Goal: Task Accomplishment & Management: Use online tool/utility

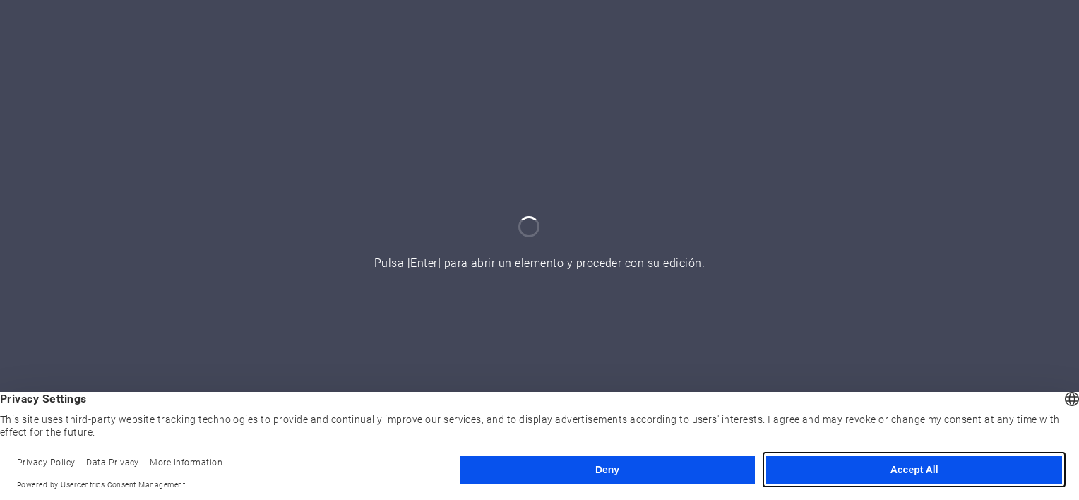
click at [915, 469] on button "Accept All" at bounding box center [914, 470] width 296 height 28
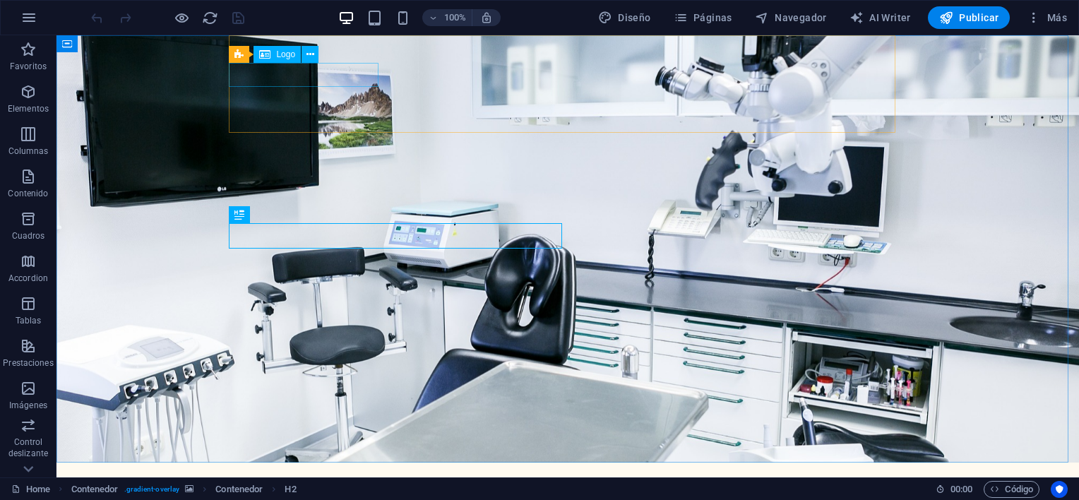
click at [271, 52] on icon at bounding box center [264, 54] width 11 height 17
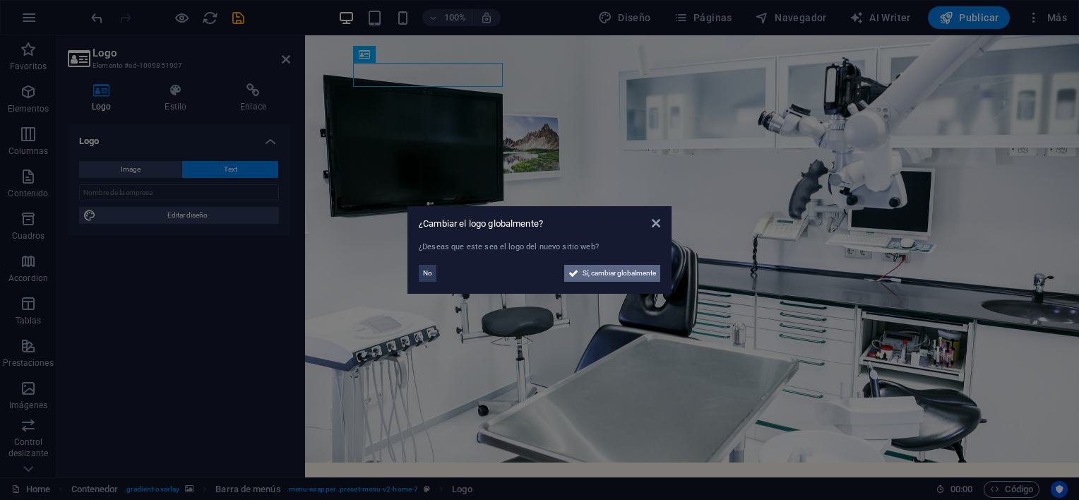
click at [613, 275] on span "Sí, cambiar globalmente" at bounding box center [619, 273] width 73 height 17
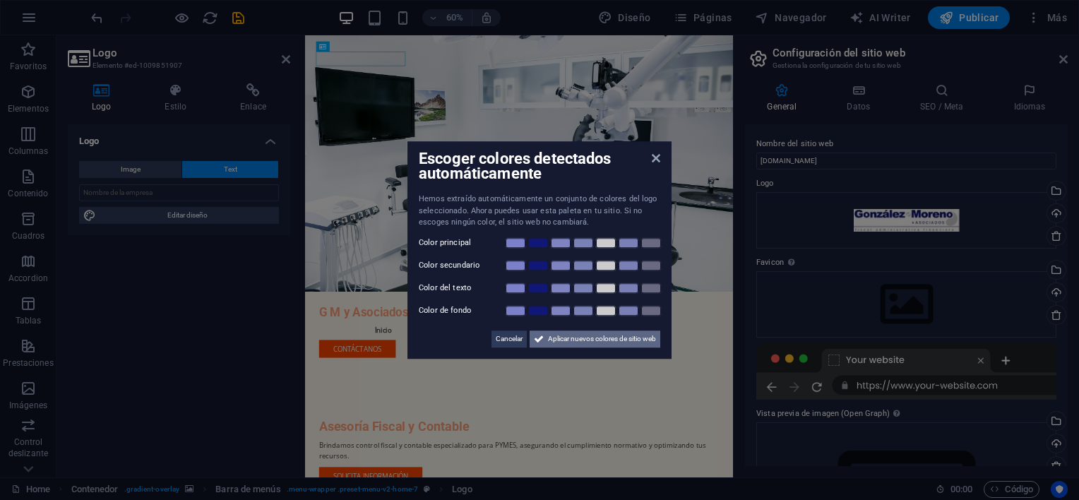
click at [577, 337] on span "Aplicar nuevos colores de sitio web" at bounding box center [602, 339] width 108 height 17
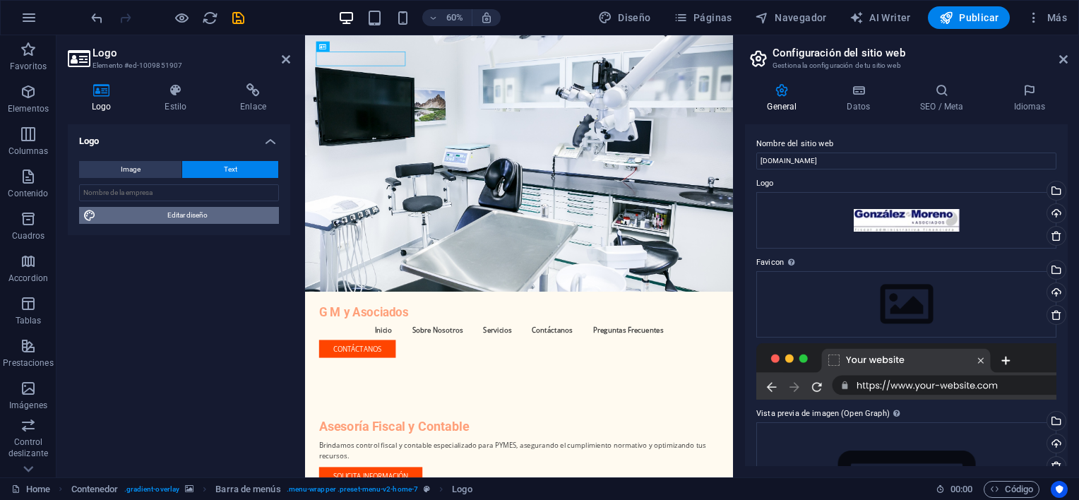
click at [209, 213] on span "Editar diseño" at bounding box center [187, 215] width 174 height 17
select select "px"
select select "200"
select select "px"
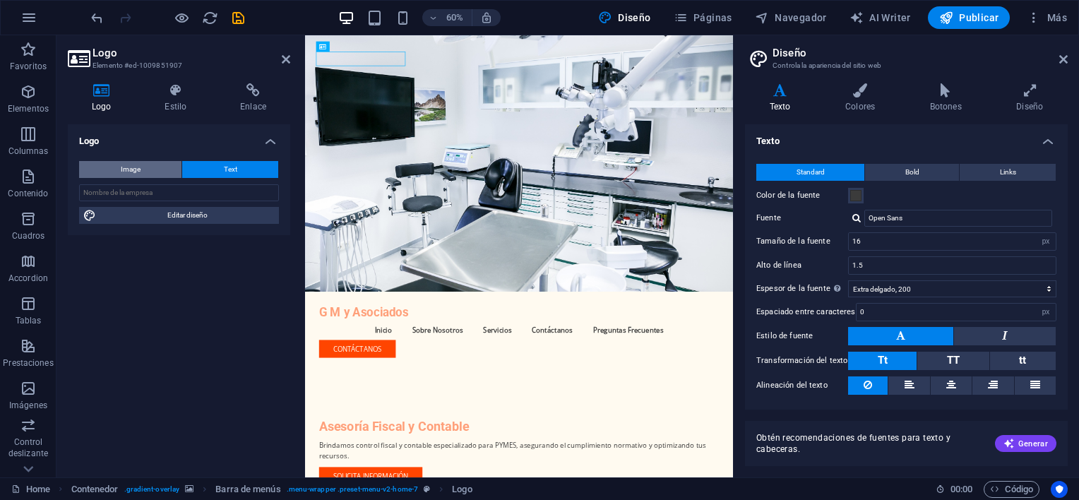
click at [138, 167] on span "Image" at bounding box center [131, 169] width 20 height 17
select select "DISABLED_OPTION_VALUE"
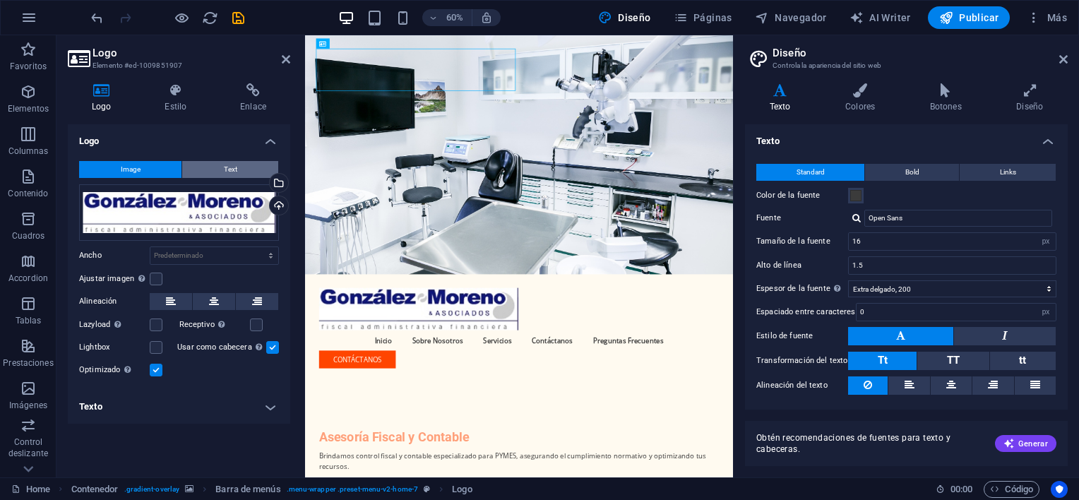
click at [242, 169] on button "Text" at bounding box center [230, 169] width 96 height 17
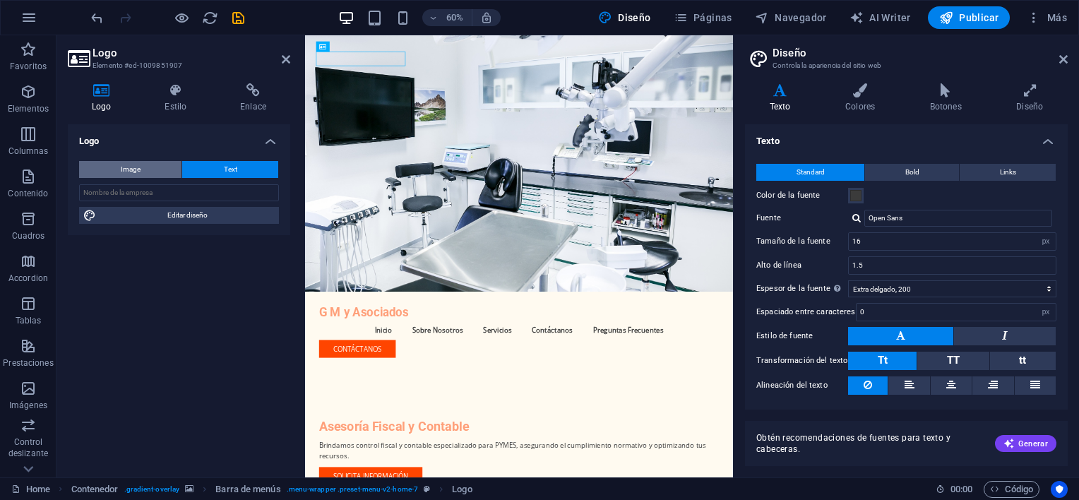
click at [148, 170] on button "Image" at bounding box center [130, 169] width 102 height 17
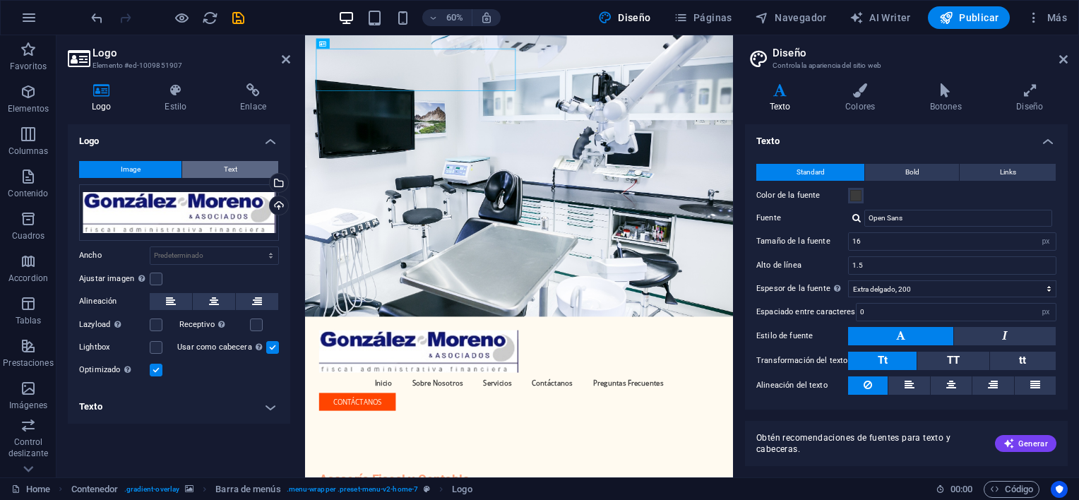
click at [221, 164] on button "Text" at bounding box center [230, 169] width 96 height 17
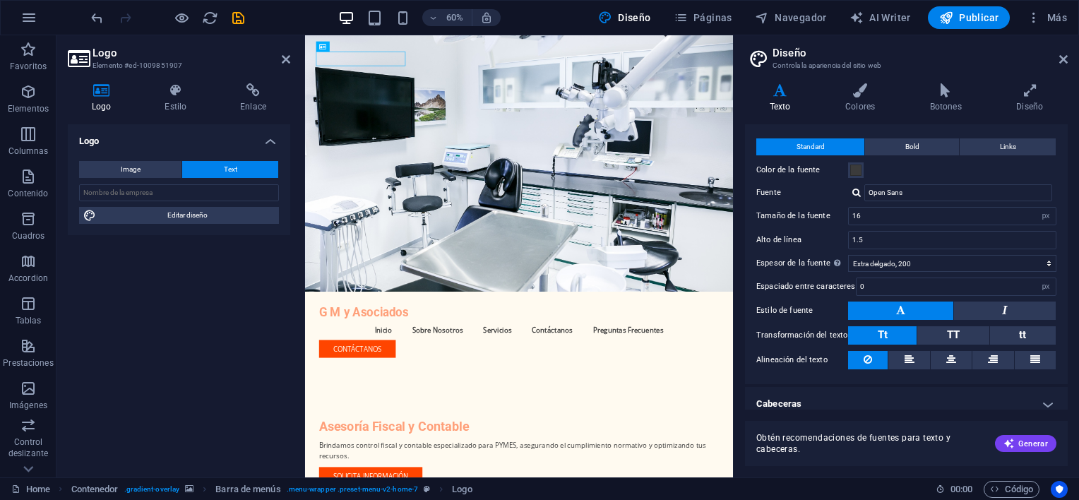
scroll to position [34, 0]
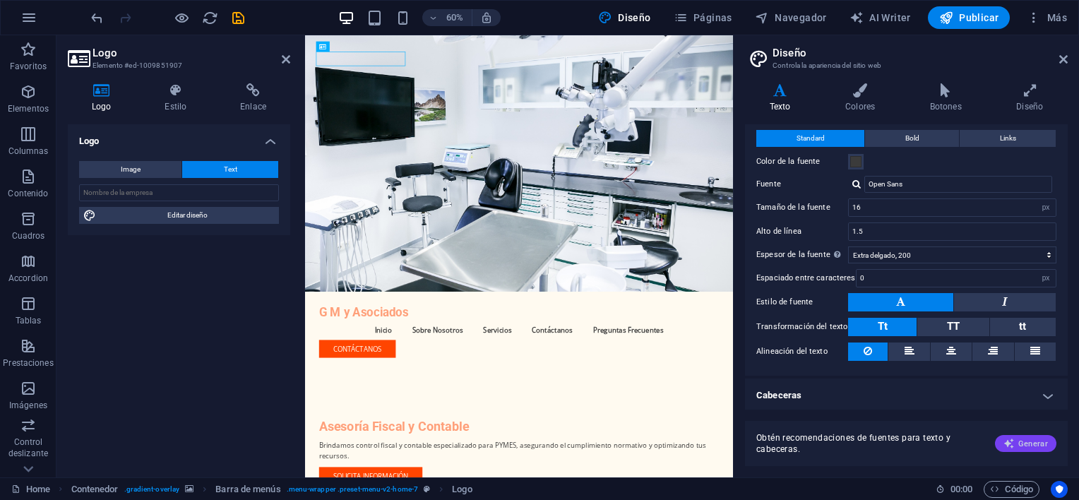
click at [1037, 442] on span "Generar" at bounding box center [1026, 443] width 44 height 11
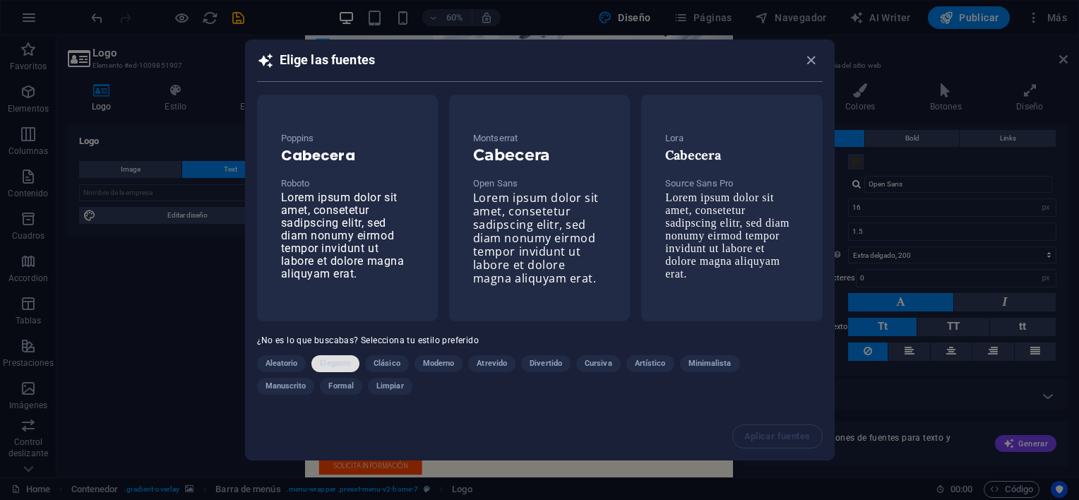
click at [336, 363] on span "Elegante" at bounding box center [335, 363] width 31 height 17
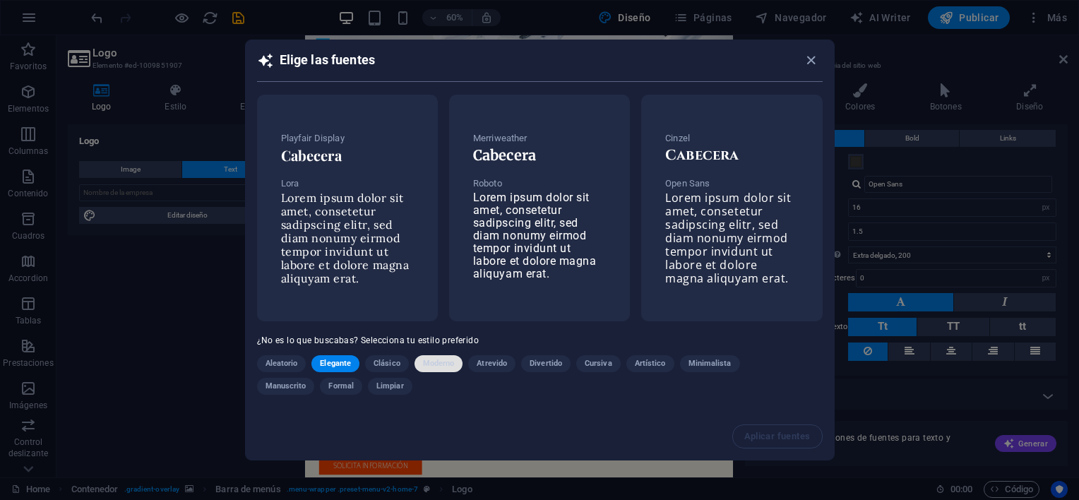
click at [439, 359] on span "Moderno" at bounding box center [439, 363] width 32 height 17
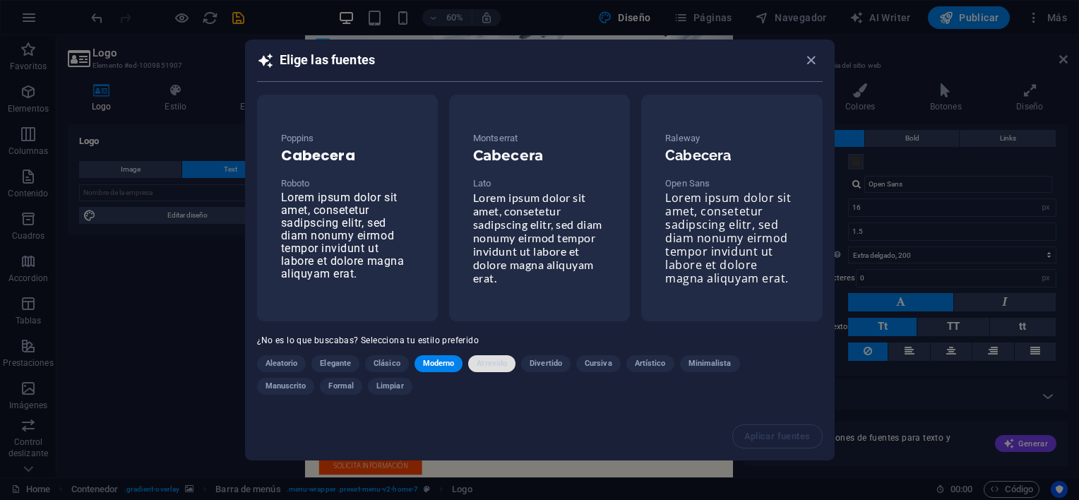
click at [489, 359] on span "Atrevido" at bounding box center [492, 363] width 30 height 17
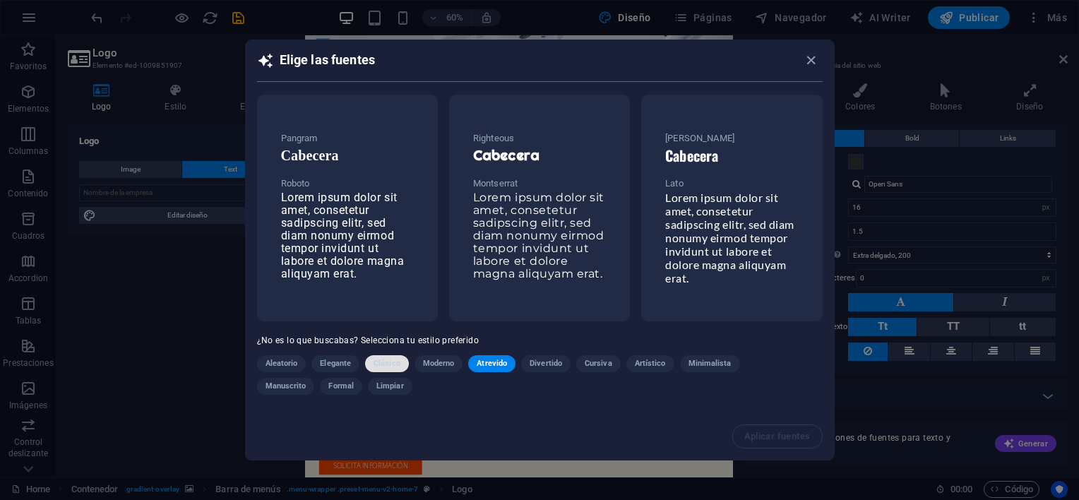
click at [387, 362] on span "Clásico" at bounding box center [387, 363] width 27 height 17
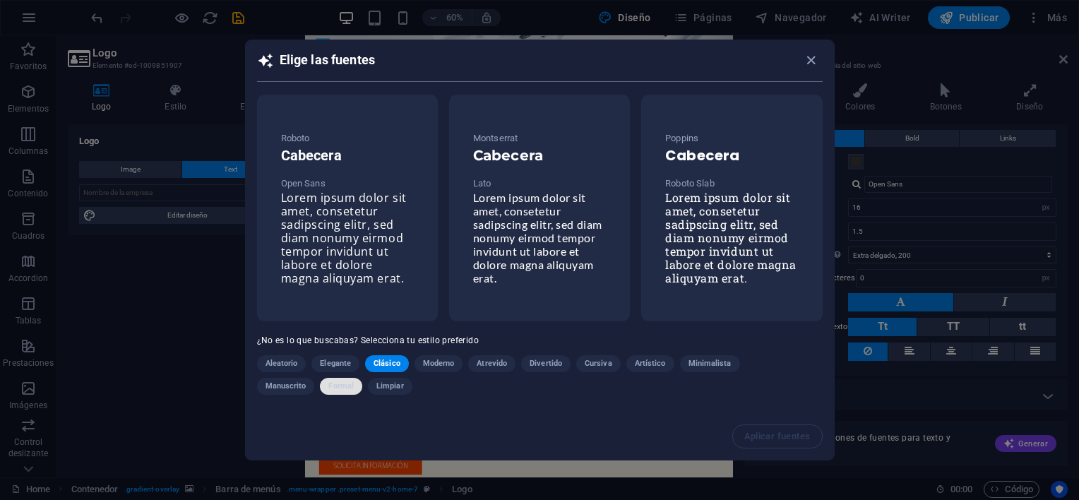
click at [343, 387] on span "Formal" at bounding box center [340, 386] width 25 height 17
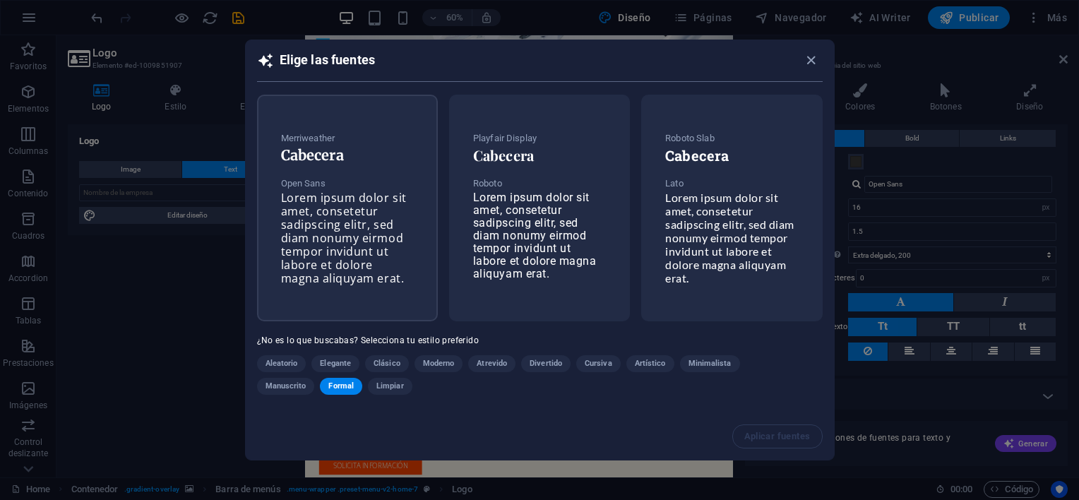
click at [322, 250] on span "Lorem ipsum dolor sit amet, consetetur sadipscing elitr, sed diam nonumy eirmod…" at bounding box center [344, 238] width 126 height 96
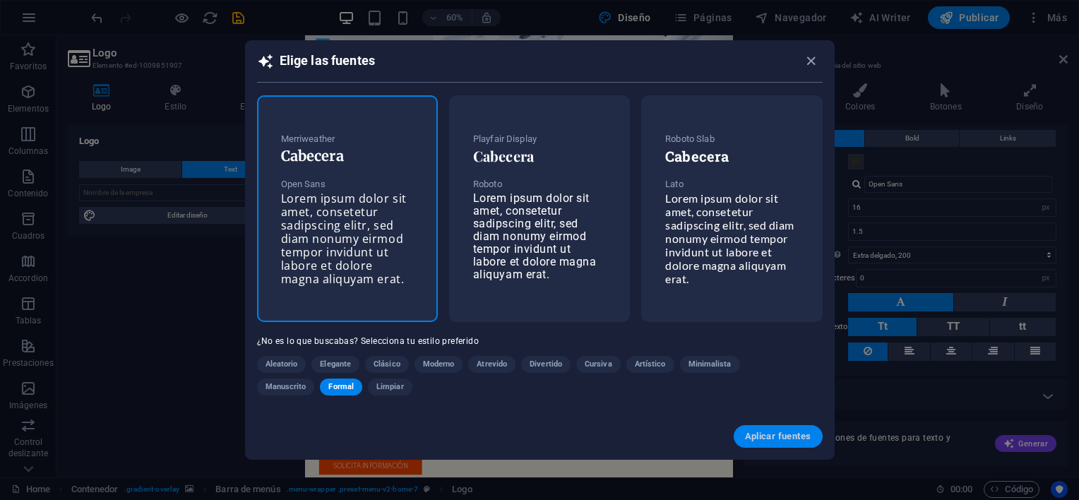
click at [757, 436] on span "Aplicar fuentes" at bounding box center [778, 436] width 66 height 11
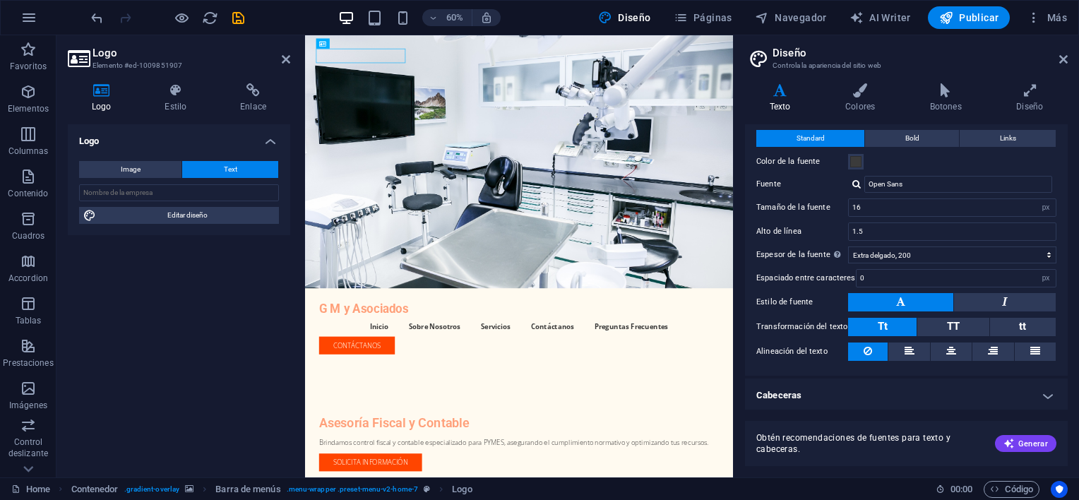
type input "1.6"
select select "400"
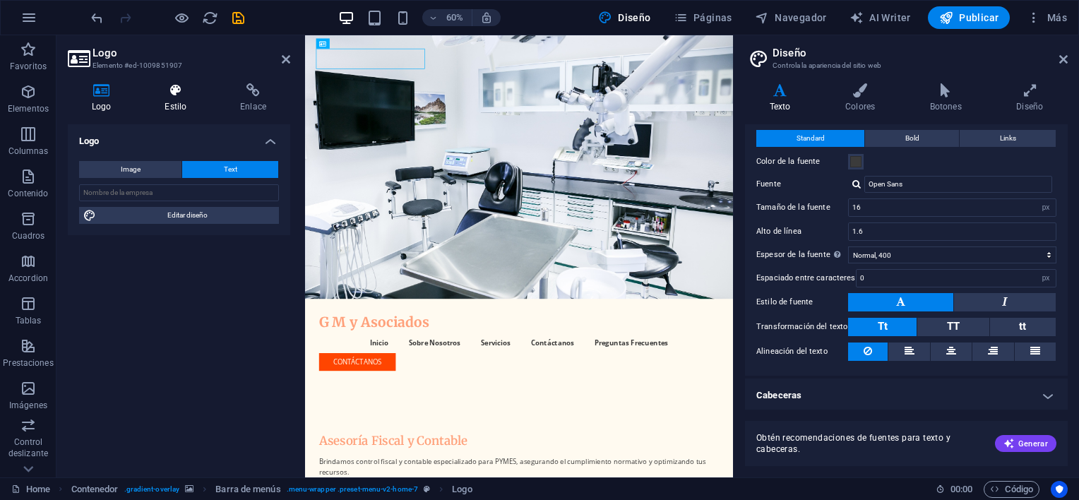
click at [177, 92] on icon at bounding box center [176, 90] width 70 height 14
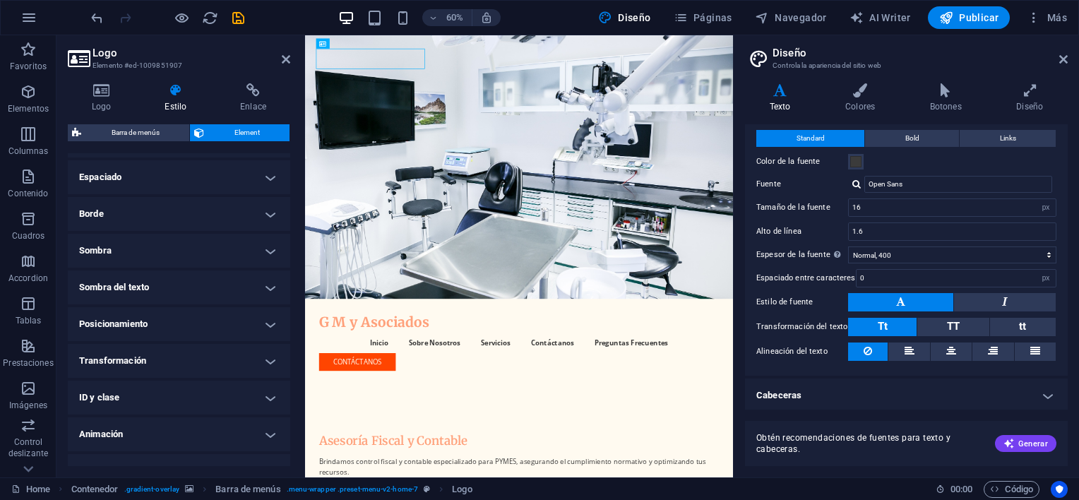
scroll to position [283, 0]
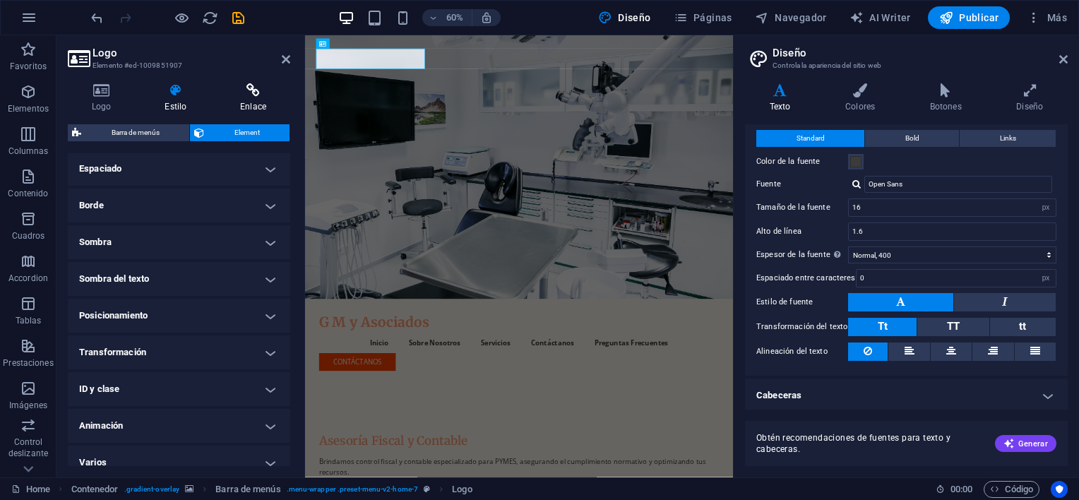
click at [257, 93] on icon at bounding box center [253, 90] width 74 height 14
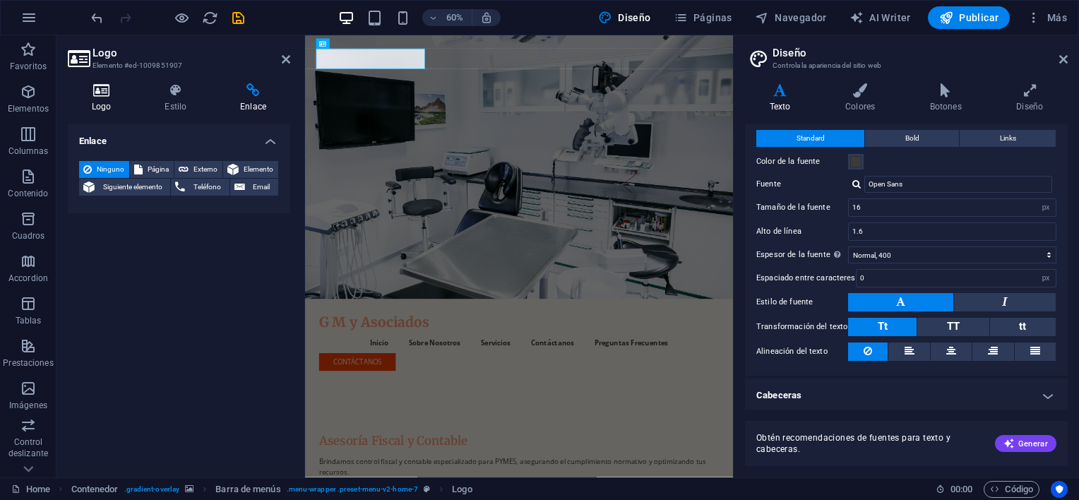
click at [102, 91] on icon at bounding box center [101, 90] width 67 height 14
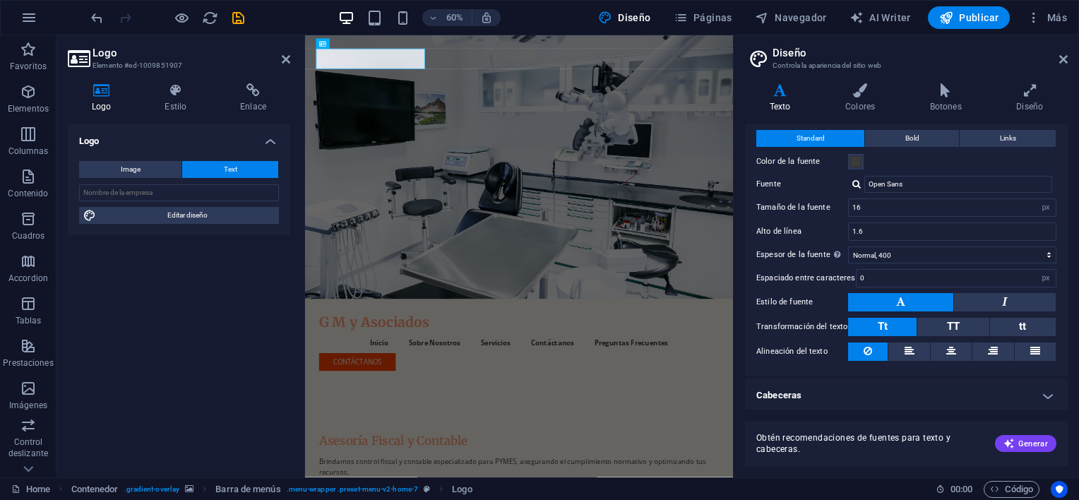
click at [103, 93] on icon at bounding box center [101, 90] width 67 height 14
click at [131, 167] on span "Image" at bounding box center [131, 169] width 20 height 17
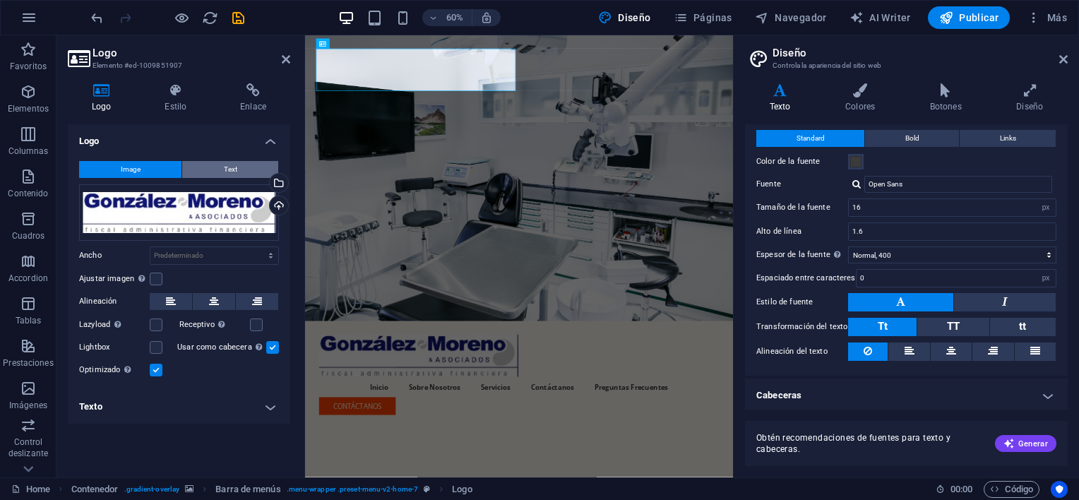
click at [220, 165] on button "Text" at bounding box center [230, 169] width 96 height 17
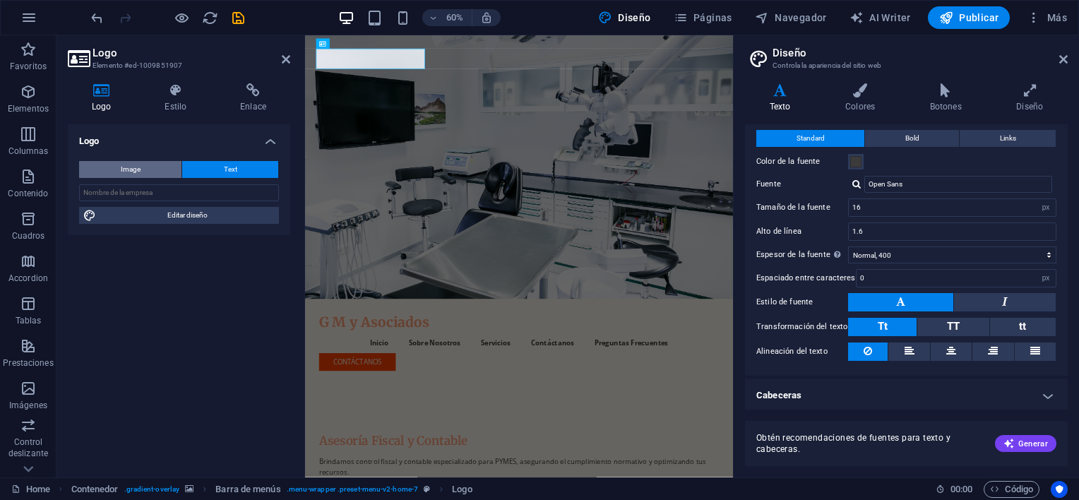
click at [150, 167] on button "Image" at bounding box center [130, 169] width 102 height 17
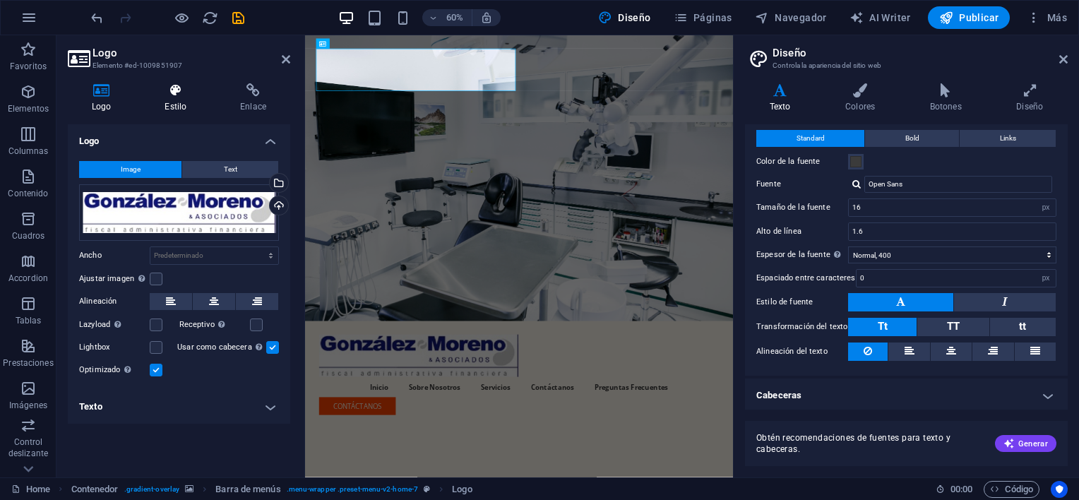
click at [179, 97] on h4 "Estilo" at bounding box center [179, 98] width 76 height 30
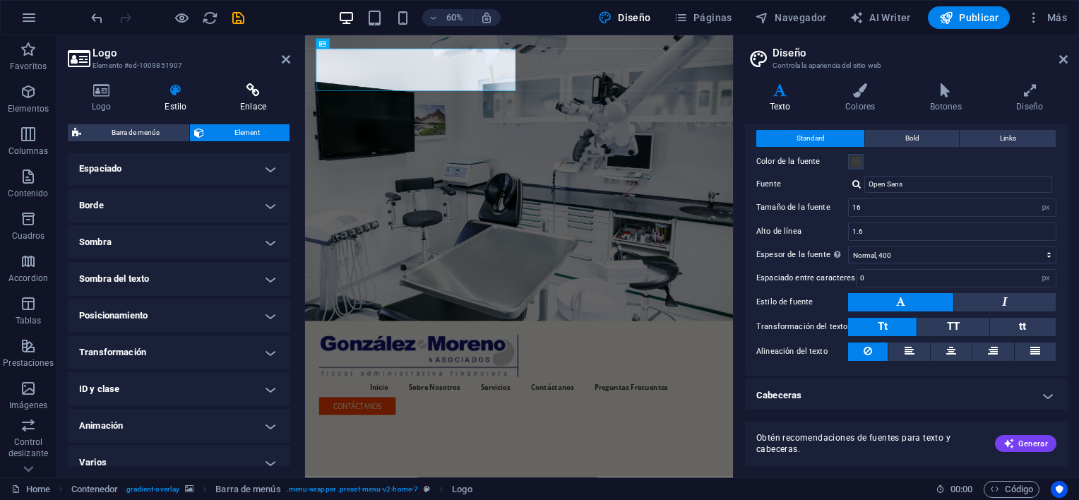
click at [255, 86] on icon at bounding box center [253, 90] width 74 height 14
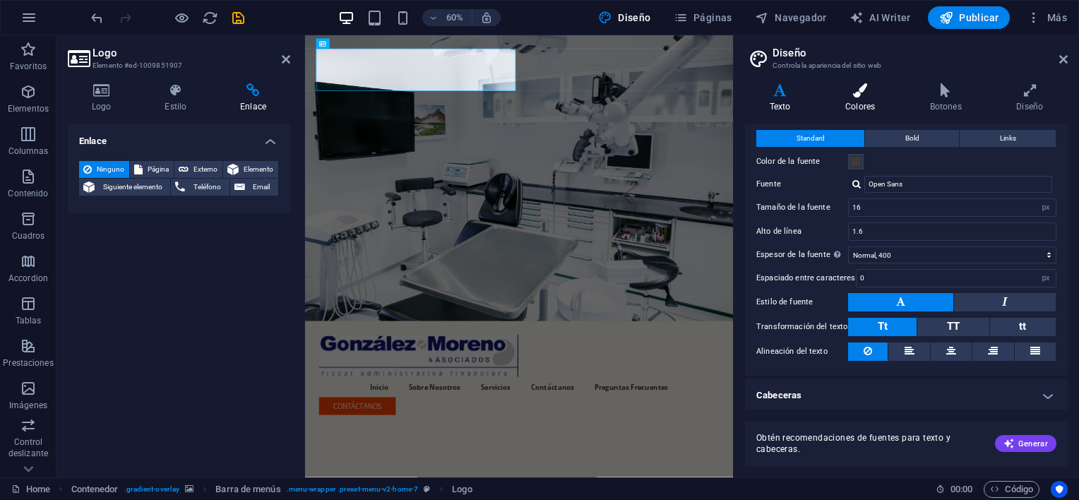
click at [865, 94] on icon at bounding box center [860, 90] width 79 height 14
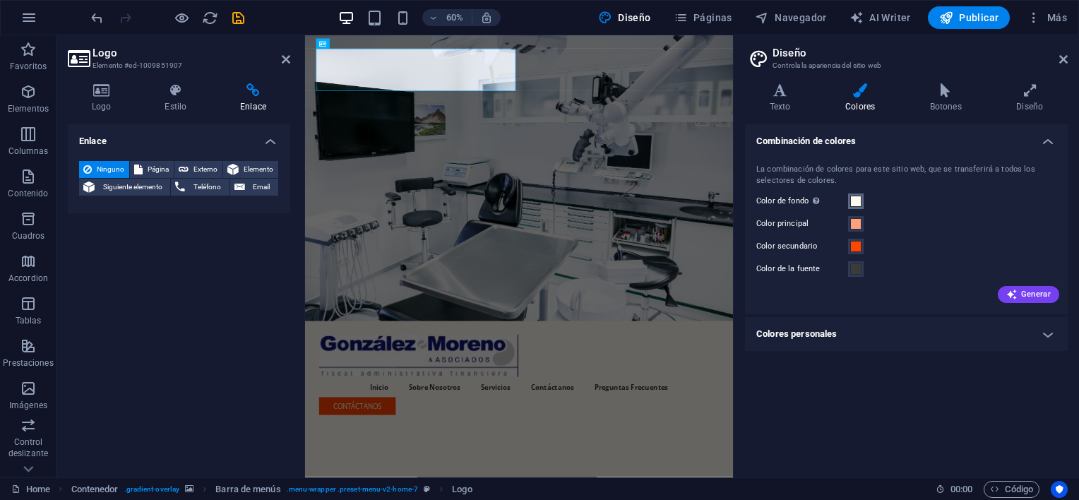
click at [856, 200] on span at bounding box center [855, 201] width 11 height 11
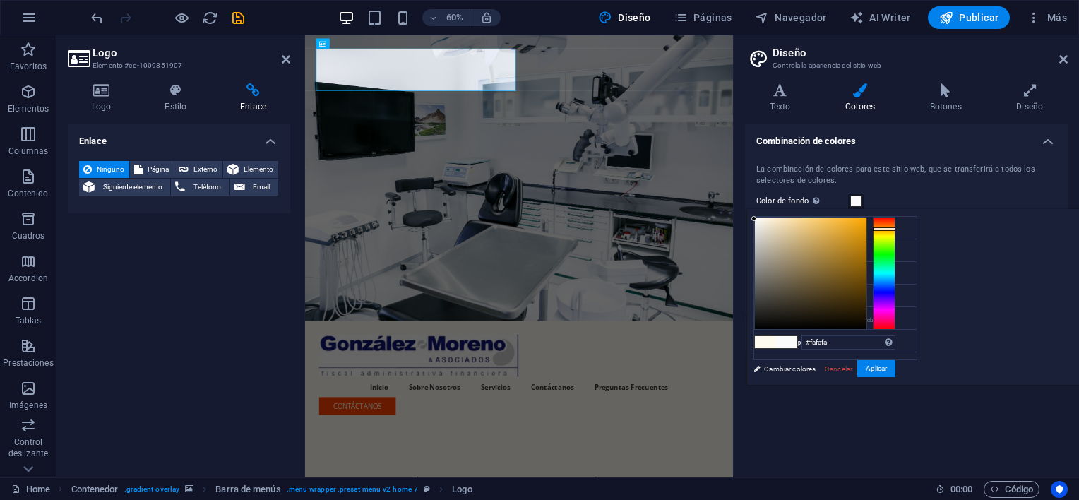
drag, startPoint x: 935, startPoint y: 218, endPoint x: 877, endPoint y: 213, distance: 58.1
click at [867, 218] on div at bounding box center [811, 274] width 112 height 112
click at [857, 200] on span at bounding box center [855, 201] width 11 height 11
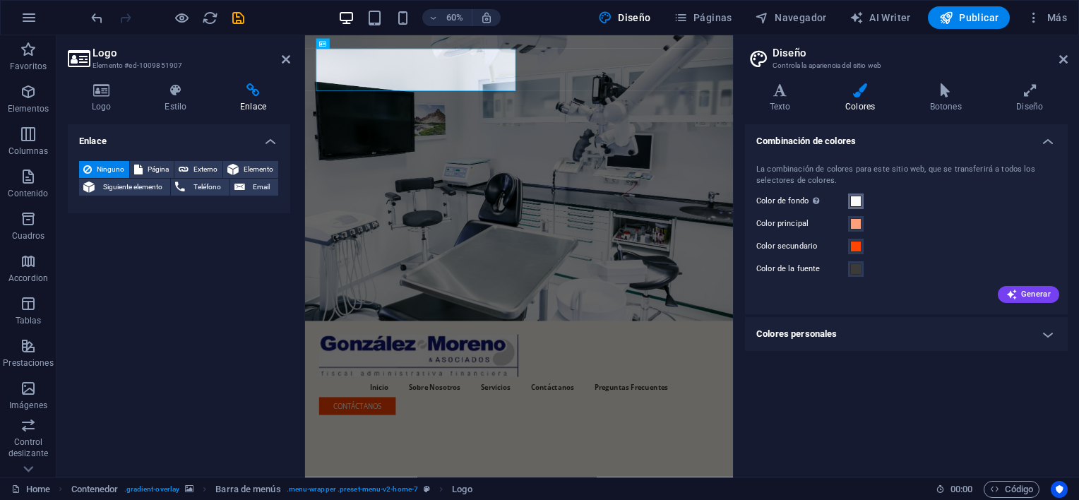
click at [857, 198] on span at bounding box center [855, 201] width 11 height 11
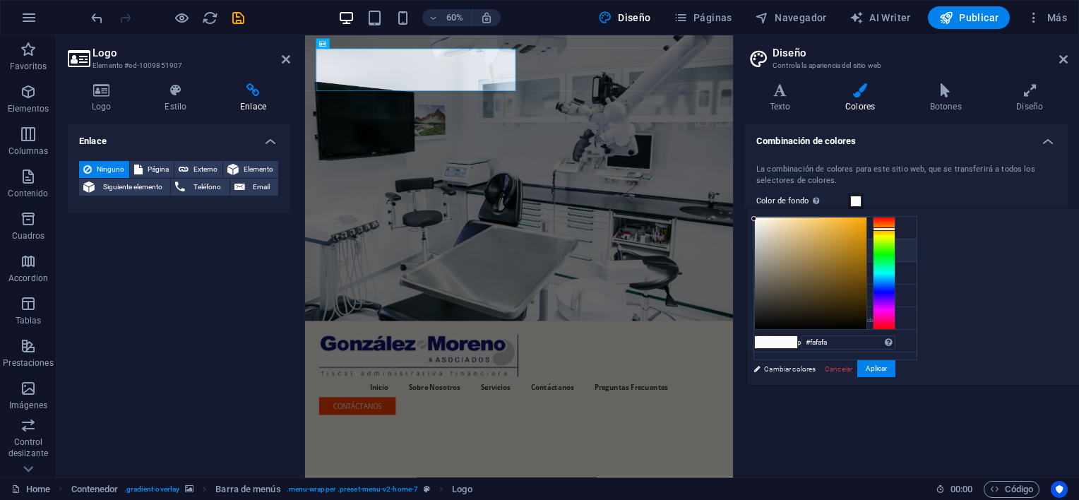
click at [765, 246] on icon at bounding box center [766, 250] width 10 height 10
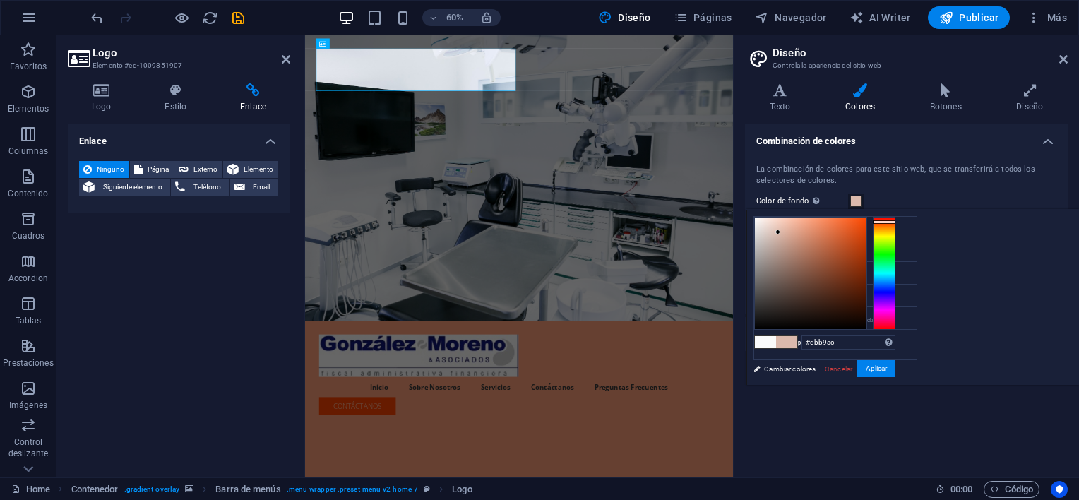
drag, startPoint x: 990, startPoint y: 215, endPoint x: 955, endPoint y: 232, distance: 39.2
click at [780, 232] on div at bounding box center [777, 232] width 5 height 5
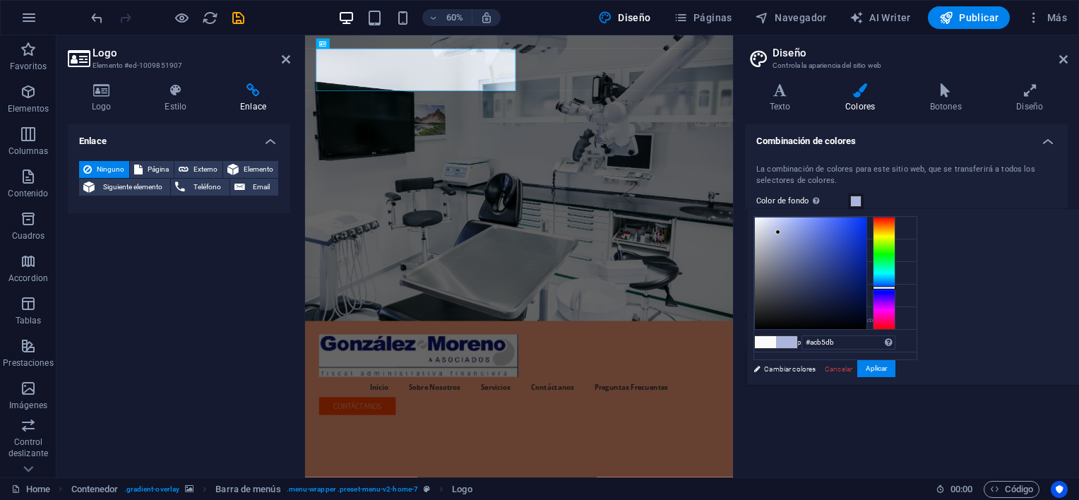
click at [896, 287] on div at bounding box center [884, 273] width 23 height 113
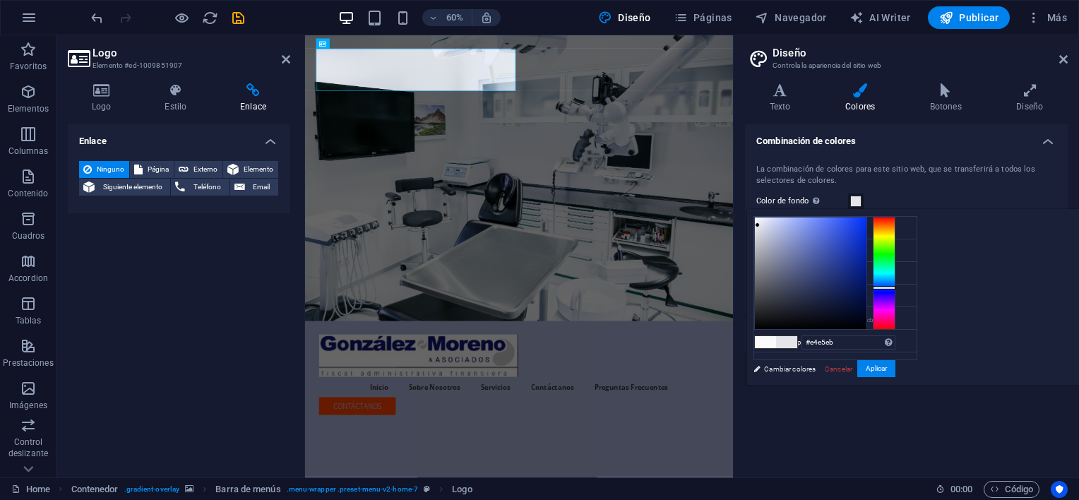
drag, startPoint x: 952, startPoint y: 231, endPoint x: 934, endPoint y: 225, distance: 18.8
click at [760, 225] on div at bounding box center [757, 224] width 5 height 5
click at [867, 227] on div at bounding box center [811, 274] width 112 height 112
click at [867, 220] on div at bounding box center [811, 274] width 112 height 112
drag, startPoint x: 934, startPoint y: 220, endPoint x: 938, endPoint y: 243, distance: 22.9
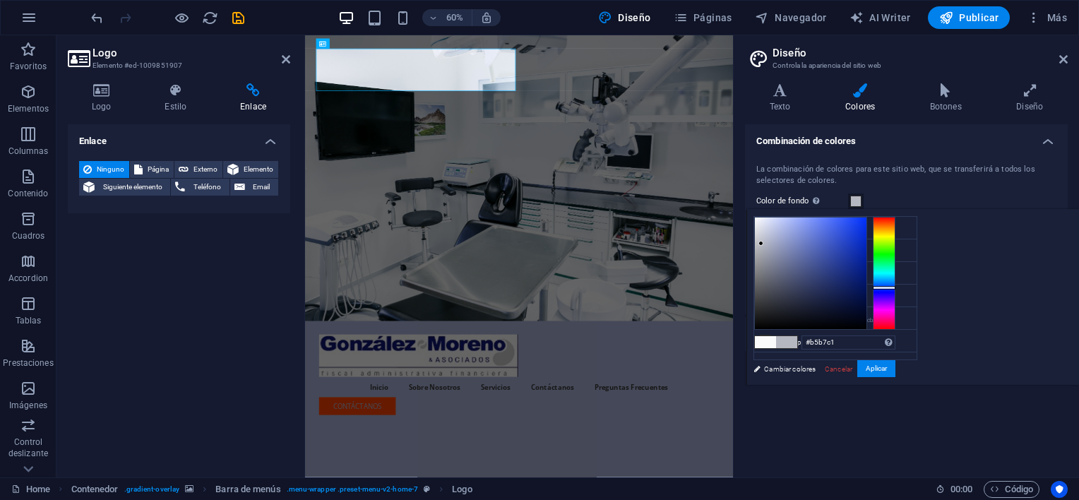
click at [763, 243] on div at bounding box center [761, 243] width 5 height 5
click at [766, 249] on icon at bounding box center [766, 250] width 10 height 10
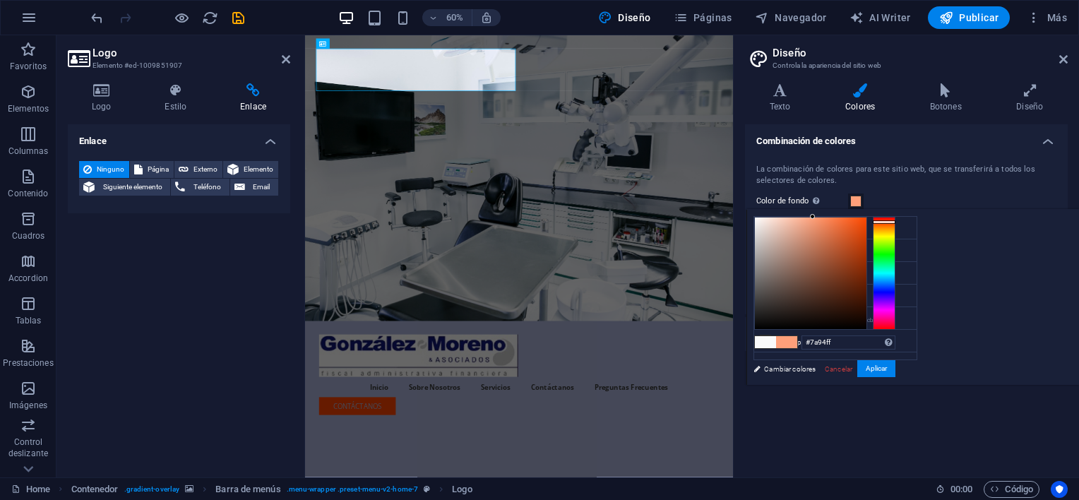
click at [896, 287] on div at bounding box center [884, 273] width 23 height 113
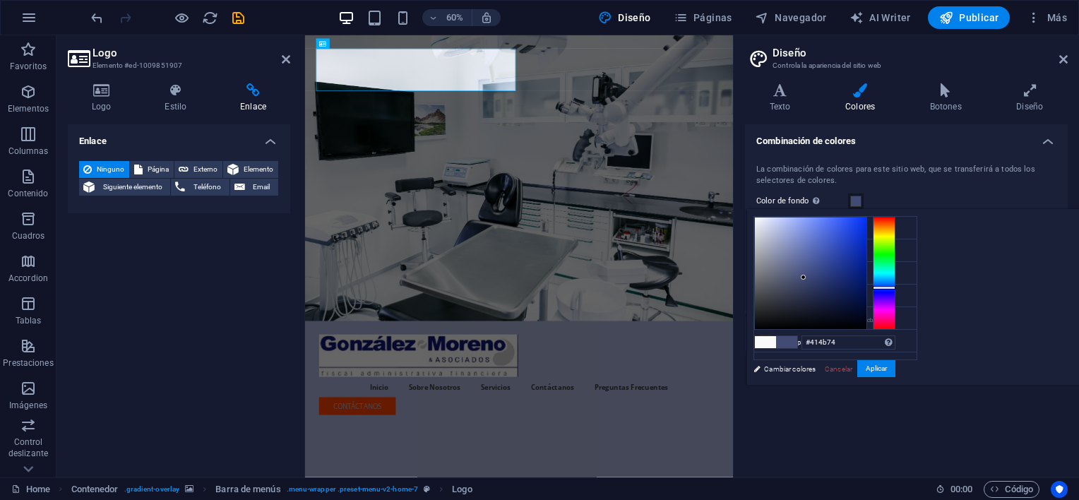
drag, startPoint x: 987, startPoint y: 214, endPoint x: 980, endPoint y: 277, distance: 63.3
click at [806, 277] on div at bounding box center [803, 277] width 5 height 5
drag, startPoint x: 981, startPoint y: 276, endPoint x: 1007, endPoint y: 227, distance: 55.9
click at [833, 227] on div at bounding box center [830, 227] width 5 height 5
click at [763, 247] on icon at bounding box center [766, 250] width 10 height 10
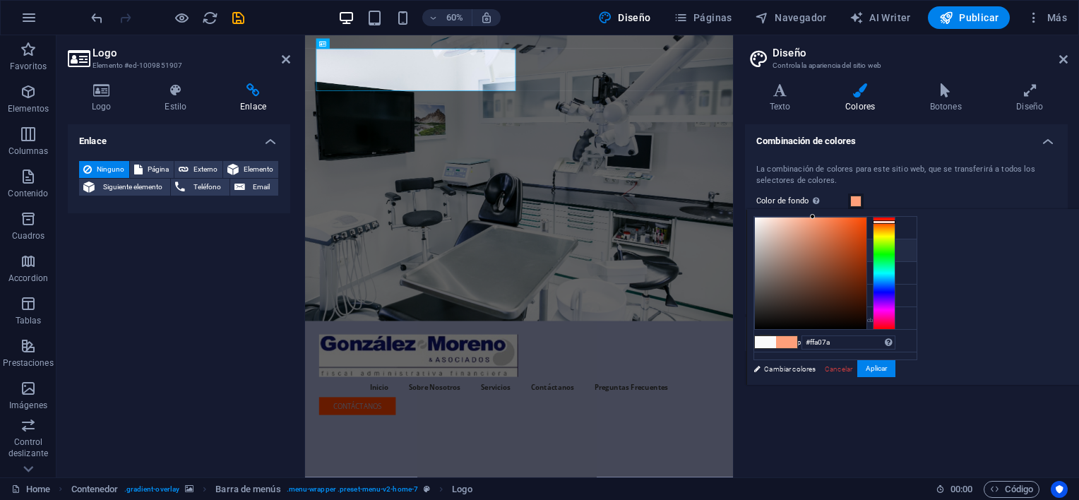
click at [763, 246] on icon at bounding box center [766, 250] width 10 height 10
click at [766, 246] on icon at bounding box center [766, 250] width 10 height 10
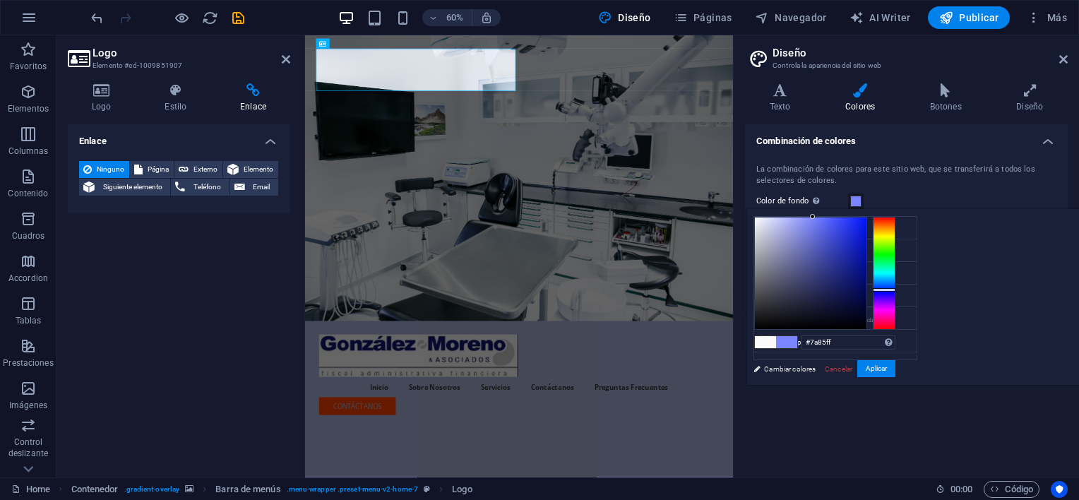
click at [896, 289] on div at bounding box center [884, 273] width 23 height 113
click at [867, 266] on div at bounding box center [811, 274] width 112 height 112
click at [867, 239] on div at bounding box center [811, 274] width 112 height 112
click at [867, 225] on div at bounding box center [811, 274] width 112 height 112
click at [867, 228] on div at bounding box center [811, 274] width 112 height 112
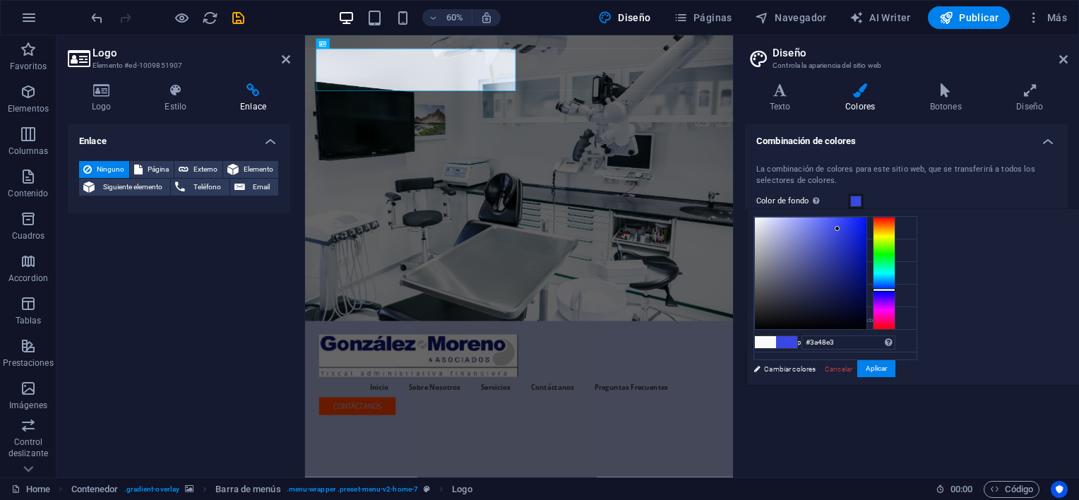
click at [867, 251] on div at bounding box center [811, 274] width 112 height 112
click at [767, 246] on icon at bounding box center [766, 250] width 10 height 10
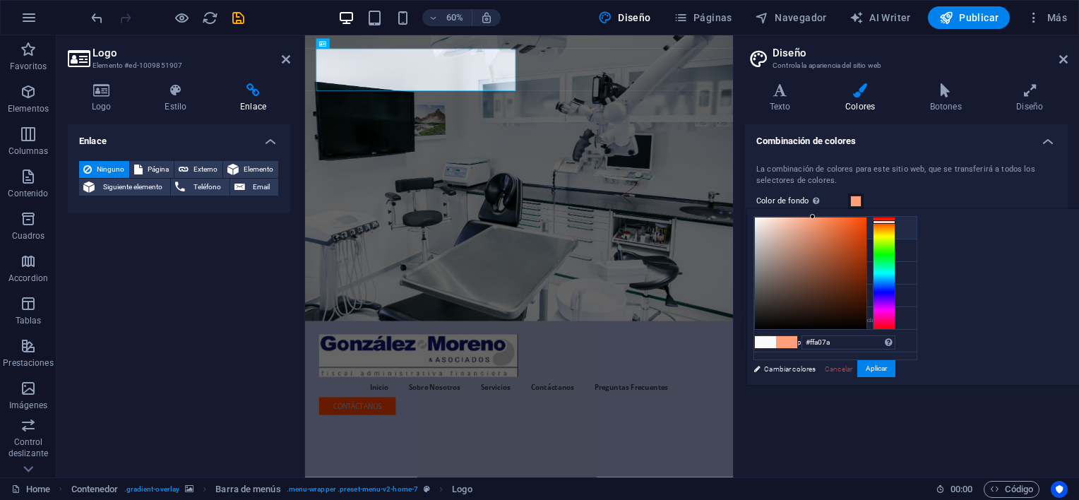
click at [769, 228] on icon at bounding box center [766, 227] width 10 height 10
click at [763, 223] on icon at bounding box center [766, 227] width 10 height 10
click at [766, 227] on icon at bounding box center [766, 227] width 10 height 10
click at [764, 272] on icon at bounding box center [766, 273] width 10 height 10
click at [857, 200] on span at bounding box center [855, 201] width 11 height 11
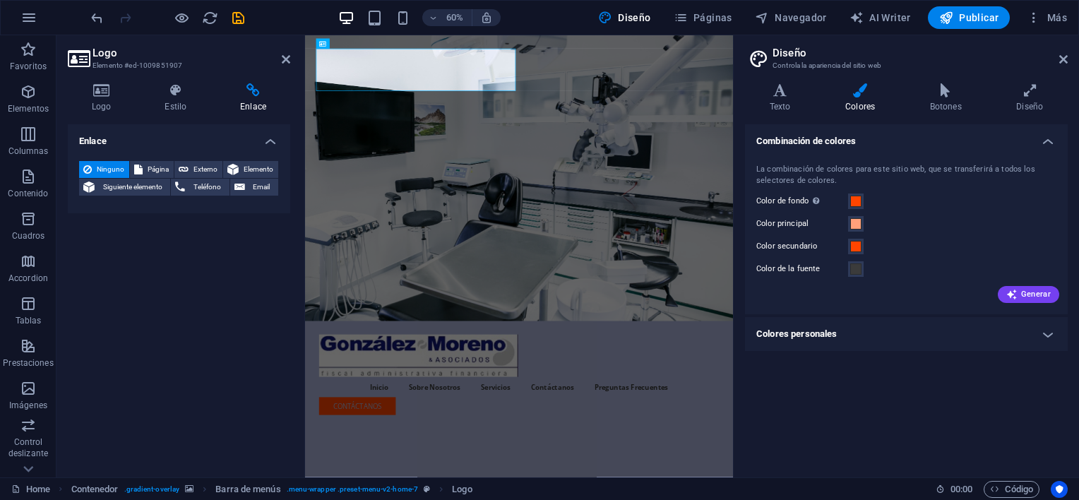
click at [783, 200] on label "Color de fondo Solo visible si no se encuentra cubierto por otros fondos." at bounding box center [802, 201] width 92 height 17
click at [848, 200] on button "Color de fondo Solo visible si no se encuentra cubierto por otros fondos." at bounding box center [856, 202] width 16 height 16
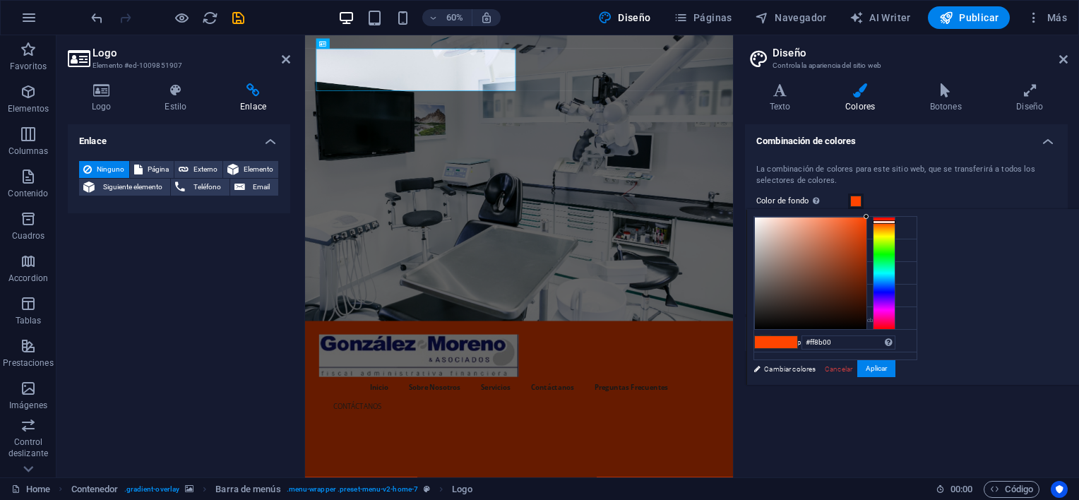
click at [890, 227] on div at bounding box center [884, 273] width 23 height 113
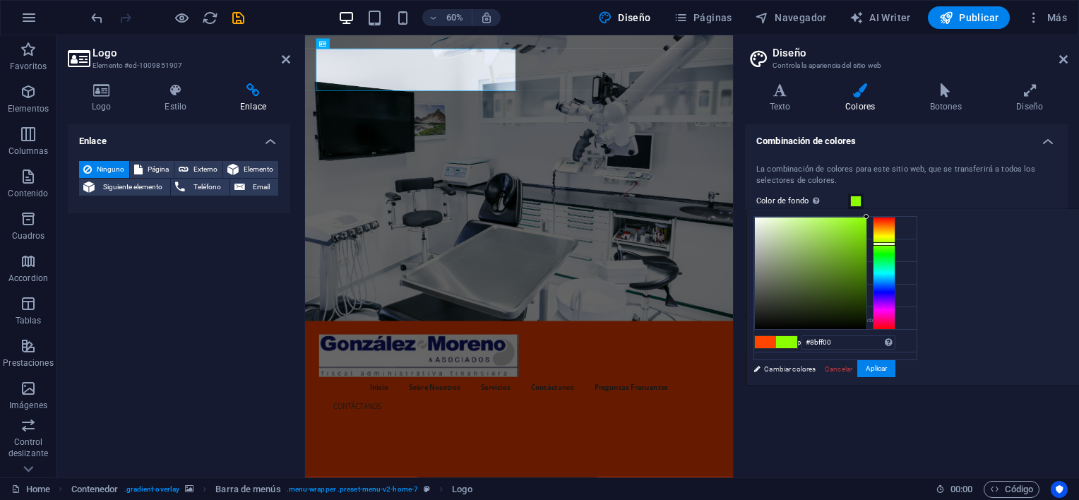
click at [882, 244] on div at bounding box center [884, 273] width 23 height 113
click at [882, 263] on div at bounding box center [884, 273] width 23 height 113
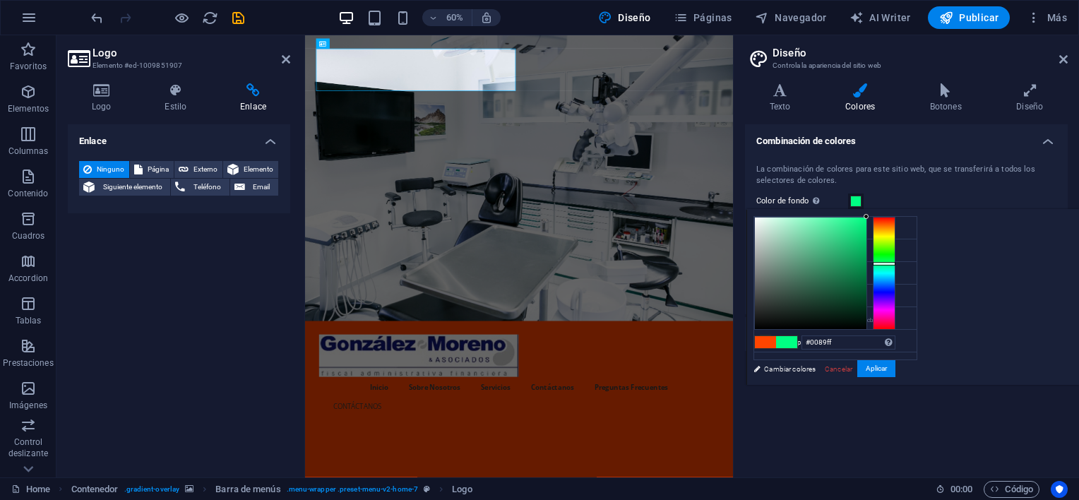
click at [884, 281] on div at bounding box center [884, 273] width 23 height 113
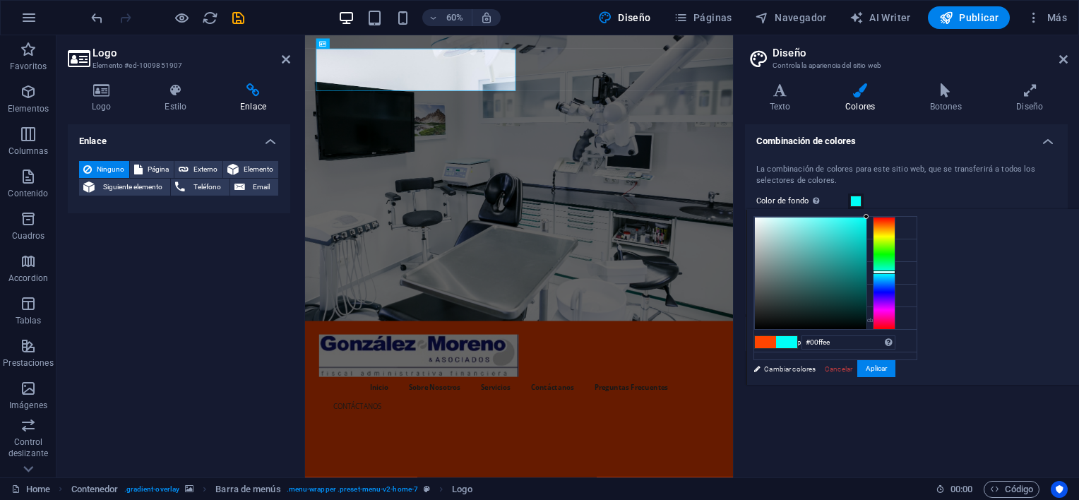
click at [886, 271] on div at bounding box center [884, 273] width 23 height 113
click at [884, 280] on div at bounding box center [884, 273] width 23 height 113
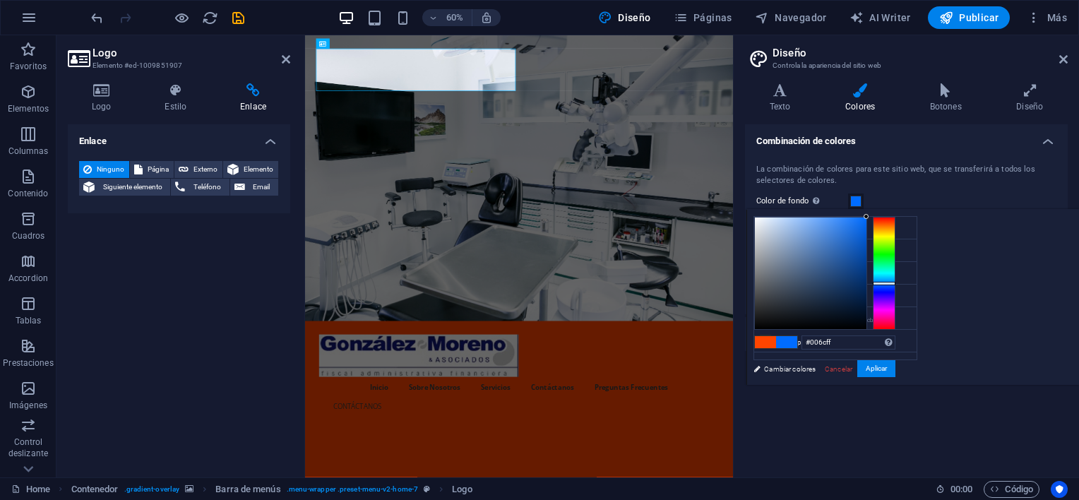
click at [884, 283] on div at bounding box center [884, 273] width 23 height 113
click at [884, 279] on div at bounding box center [884, 273] width 23 height 113
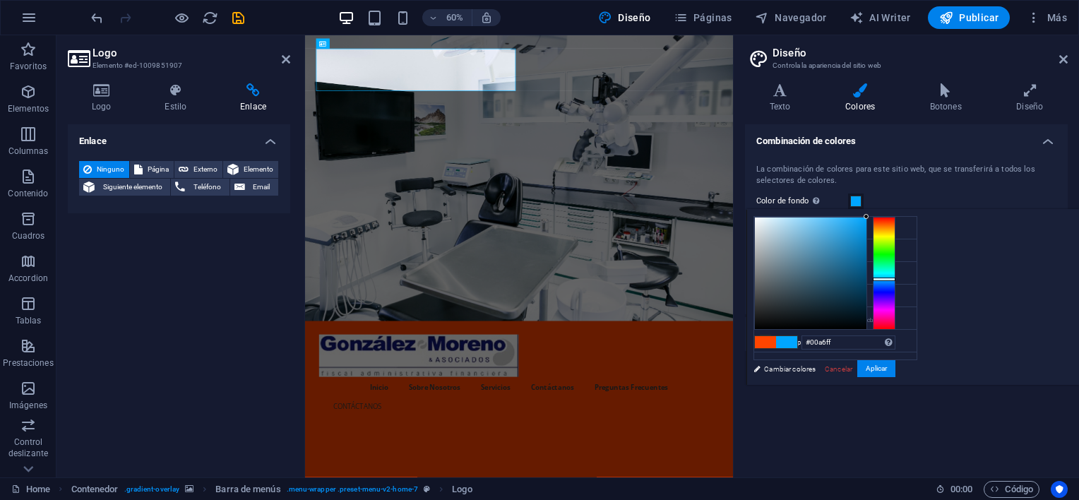
type input "#8c9397"
click at [763, 262] on div at bounding box center [811, 274] width 112 height 112
drag, startPoint x: 883, startPoint y: 368, endPoint x: 918, endPoint y: 343, distance: 43.1
click at [882, 368] on button "Aplicar" at bounding box center [876, 368] width 38 height 17
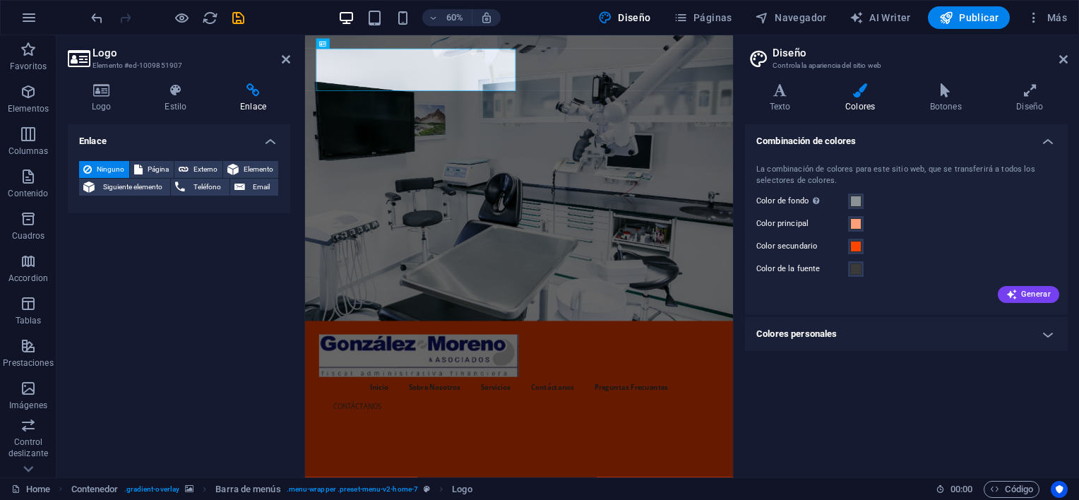
click at [791, 220] on label "Color principal" at bounding box center [802, 223] width 92 height 17
click at [848, 220] on button "Color principal" at bounding box center [856, 224] width 16 height 16
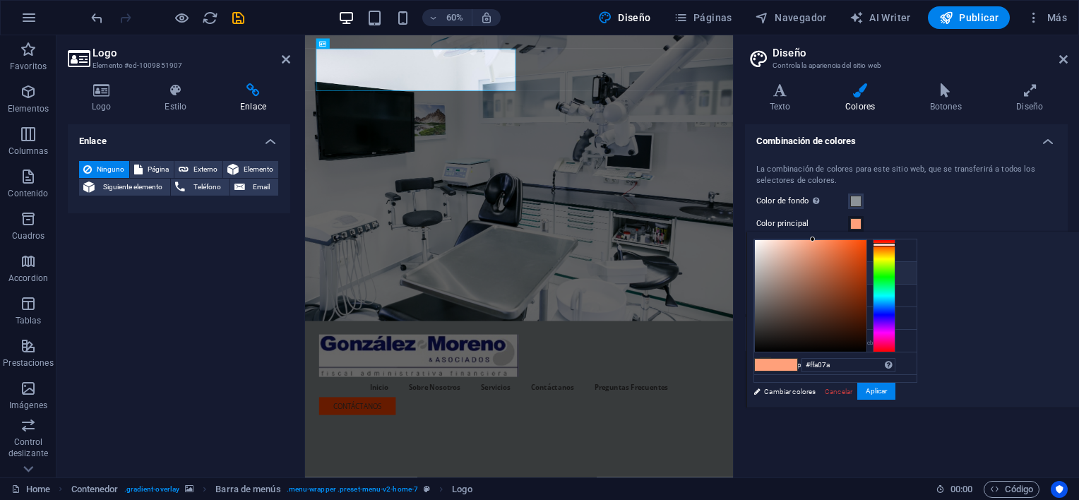
click at [767, 270] on icon at bounding box center [766, 273] width 10 height 10
click at [896, 309] on div at bounding box center [884, 295] width 23 height 113
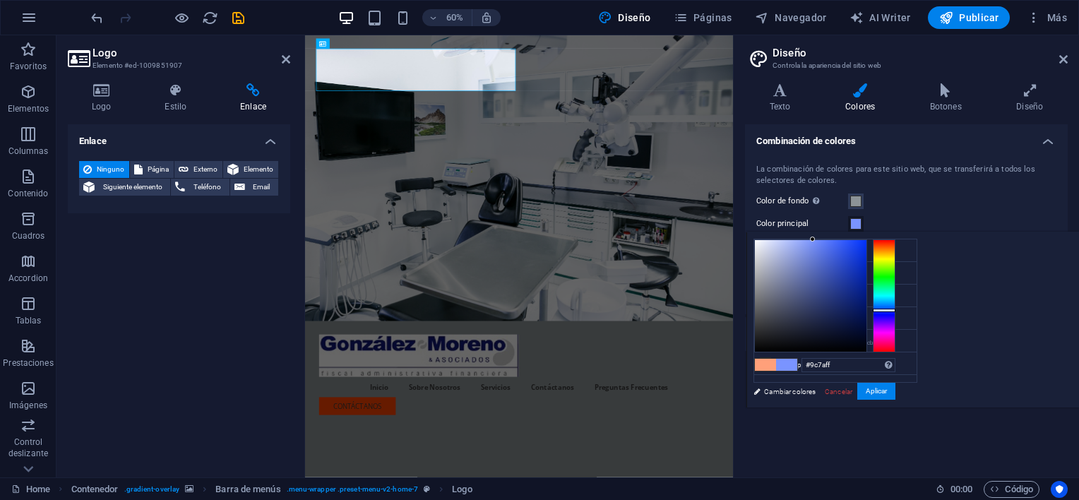
click at [896, 318] on div at bounding box center [884, 295] width 23 height 113
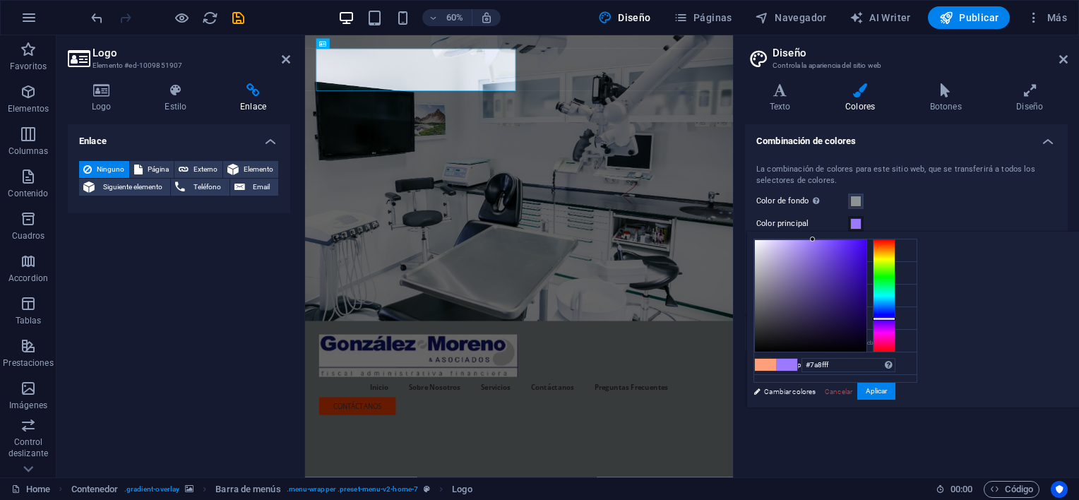
click at [896, 310] on div at bounding box center [884, 295] width 23 height 113
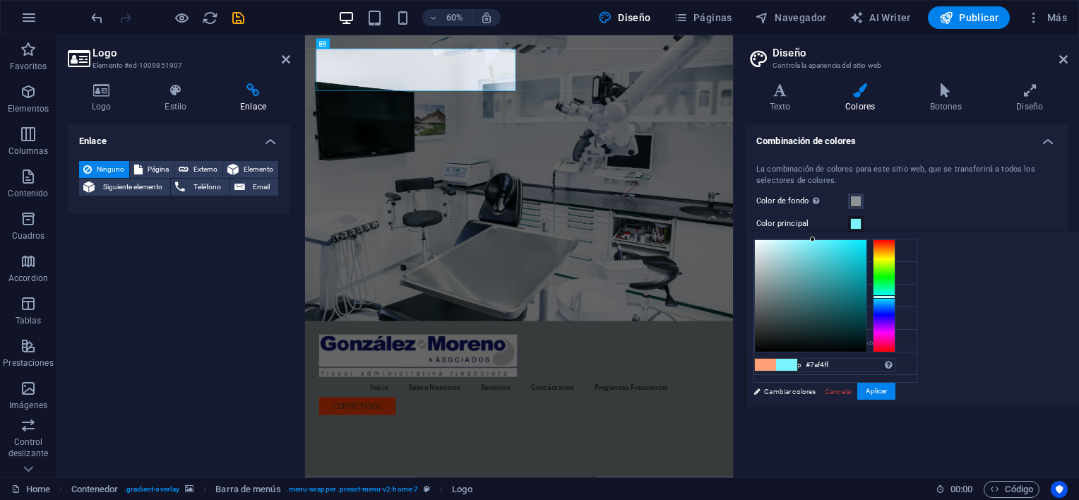
click at [896, 296] on div at bounding box center [884, 295] width 23 height 113
click at [896, 269] on div at bounding box center [884, 295] width 23 height 113
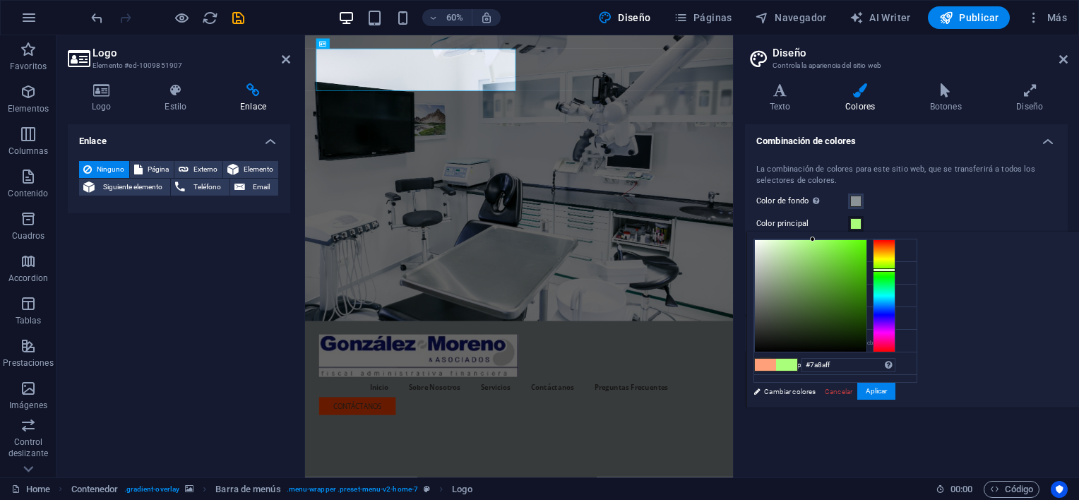
click at [896, 311] on div at bounding box center [884, 295] width 23 height 113
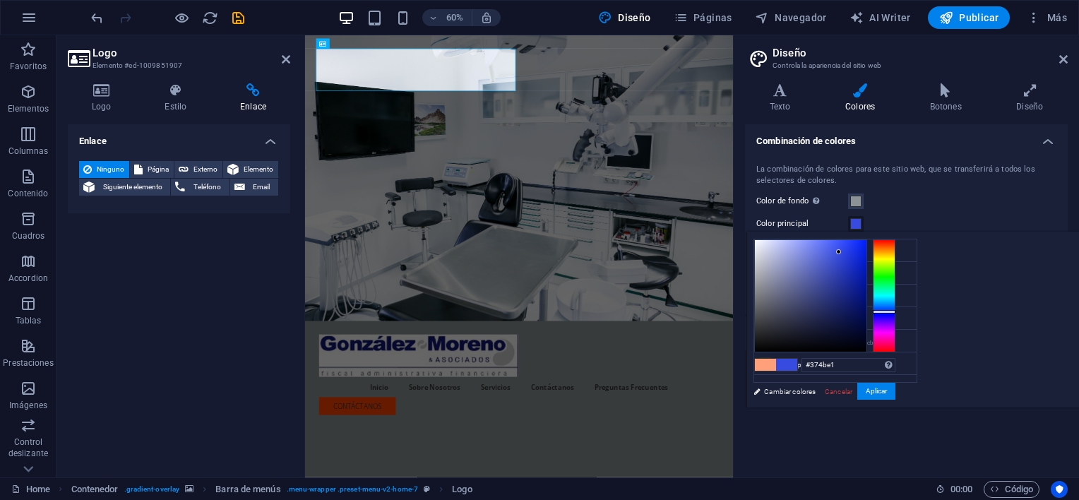
click at [867, 251] on div at bounding box center [811, 296] width 112 height 112
type input "#1e34d3"
drag, startPoint x: 1013, startPoint y: 251, endPoint x: 1027, endPoint y: 258, distance: 15.2
click at [852, 258] on div at bounding box center [850, 258] width 5 height 5
click at [896, 389] on button "Aplicar" at bounding box center [876, 391] width 38 height 17
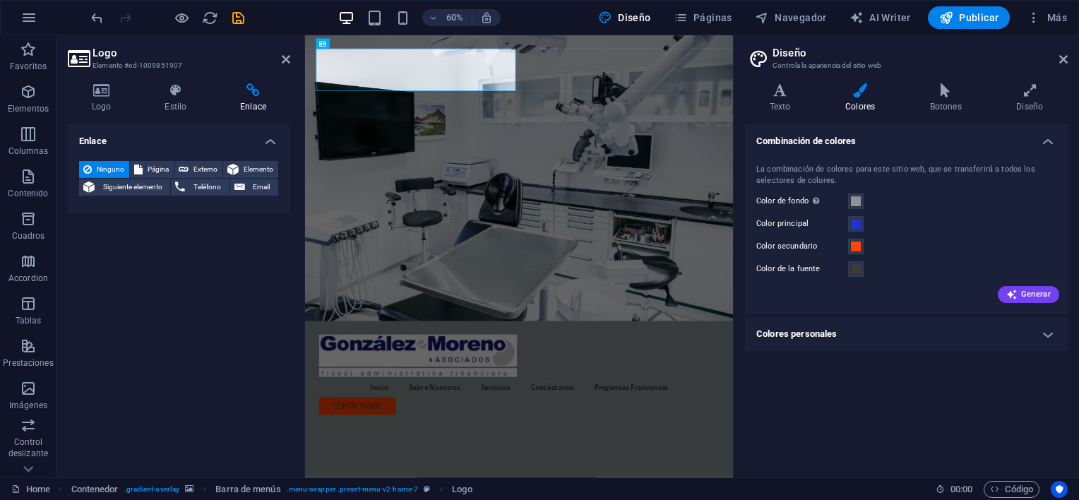
click at [812, 245] on label "Color secundario" at bounding box center [802, 246] width 92 height 17
click at [848, 245] on button "Color secundario" at bounding box center [856, 247] width 16 height 16
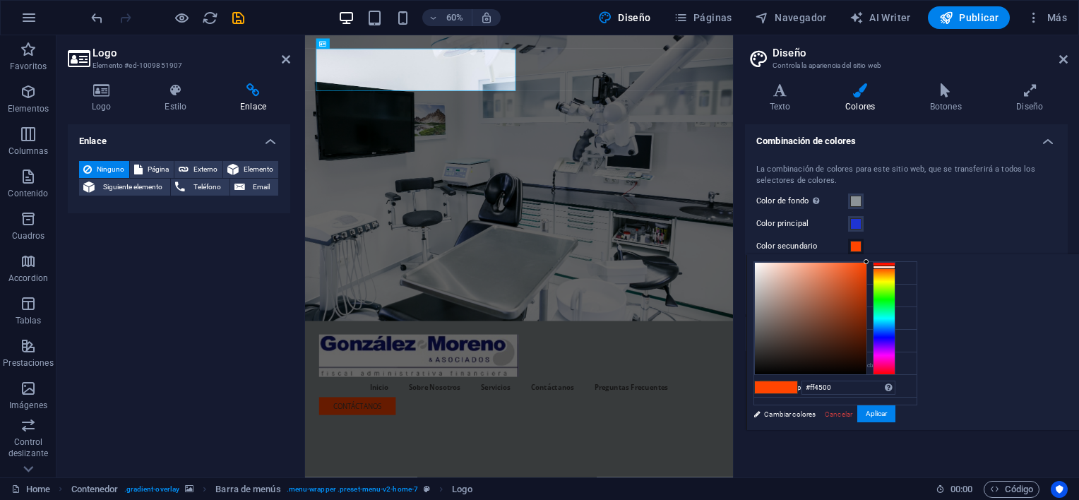
click at [859, 244] on span at bounding box center [855, 246] width 11 height 11
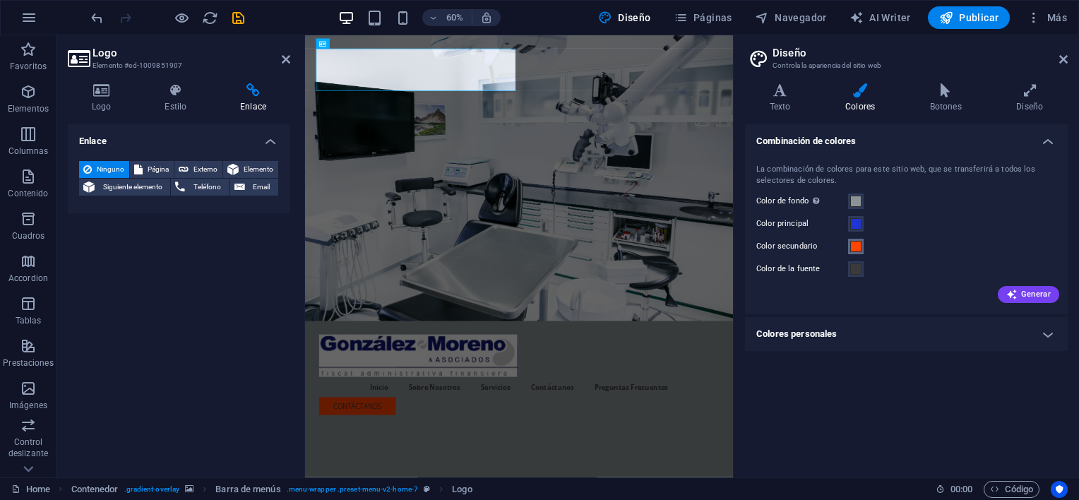
click at [857, 244] on span at bounding box center [855, 246] width 11 height 11
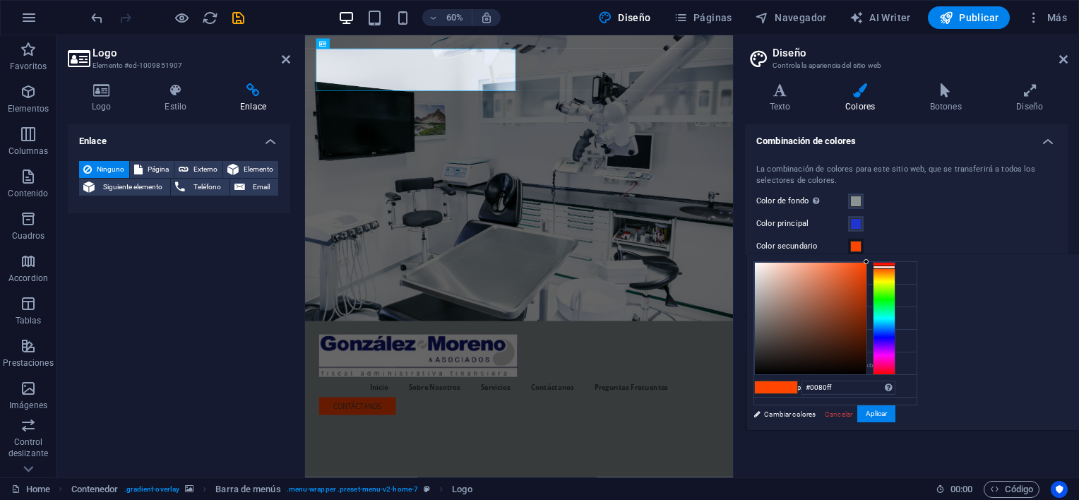
click at [896, 326] on div at bounding box center [884, 318] width 23 height 113
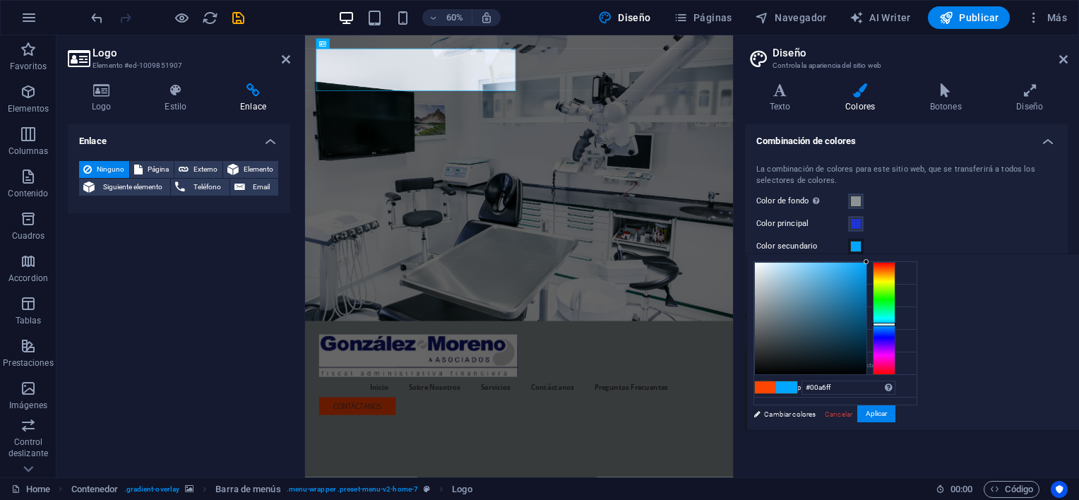
click at [896, 323] on div at bounding box center [884, 325] width 23 height 4
type input "#6d7174"
click at [867, 322] on div at bounding box center [811, 319] width 112 height 112
click at [896, 412] on button "Aplicar" at bounding box center [876, 413] width 38 height 17
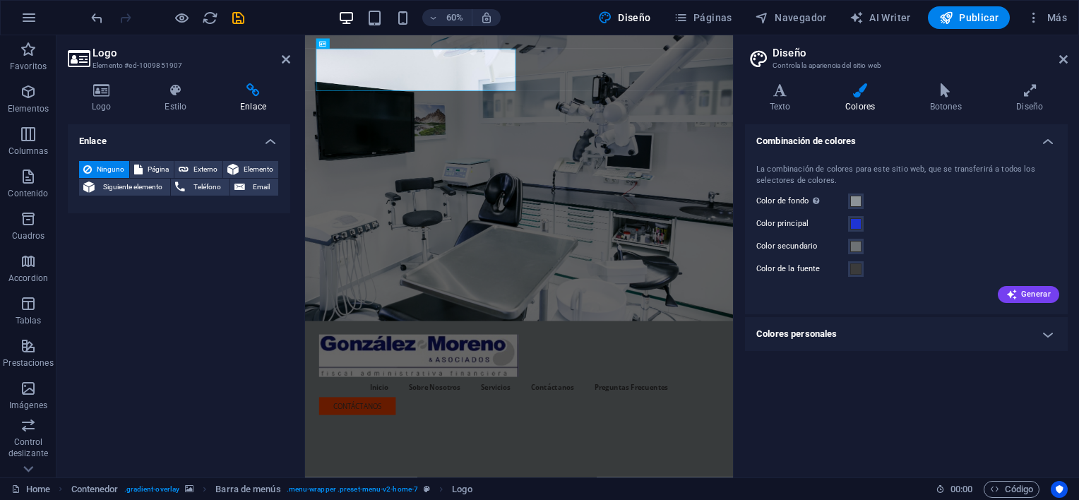
click at [815, 268] on label "Color de la fuente" at bounding box center [802, 269] width 92 height 17
click at [848, 268] on button "Color de la fuente" at bounding box center [856, 269] width 16 height 16
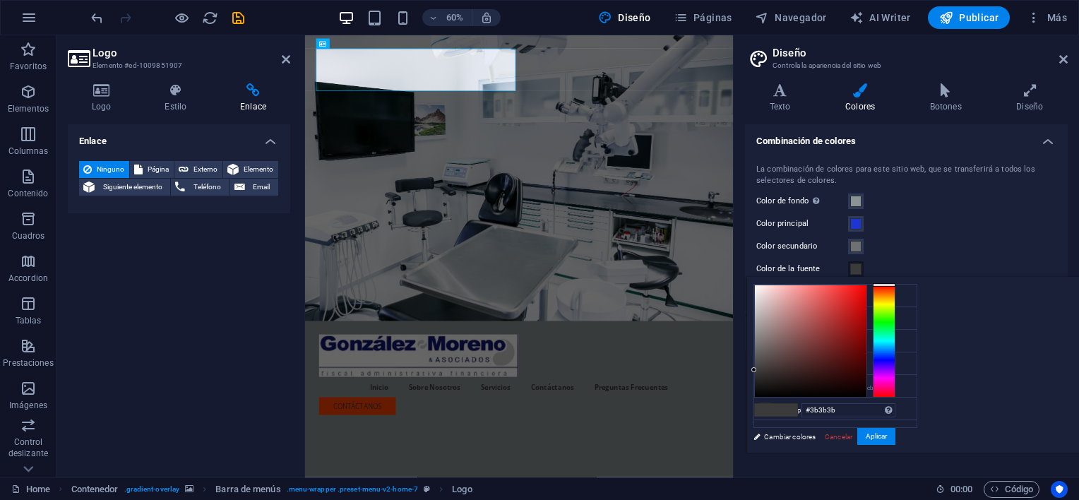
click at [927, 234] on div "La combinación de colores para este sitio web, que se transferirá a todos los s…" at bounding box center [906, 232] width 328 height 165
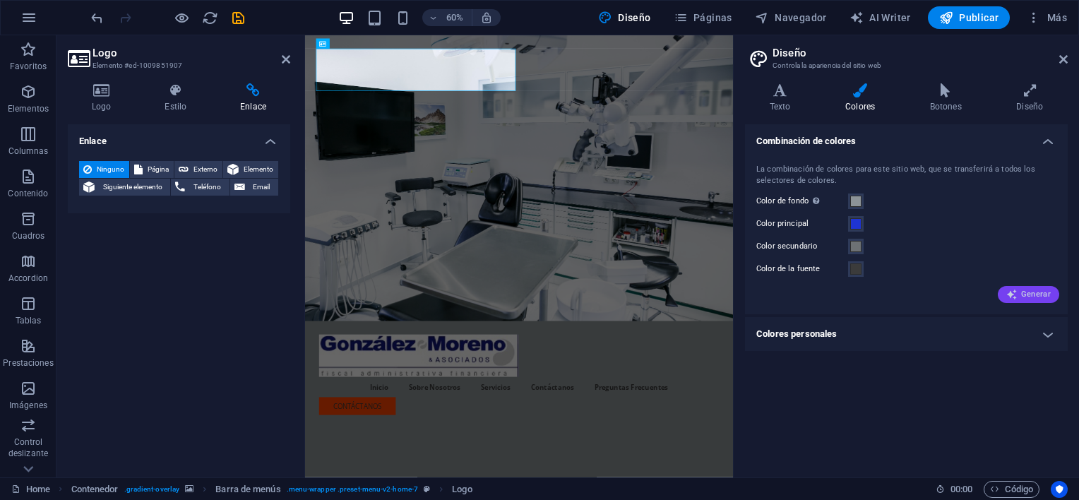
click at [1022, 293] on span "Generar" at bounding box center [1028, 294] width 44 height 11
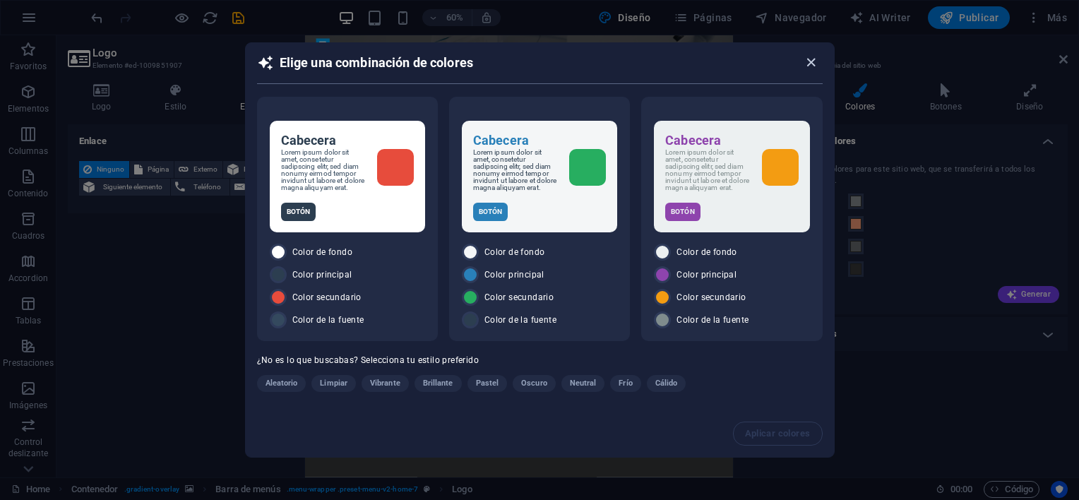
click at [812, 63] on icon "button" at bounding box center [811, 62] width 16 height 16
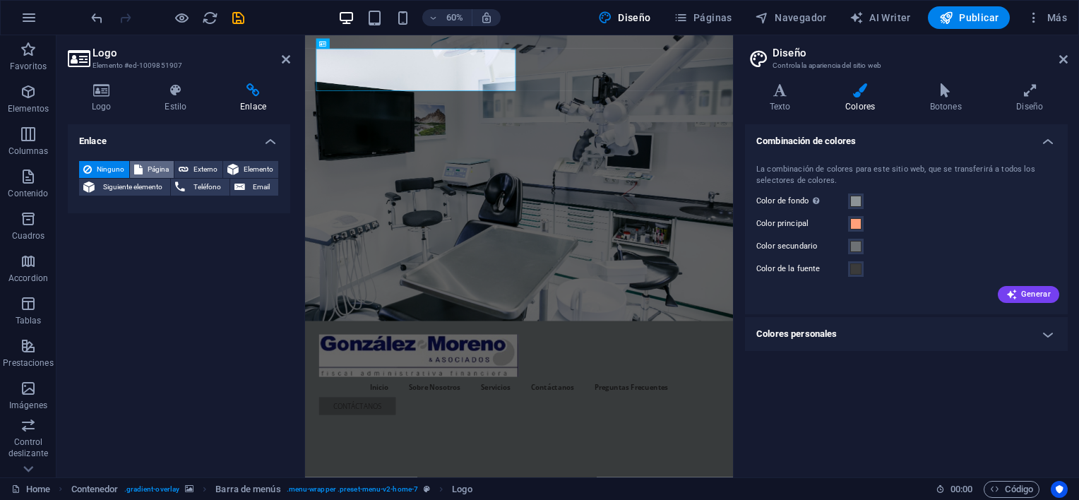
click at [153, 166] on span "Página" at bounding box center [158, 169] width 23 height 17
select select
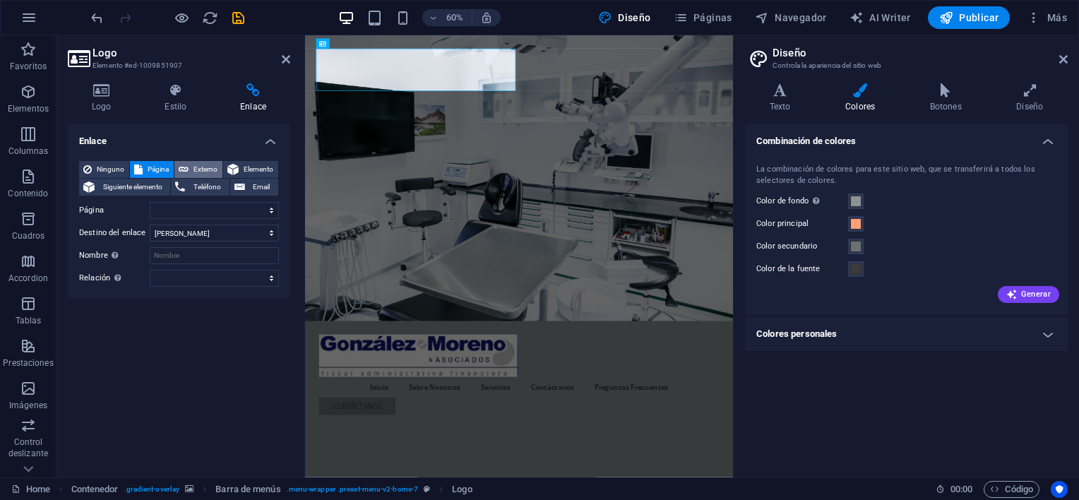
click at [198, 163] on span "Externo" at bounding box center [205, 169] width 25 height 17
select select "blank"
click at [151, 161] on span "Página" at bounding box center [158, 169] width 23 height 17
select select
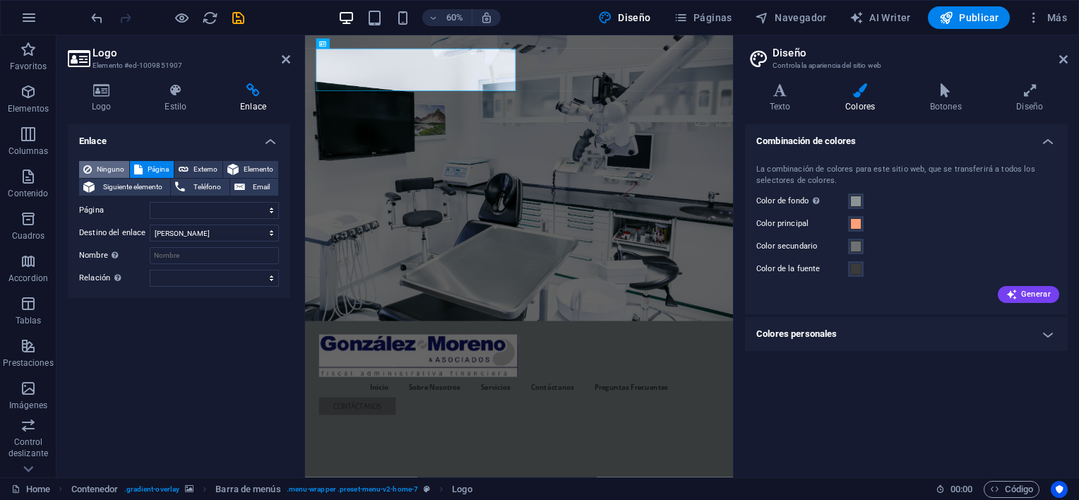
click at [98, 164] on span "Ninguno" at bounding box center [110, 169] width 29 height 17
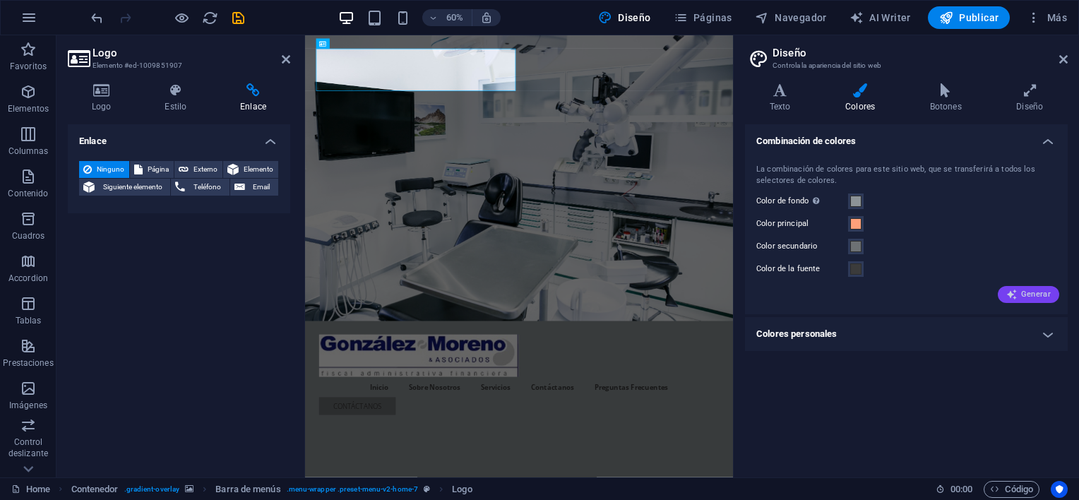
click at [1030, 293] on span "Generar" at bounding box center [1028, 294] width 44 height 11
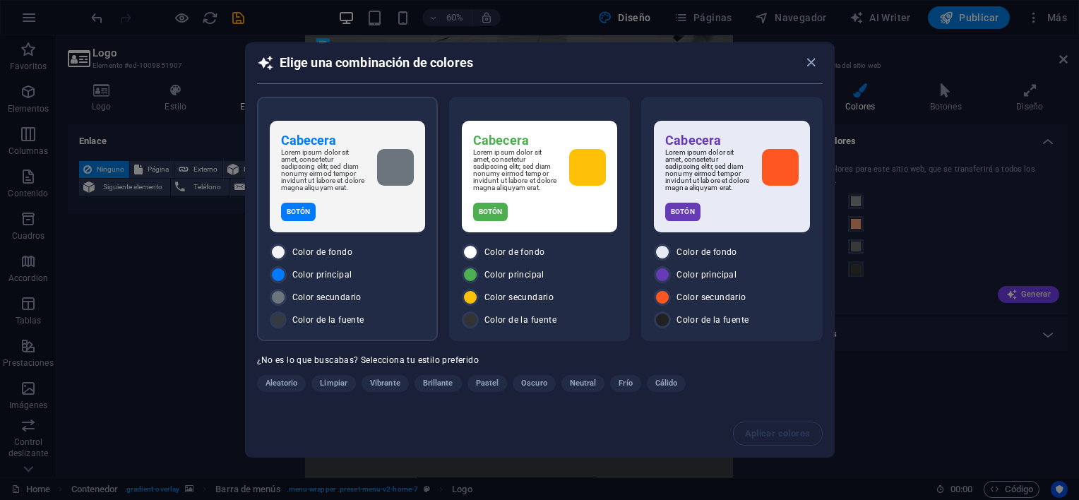
click at [324, 167] on p "Lorem ipsum dolor sit amet, consetetur sadipscing elitr, sed diam nonumy eirmod…" at bounding box center [323, 170] width 85 height 42
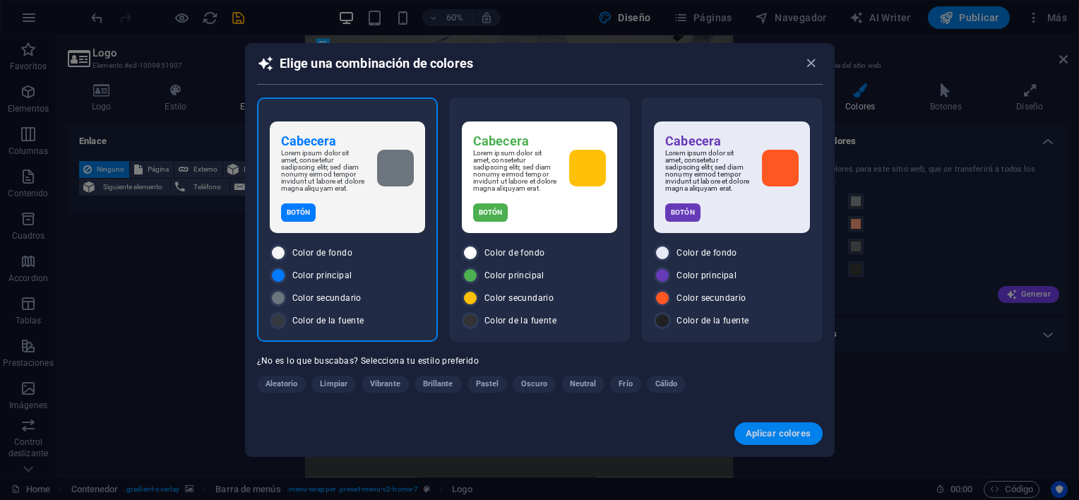
click at [772, 434] on span "Aplicar colores" at bounding box center [779, 433] width 66 height 11
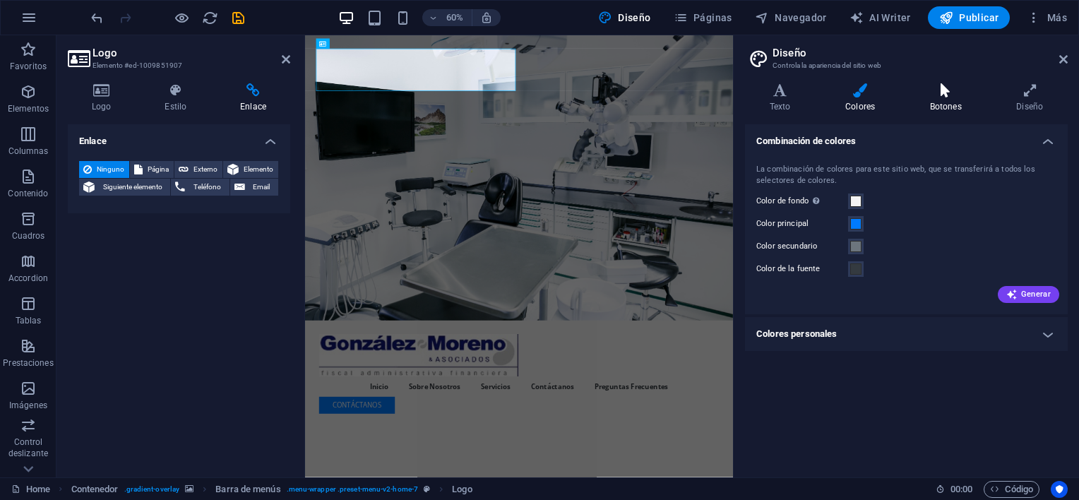
click at [949, 90] on icon at bounding box center [945, 90] width 81 height 14
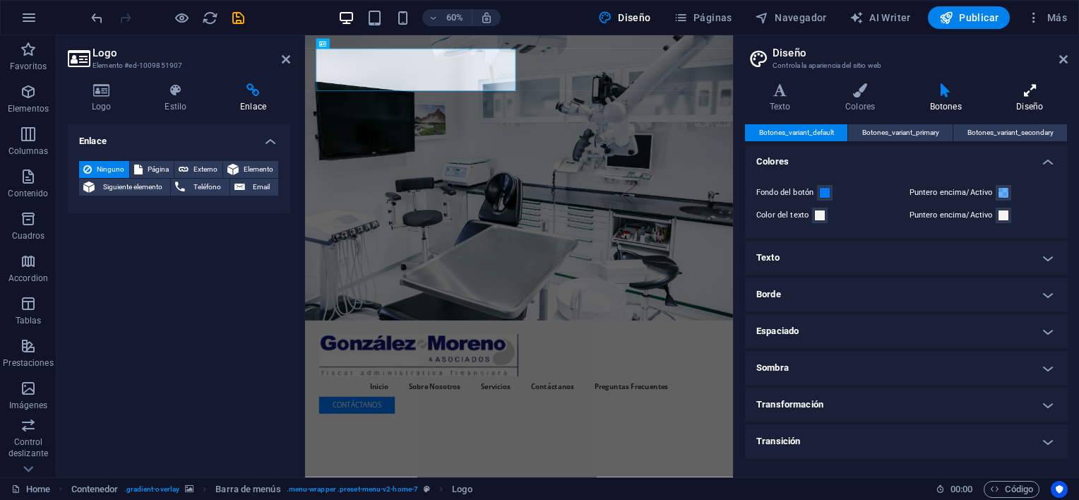
click at [1023, 90] on icon at bounding box center [1030, 90] width 76 height 14
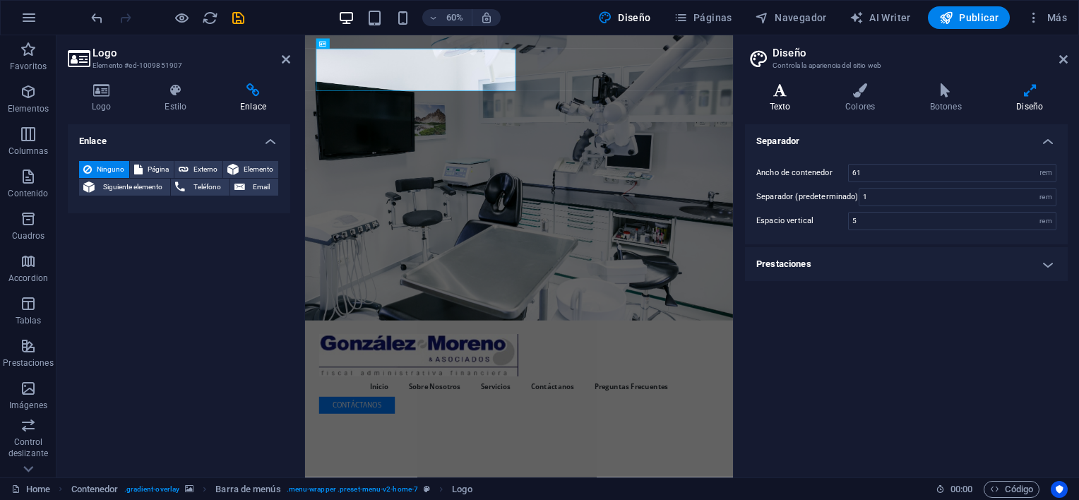
click at [785, 95] on icon at bounding box center [780, 90] width 70 height 14
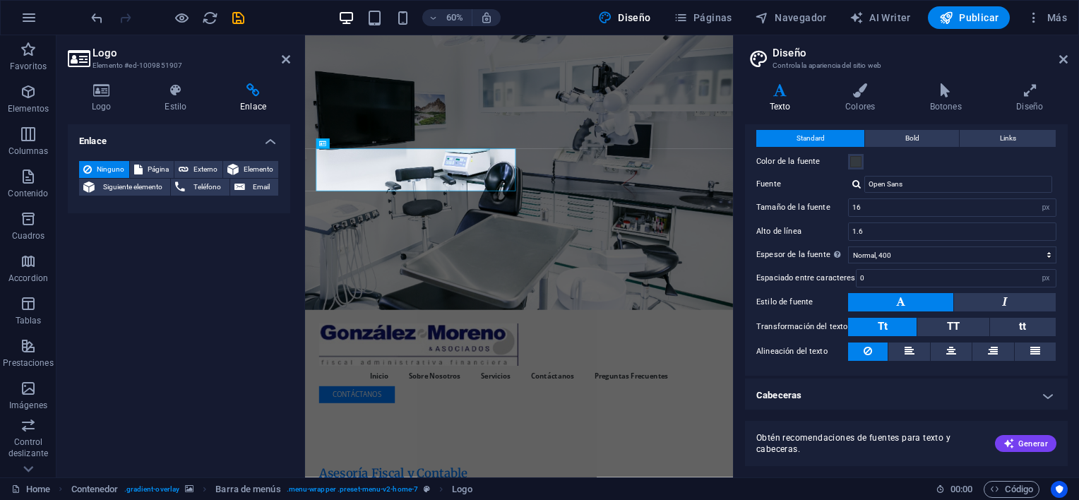
scroll to position [0, 0]
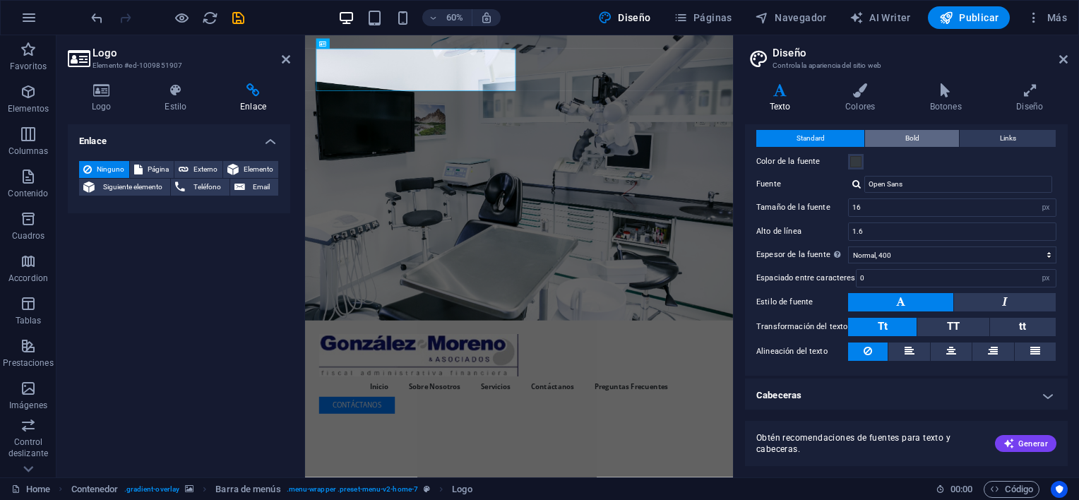
click at [916, 135] on span "Bold" at bounding box center [912, 138] width 14 height 17
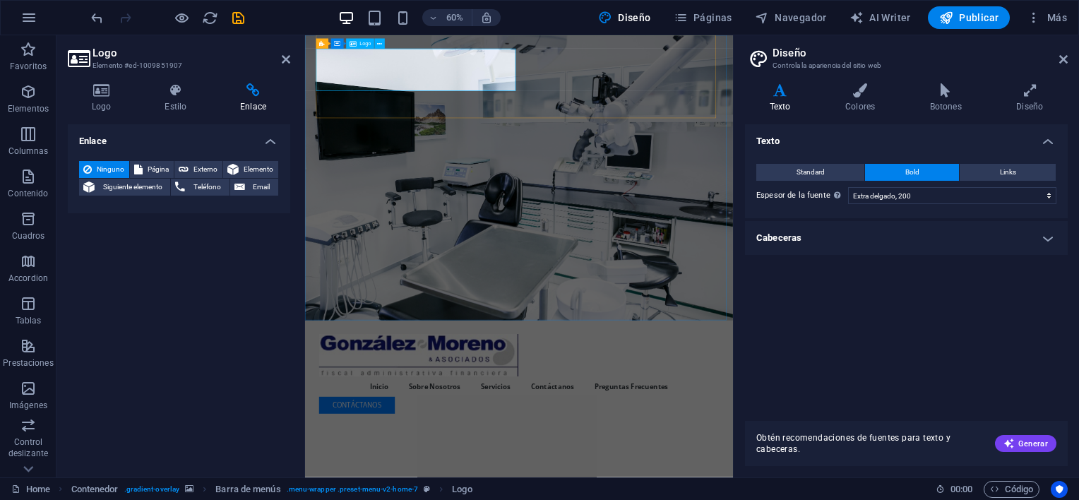
click at [867, 91] on icon at bounding box center [860, 90] width 79 height 14
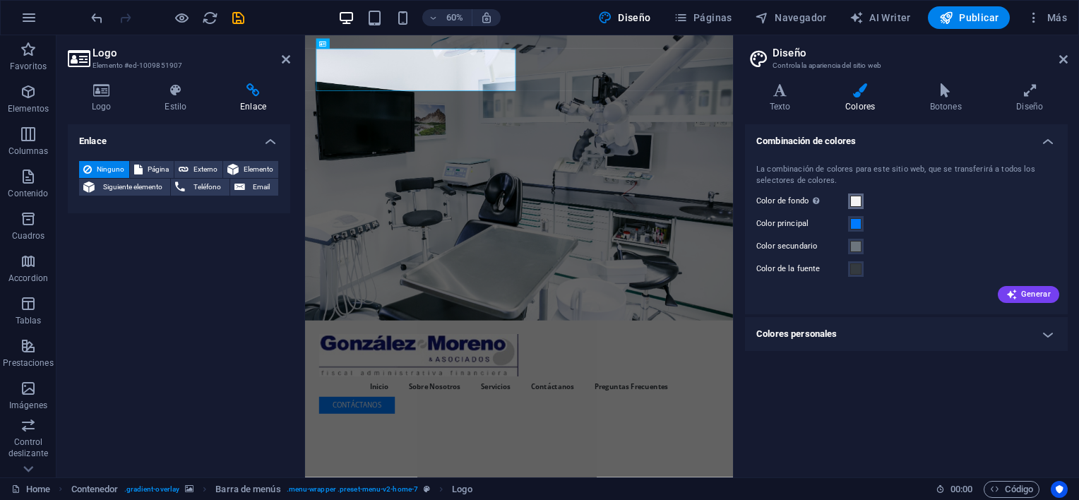
click at [856, 201] on span at bounding box center [855, 201] width 11 height 11
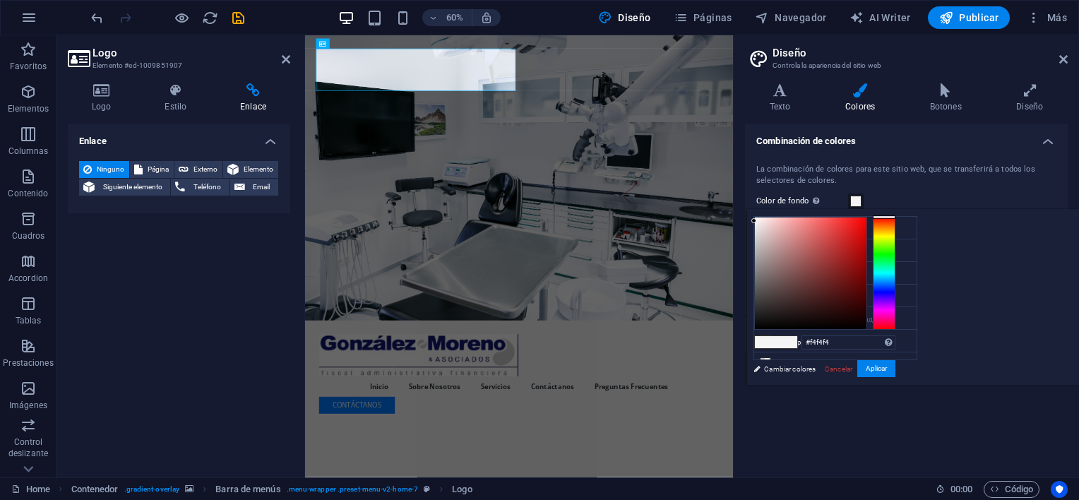
click at [954, 148] on h4 "Combinación de colores" at bounding box center [906, 136] width 323 height 25
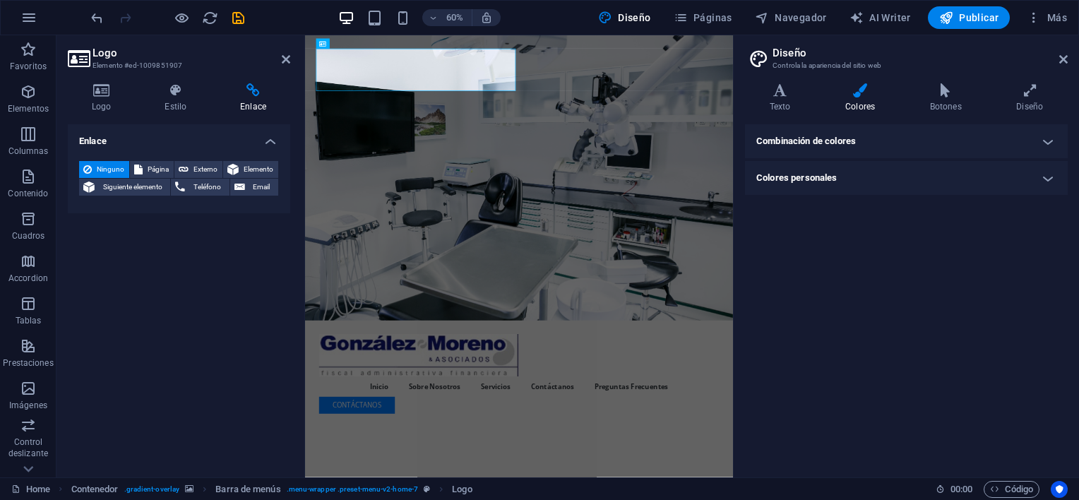
click at [844, 138] on h4 "Combinación de colores" at bounding box center [906, 141] width 323 height 34
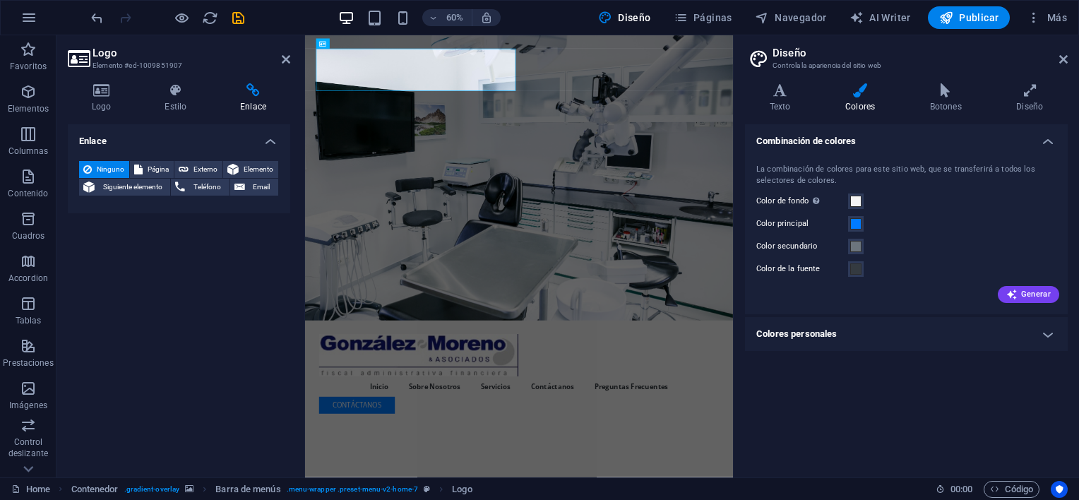
click at [844, 138] on h4 "Combinación de colores" at bounding box center [906, 136] width 323 height 25
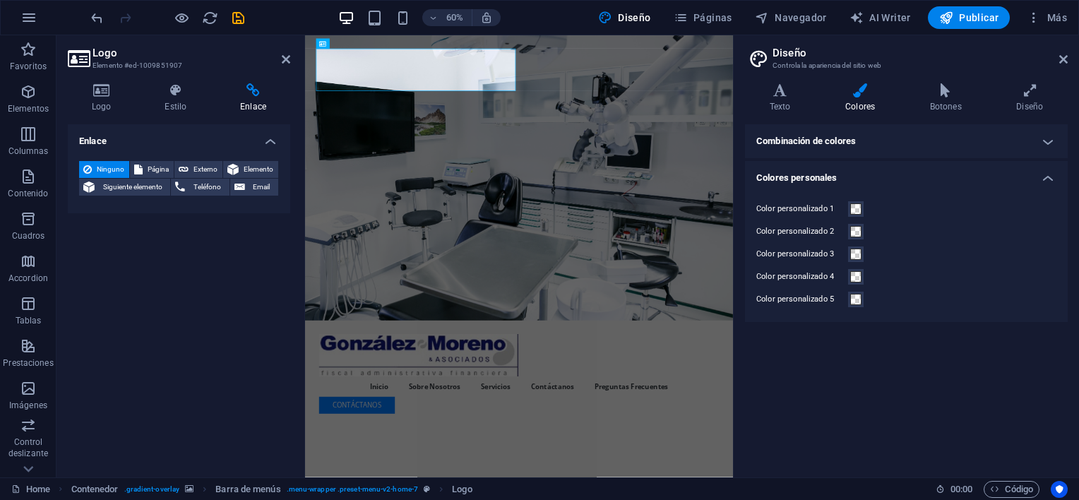
click at [831, 178] on h4 "Colores personales" at bounding box center [906, 173] width 323 height 25
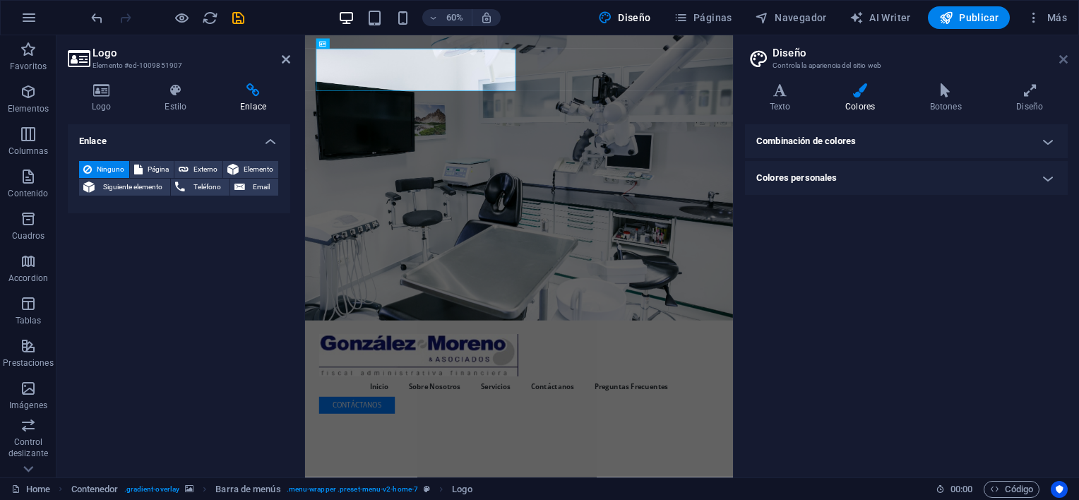
click at [1067, 55] on icon at bounding box center [1063, 59] width 8 height 11
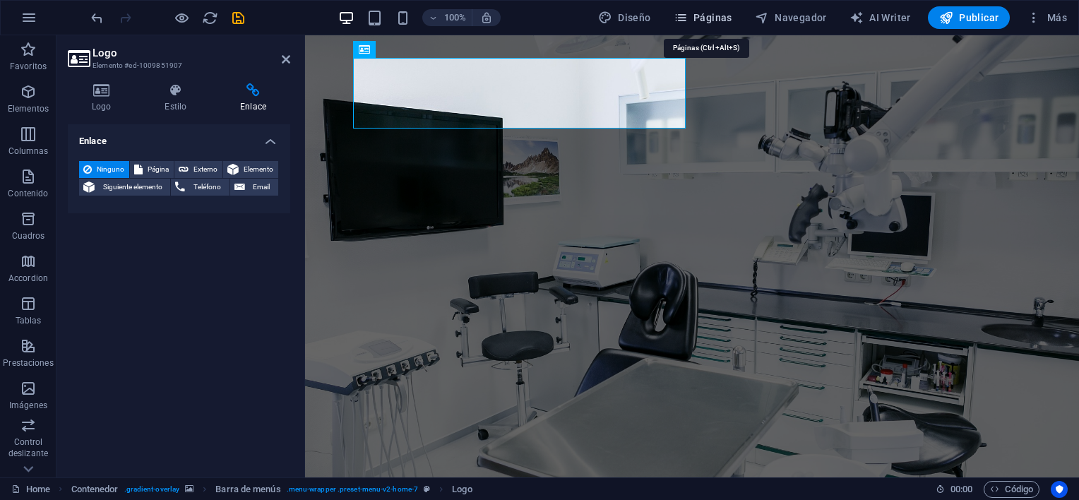
click at [723, 18] on span "Páginas" at bounding box center [703, 18] width 59 height 14
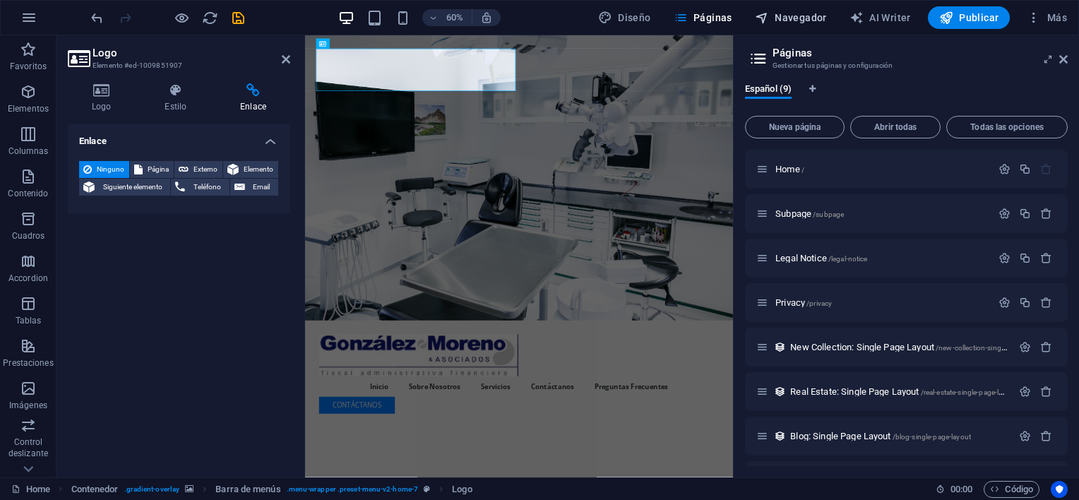
click at [809, 14] on span "Navegador" at bounding box center [791, 18] width 72 height 14
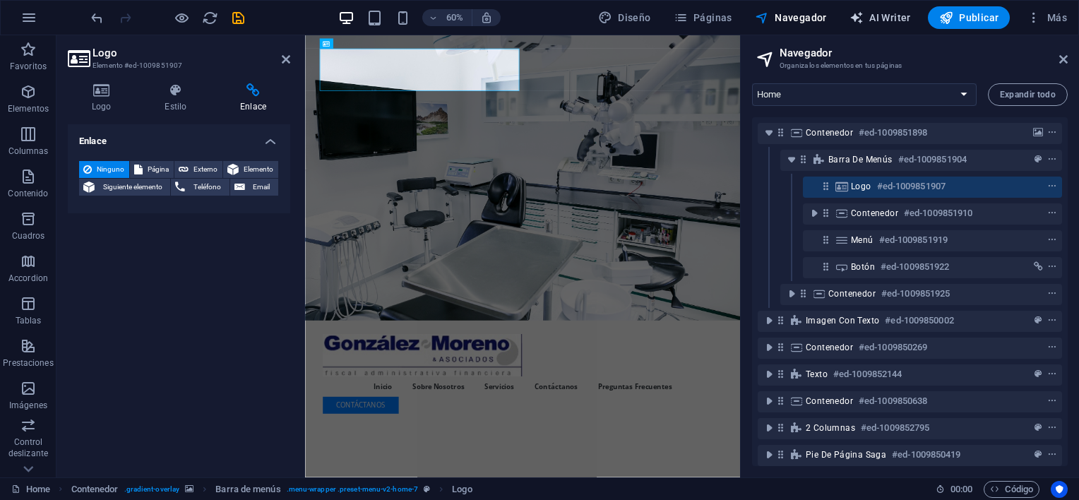
click at [896, 15] on span "AI Writer" at bounding box center [880, 18] width 61 height 14
select select "English"
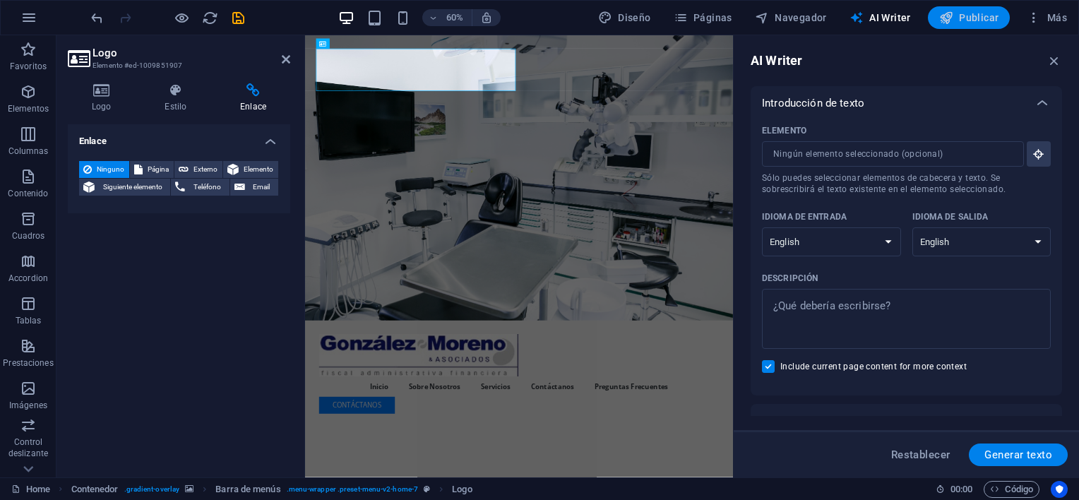
click at [952, 15] on icon "button" at bounding box center [946, 18] width 14 height 14
checkbox input "false"
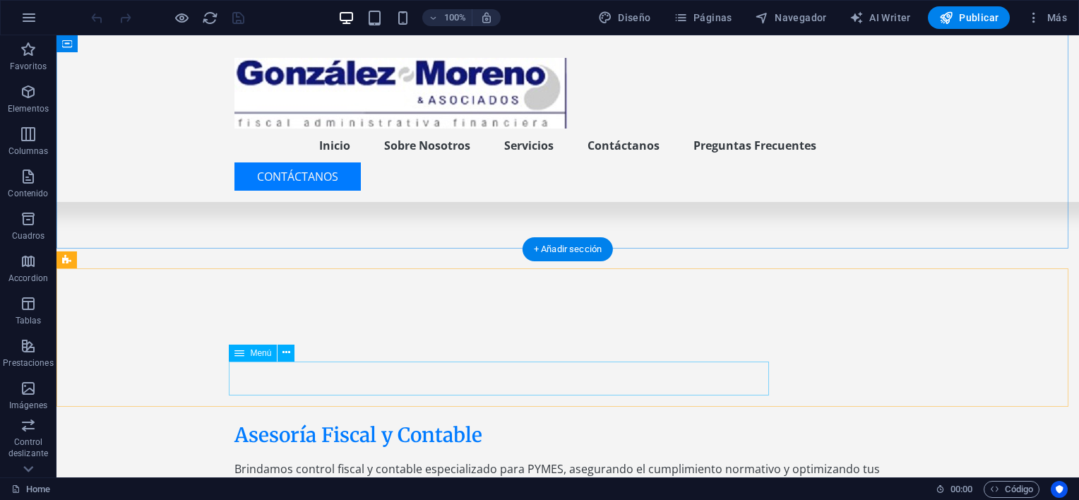
scroll to position [141, 0]
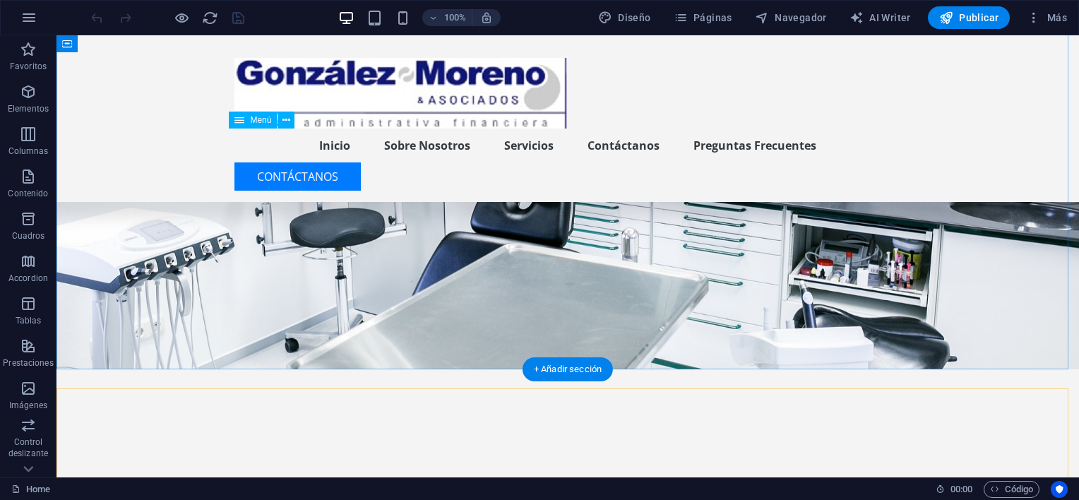
click at [559, 142] on nav "Inicio Sobre Nosotros Servicios Contáctanos Preguntas Frecuentes" at bounding box center [567, 146] width 667 height 34
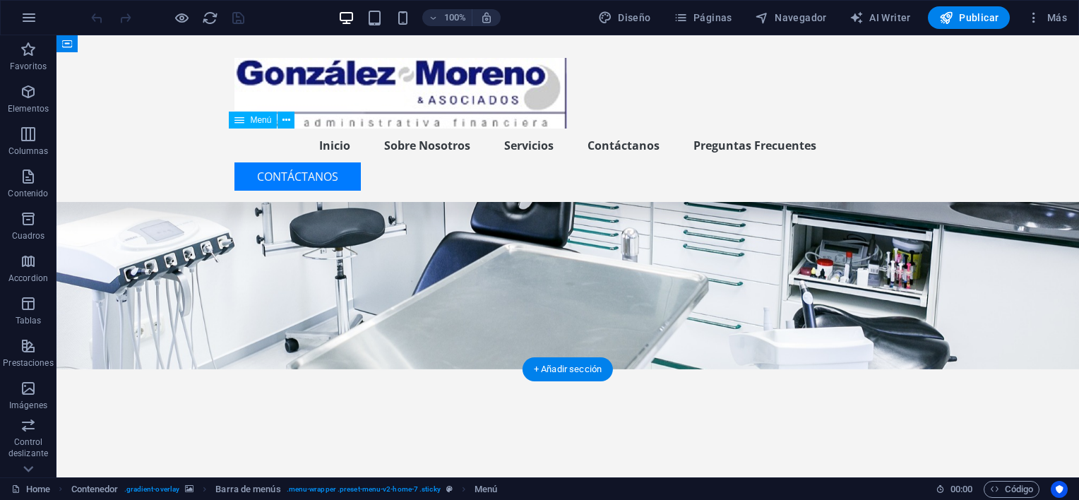
click at [576, 143] on nav "Inicio Sobre Nosotros Servicios Contáctanos Preguntas Frecuentes" at bounding box center [567, 146] width 667 height 34
click at [817, 162] on div "Contáctanos" at bounding box center [567, 176] width 667 height 28
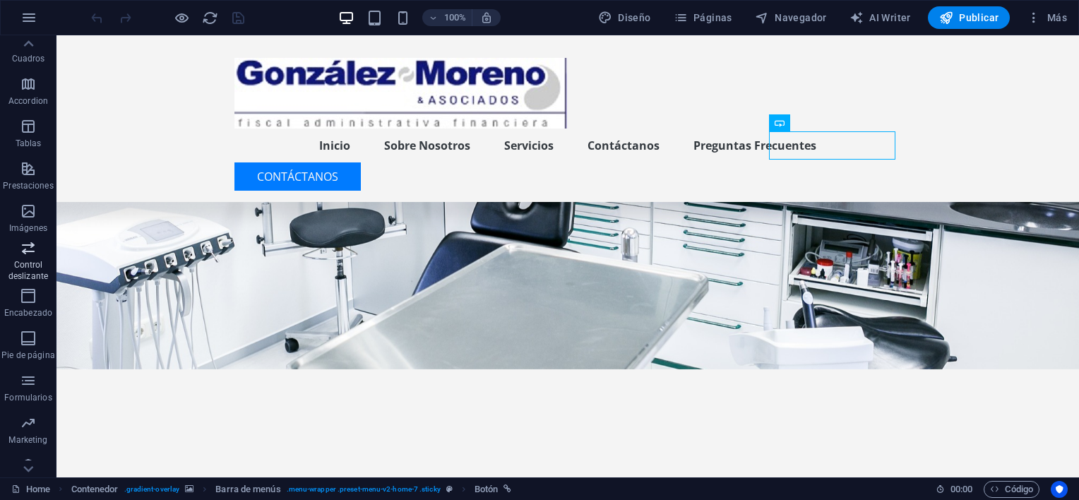
scroll to position [193, 0]
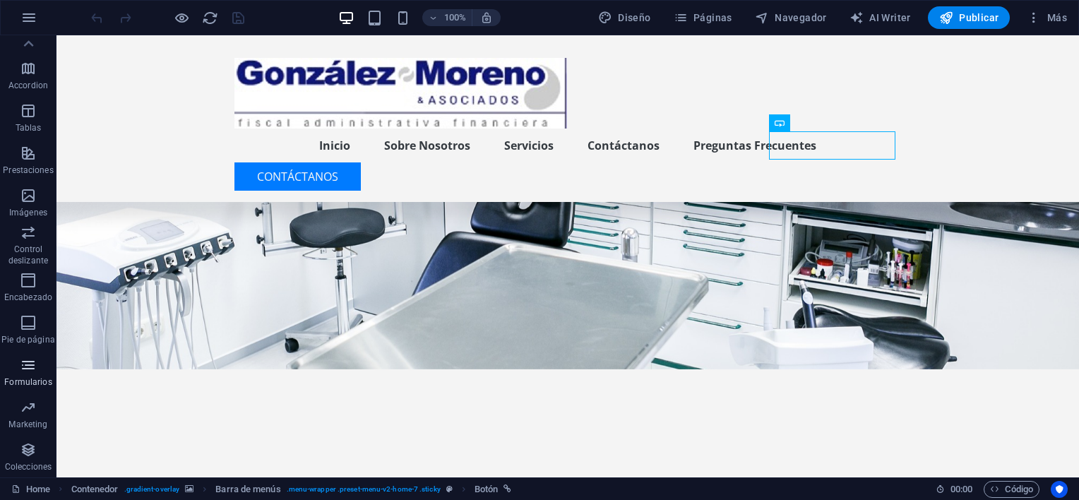
click at [30, 369] on icon "button" at bounding box center [28, 365] width 17 height 17
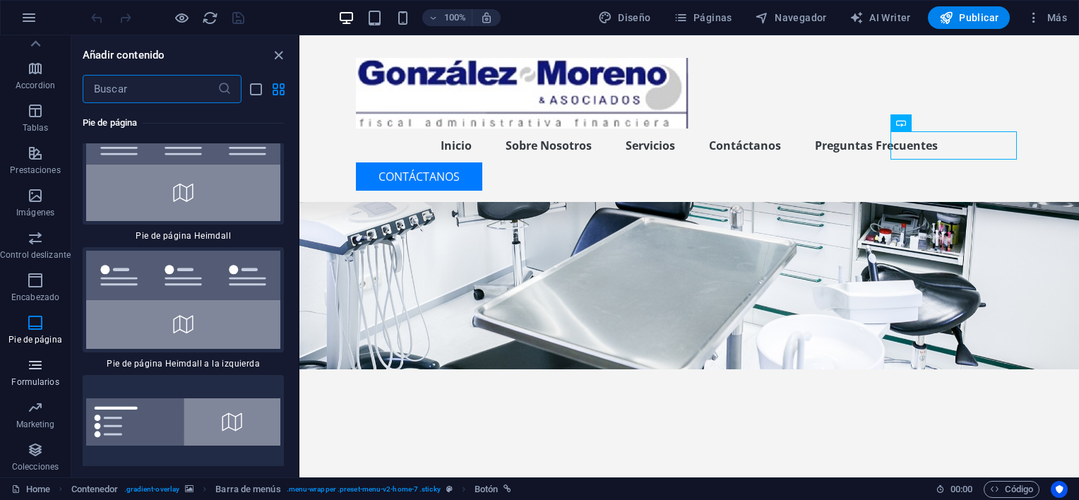
scroll to position [19643, 0]
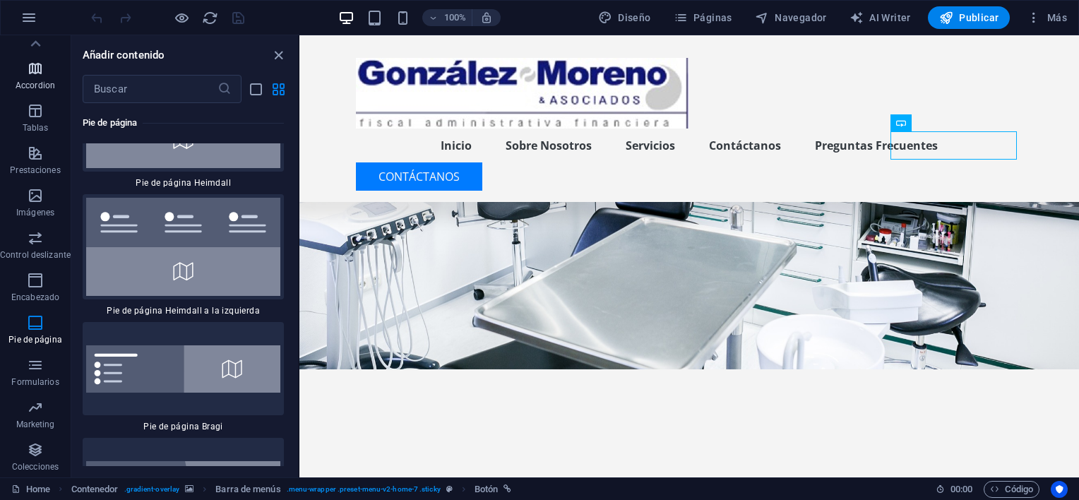
click at [33, 69] on icon "button" at bounding box center [35, 68] width 17 height 17
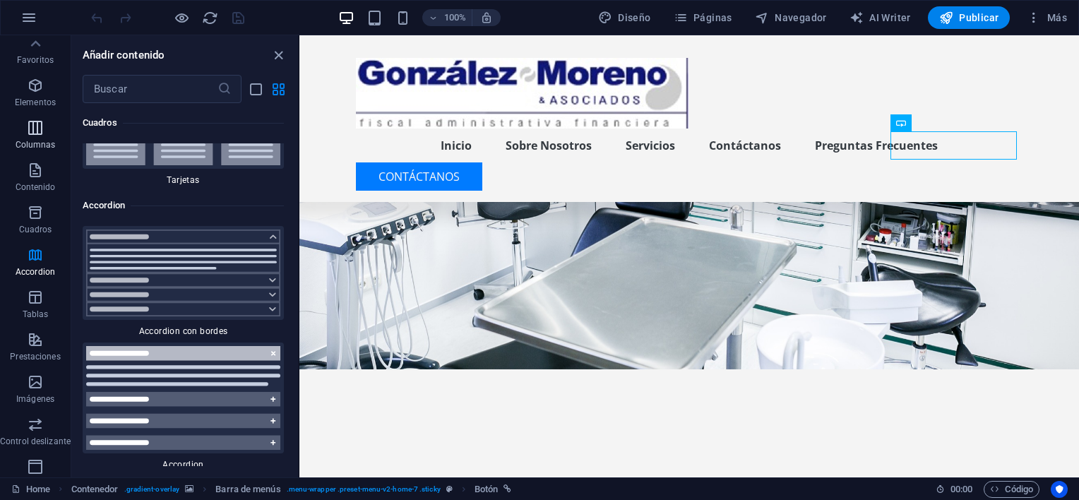
scroll to position [0, 0]
click at [32, 94] on icon "button" at bounding box center [35, 91] width 17 height 17
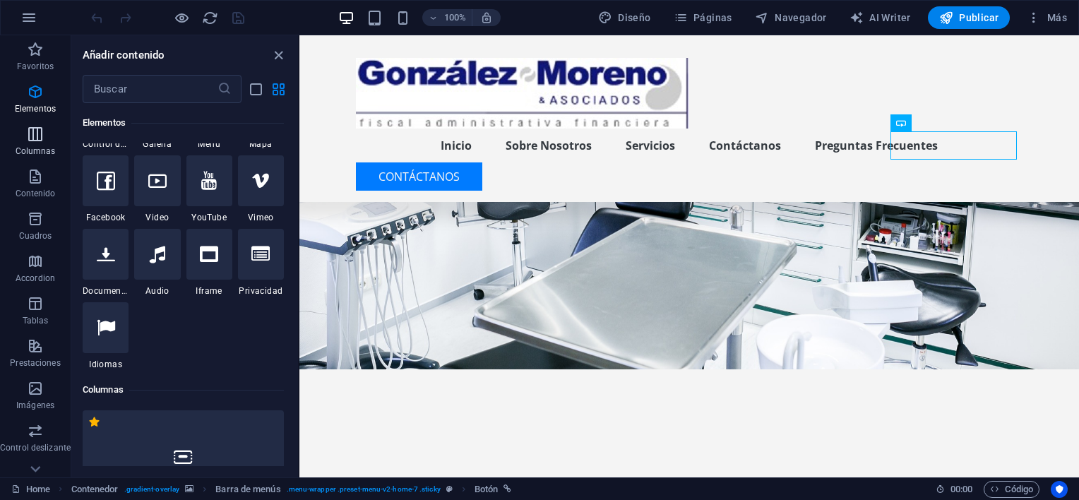
click at [37, 137] on icon "button" at bounding box center [35, 134] width 17 height 17
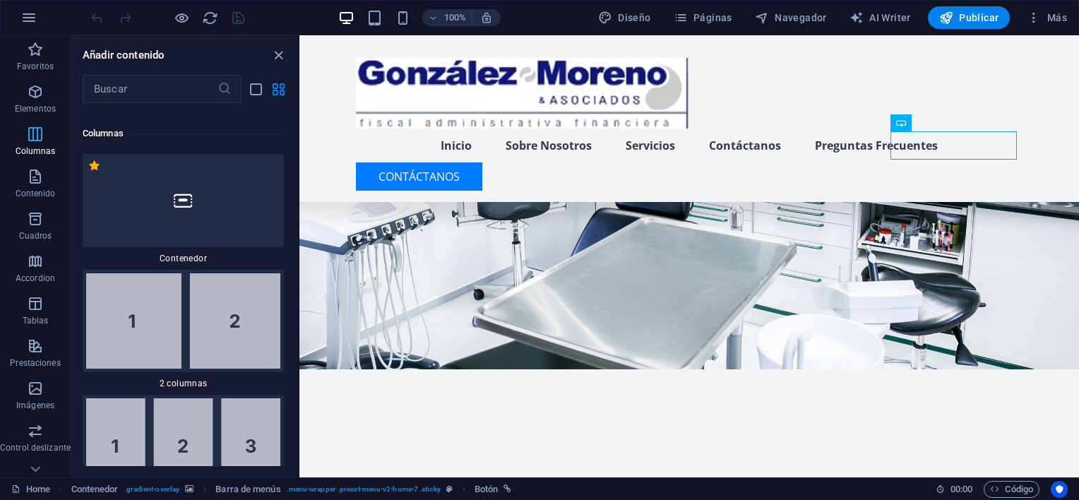
scroll to position [814, 0]
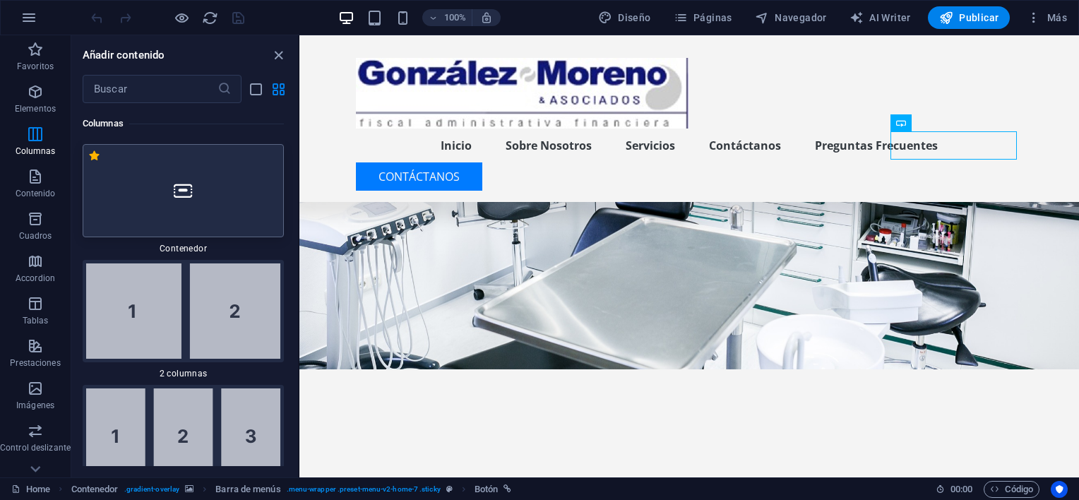
click at [184, 184] on icon at bounding box center [183, 191] width 18 height 18
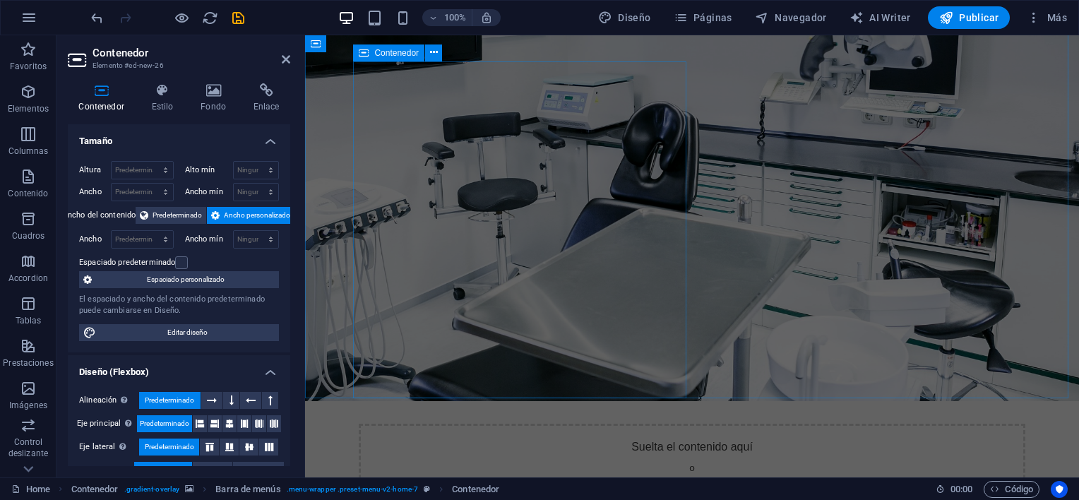
scroll to position [212, 0]
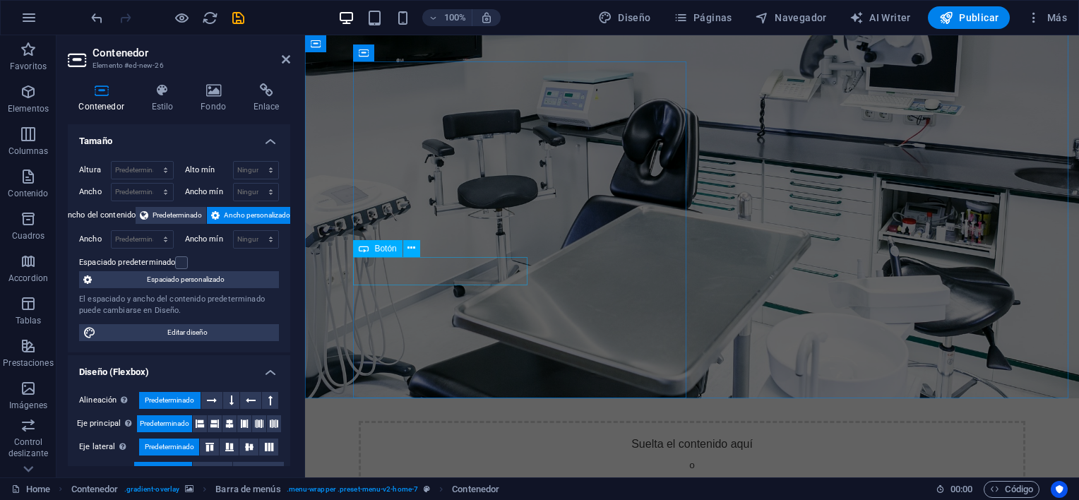
click at [382, 251] on span "Botón" at bounding box center [385, 248] width 22 height 8
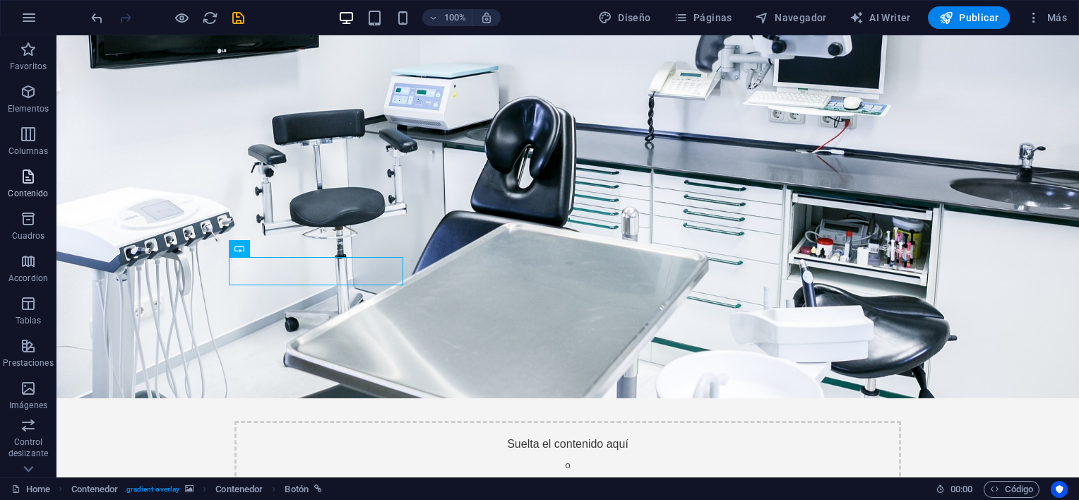
click at [22, 175] on icon "button" at bounding box center [28, 176] width 17 height 17
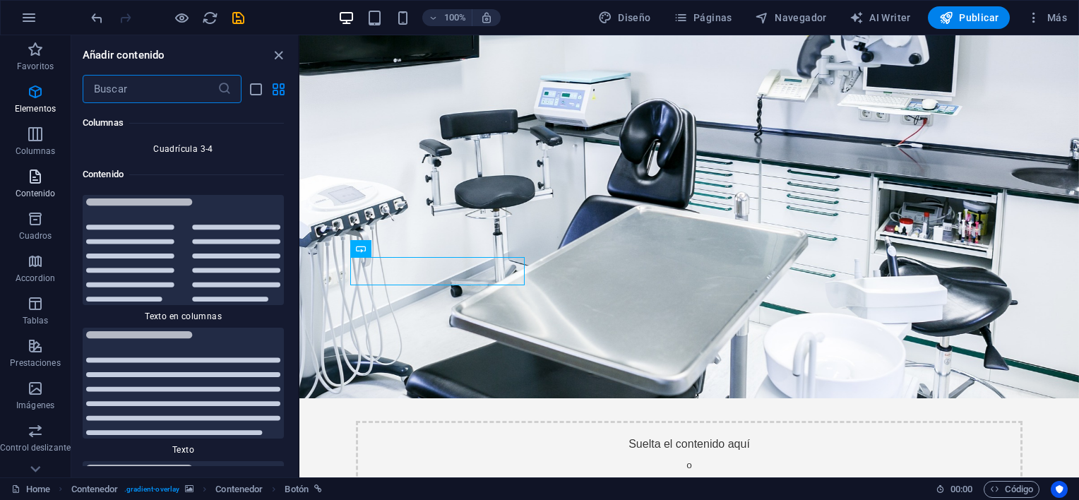
scroll to position [4740, 0]
click at [34, 222] on icon "button" at bounding box center [35, 218] width 17 height 17
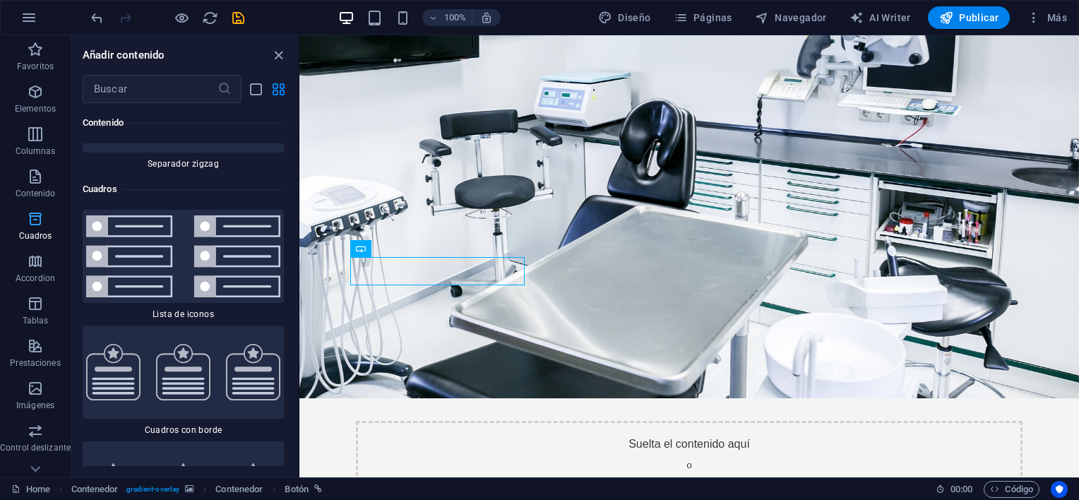
scroll to position [7575, 0]
click at [37, 260] on icon "button" at bounding box center [35, 261] width 17 height 17
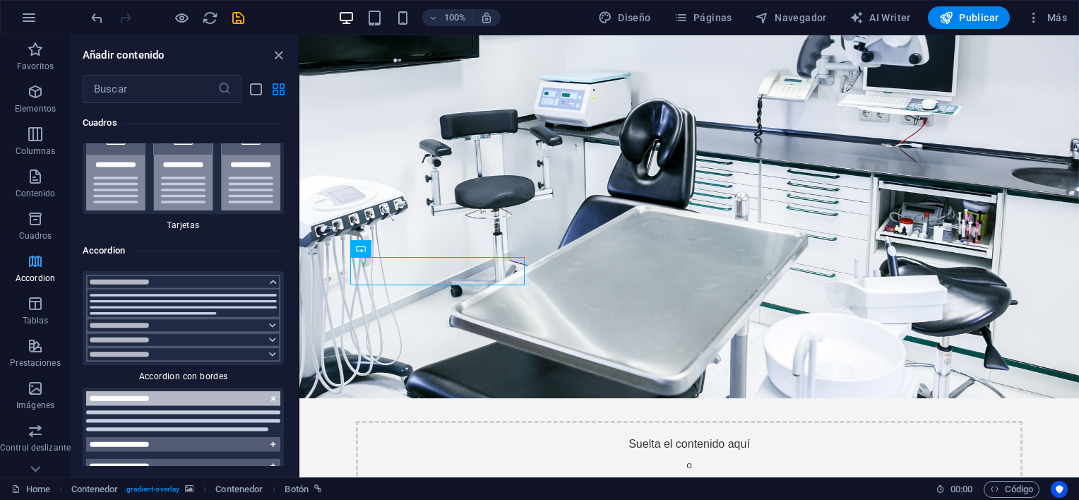
scroll to position [8696, 0]
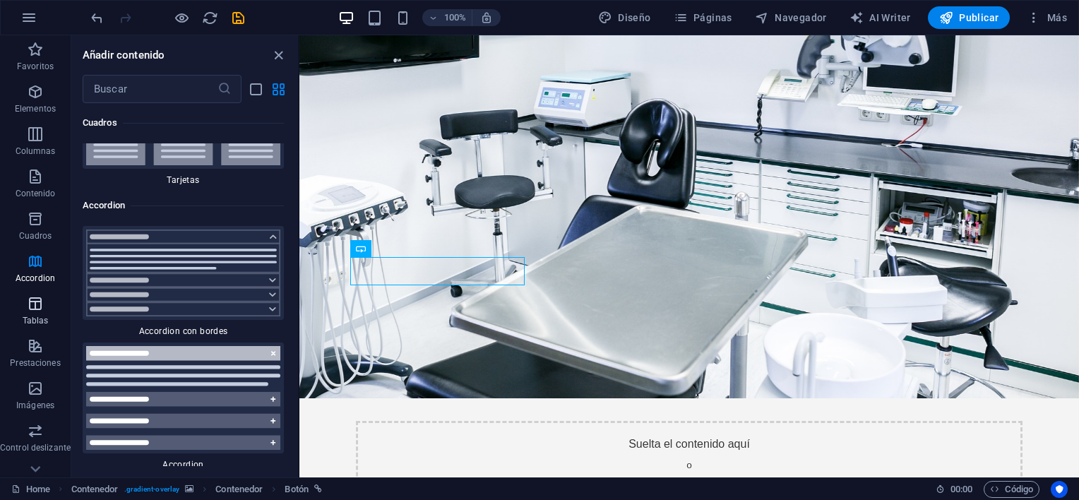
click at [35, 304] on icon "button" at bounding box center [35, 303] width 17 height 17
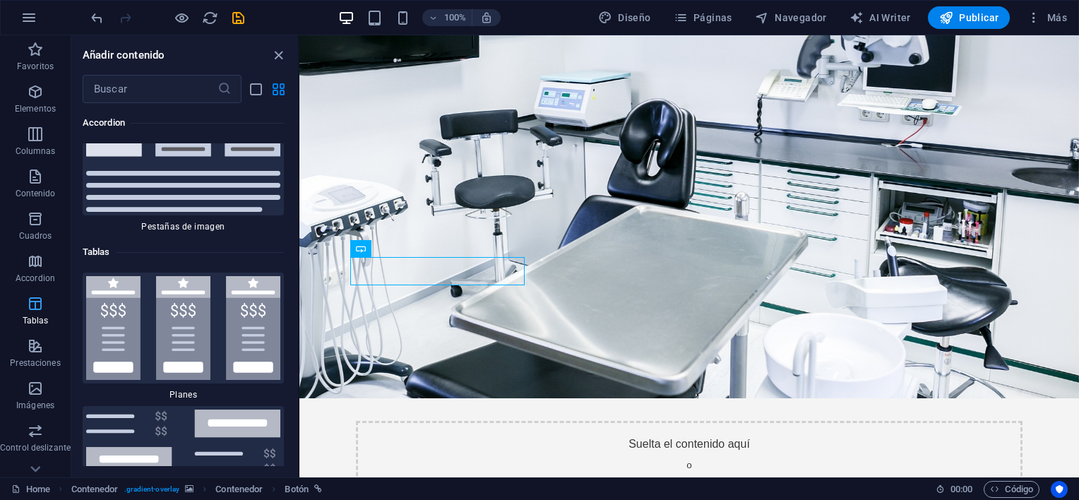
scroll to position [9463, 0]
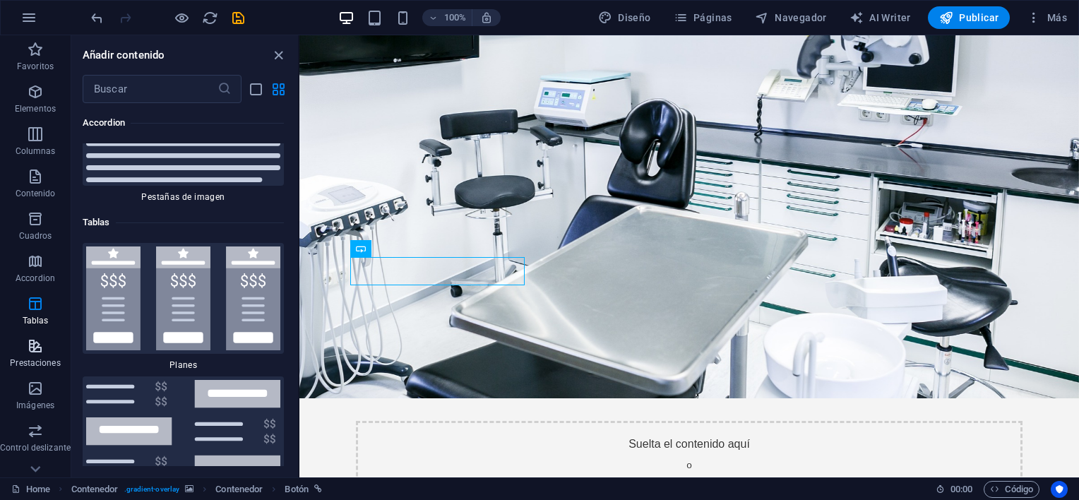
click at [35, 345] on icon "button" at bounding box center [35, 346] width 17 height 17
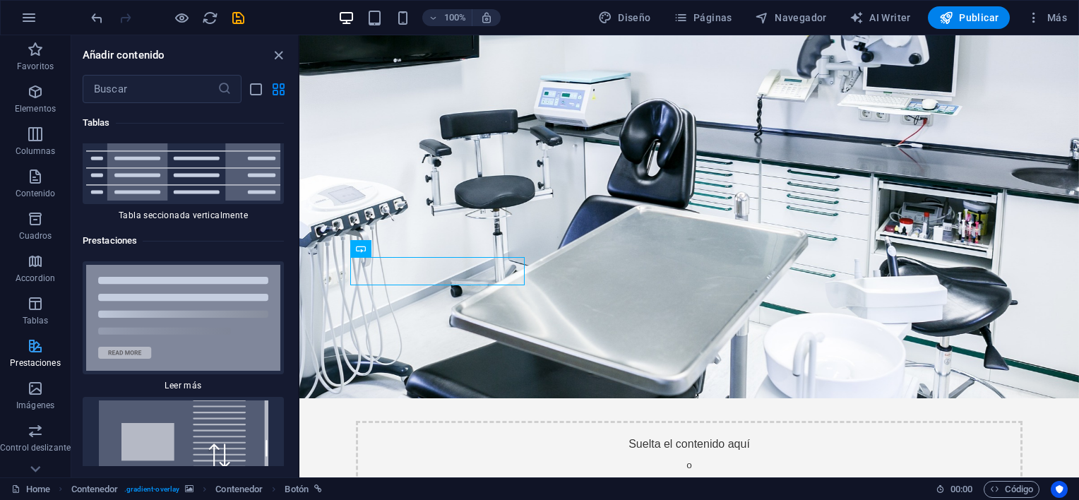
scroll to position [10648, 0]
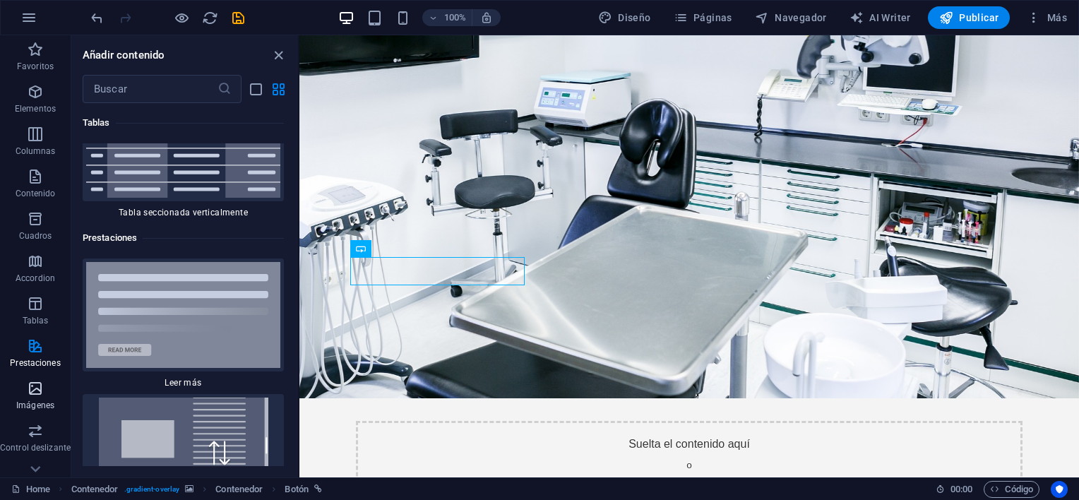
click at [35, 387] on icon "button" at bounding box center [35, 388] width 17 height 17
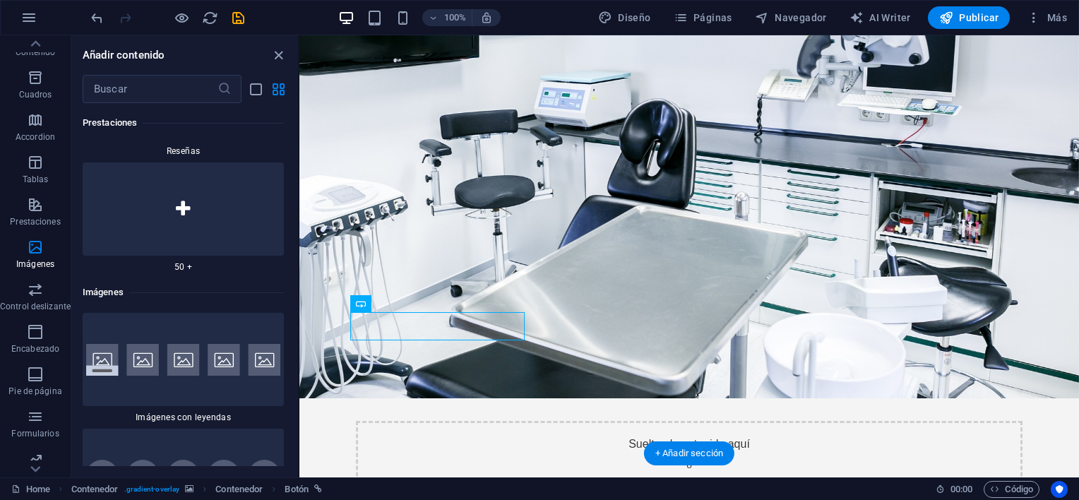
scroll to position [0, 0]
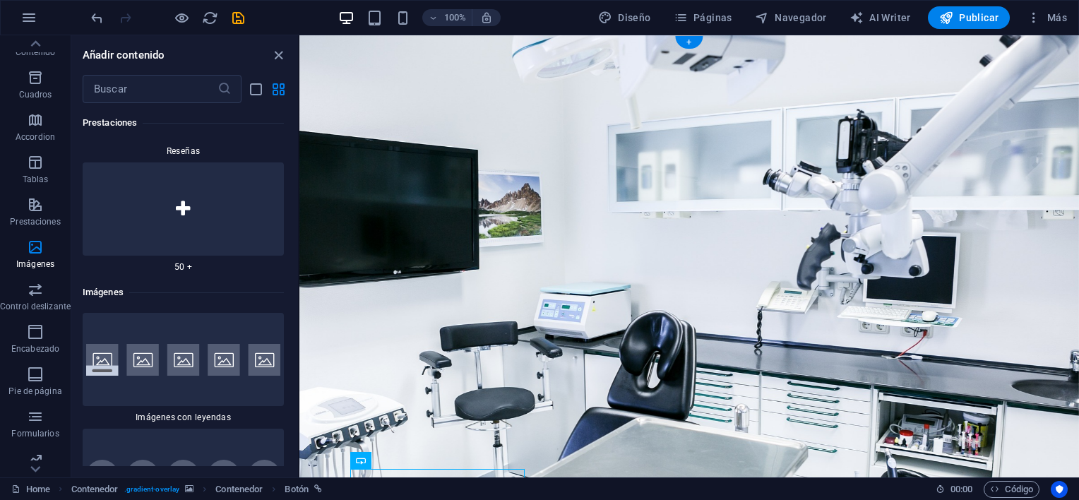
click at [906, 316] on figure at bounding box center [689, 322] width 780 height 575
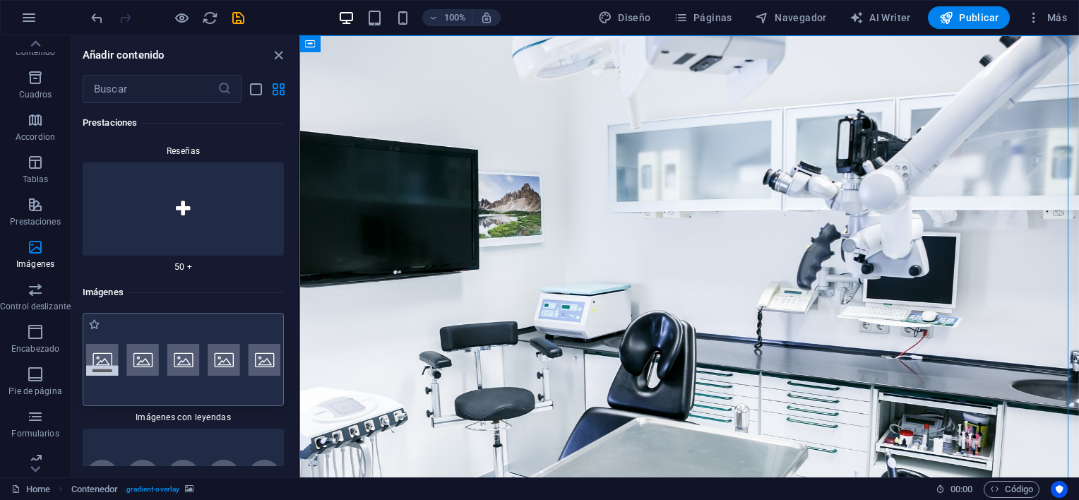
click at [102, 344] on img at bounding box center [183, 360] width 194 height 32
click at [299, 186] on div "Arrastra aquí para reemplazar el contenido existente. Si quieres crear un eleme…" at bounding box center [689, 256] width 780 height 442
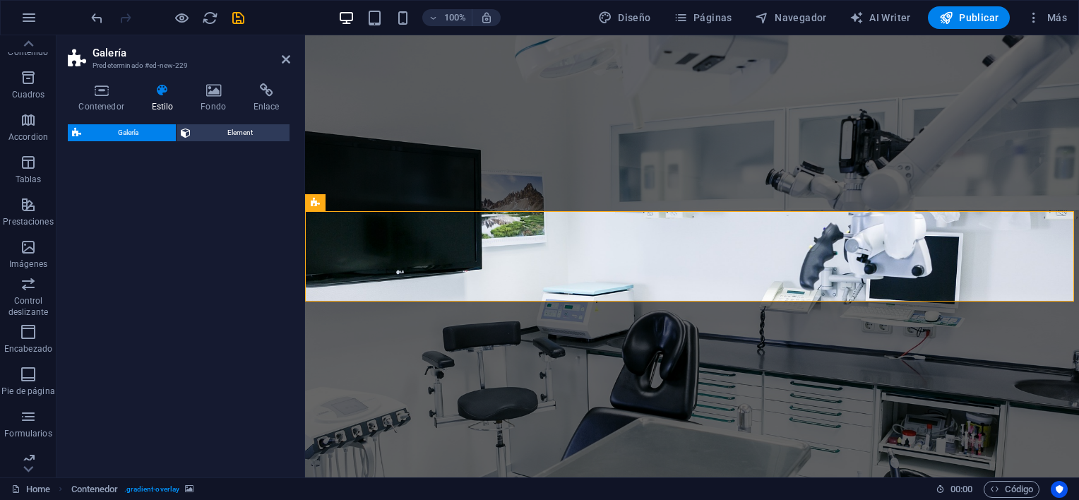
select select "rem"
select select "preset-gallery-v3-captions"
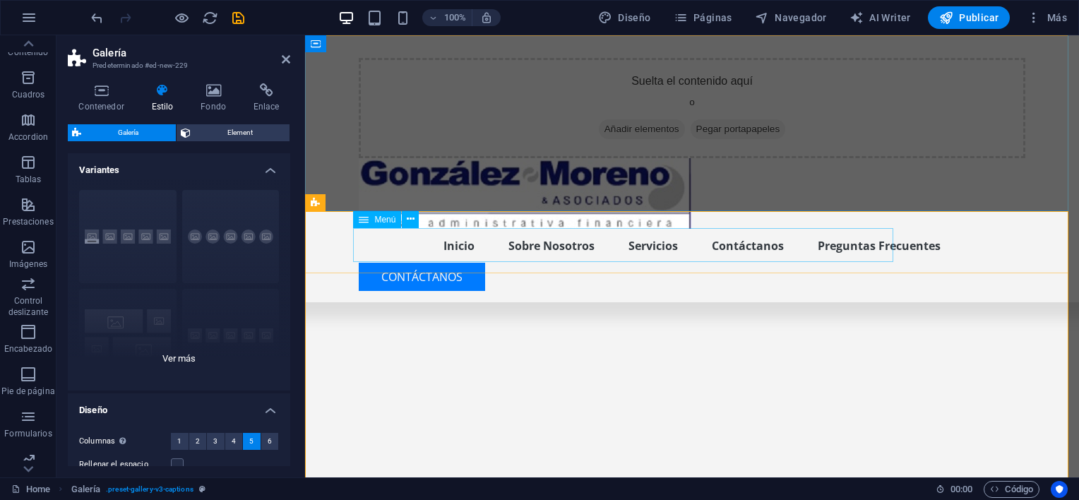
scroll to position [469, 0]
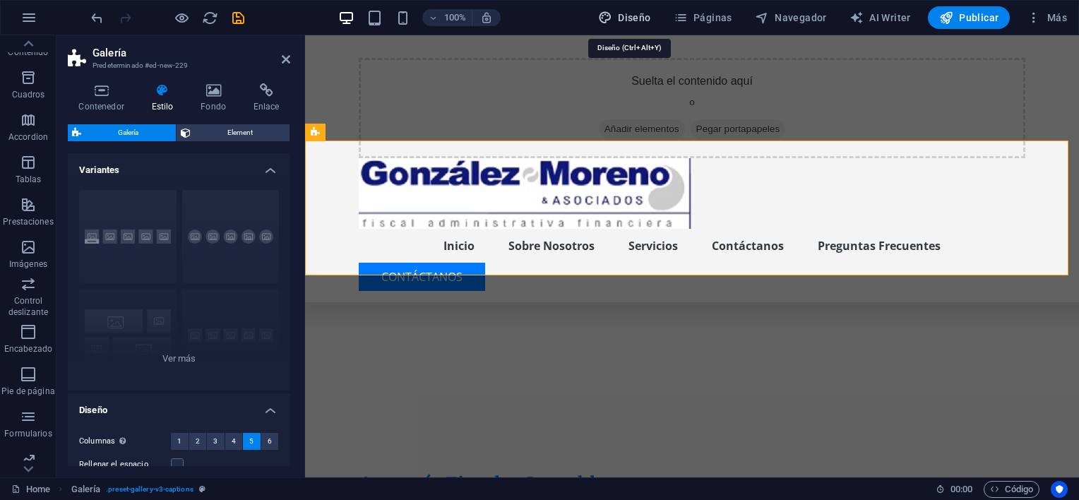
drag, startPoint x: 626, startPoint y: 11, endPoint x: 489, endPoint y: 165, distance: 206.6
click at [626, 11] on span "Diseño" at bounding box center [624, 18] width 53 height 14
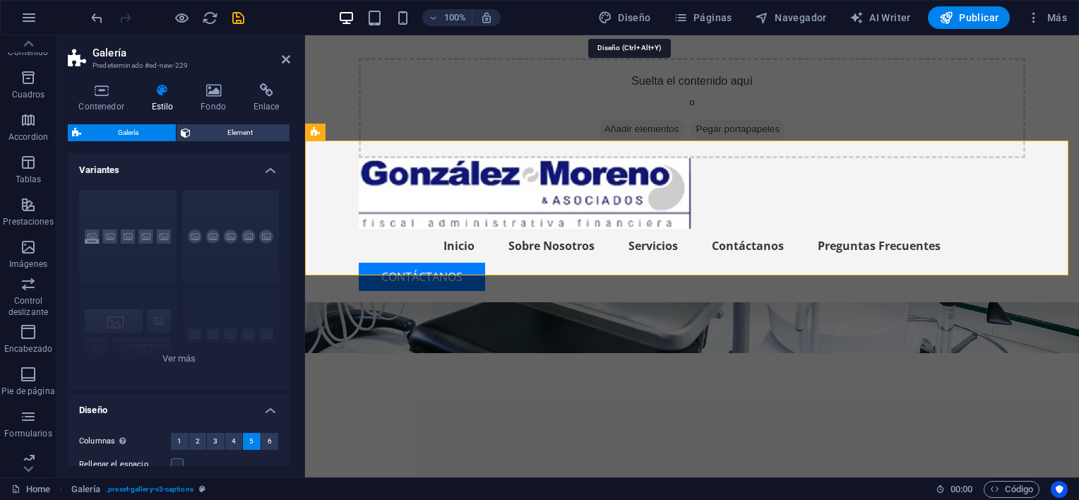
select select "200"
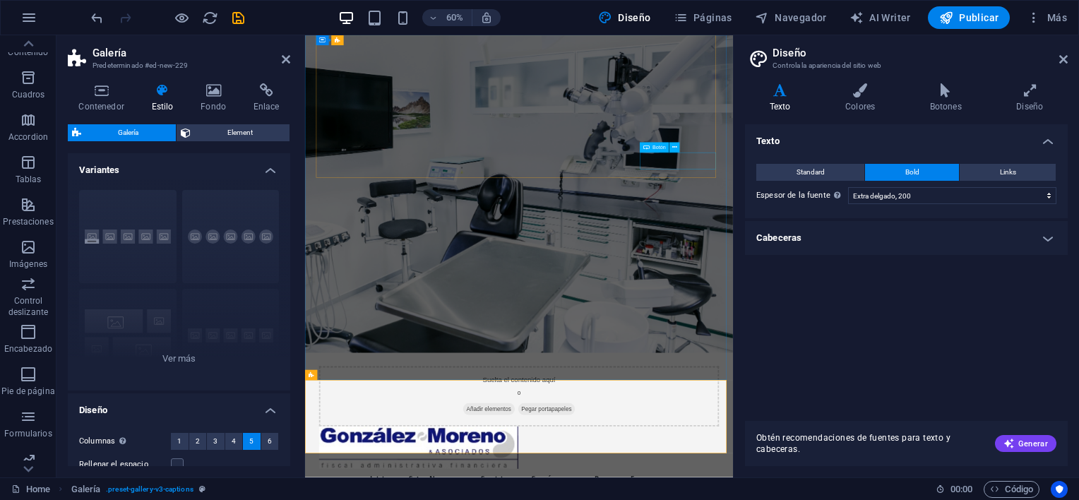
scroll to position [0, 0]
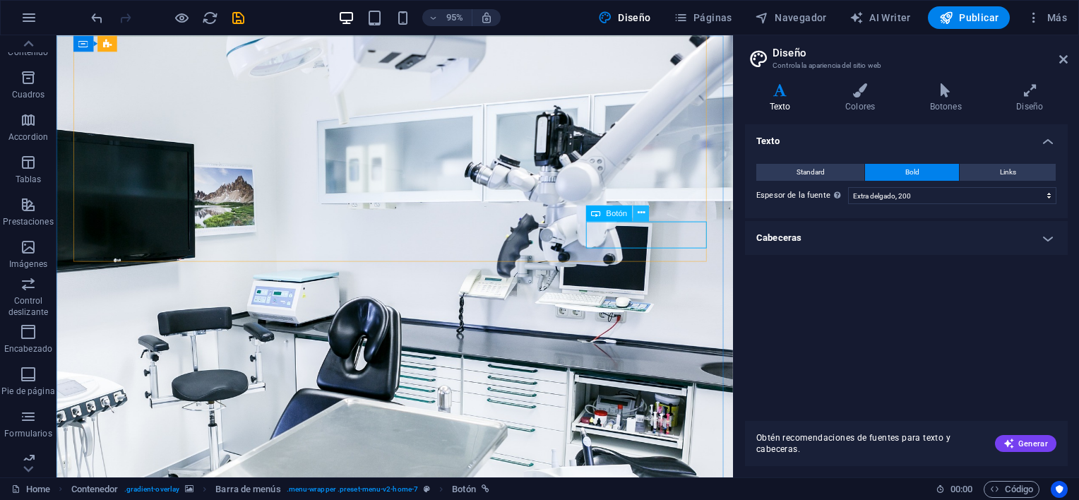
click at [643, 212] on icon at bounding box center [641, 213] width 7 height 14
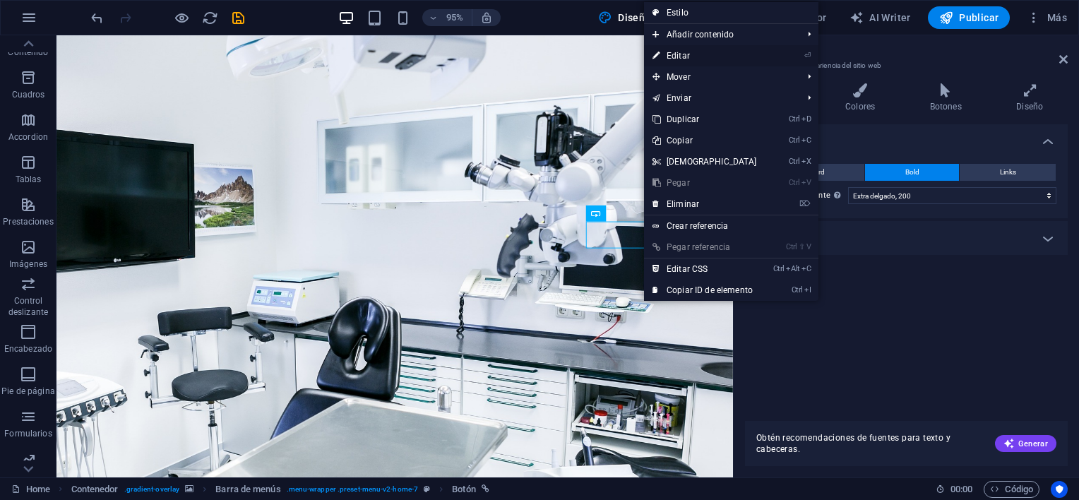
click at [684, 54] on link "⏎ Editar" at bounding box center [704, 55] width 121 height 21
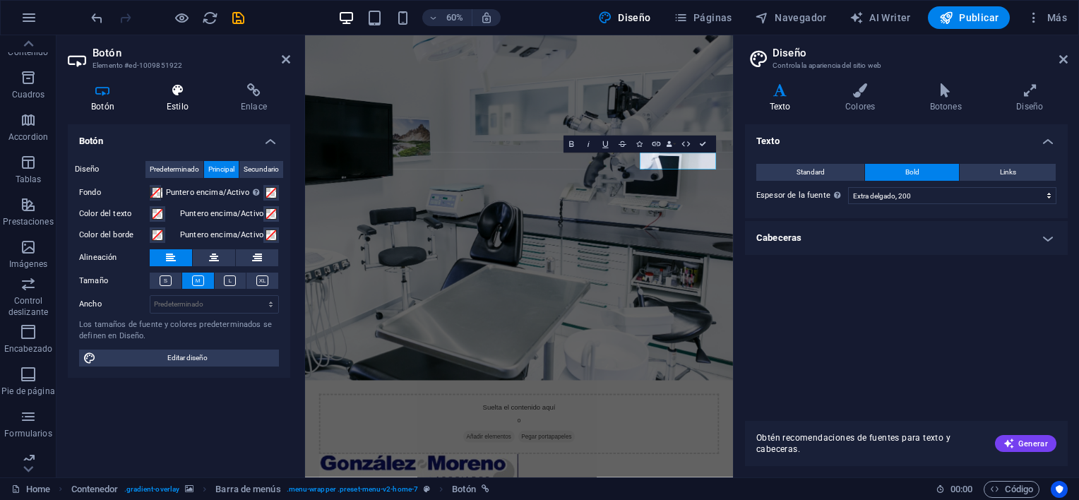
click at [174, 95] on icon at bounding box center [177, 90] width 69 height 14
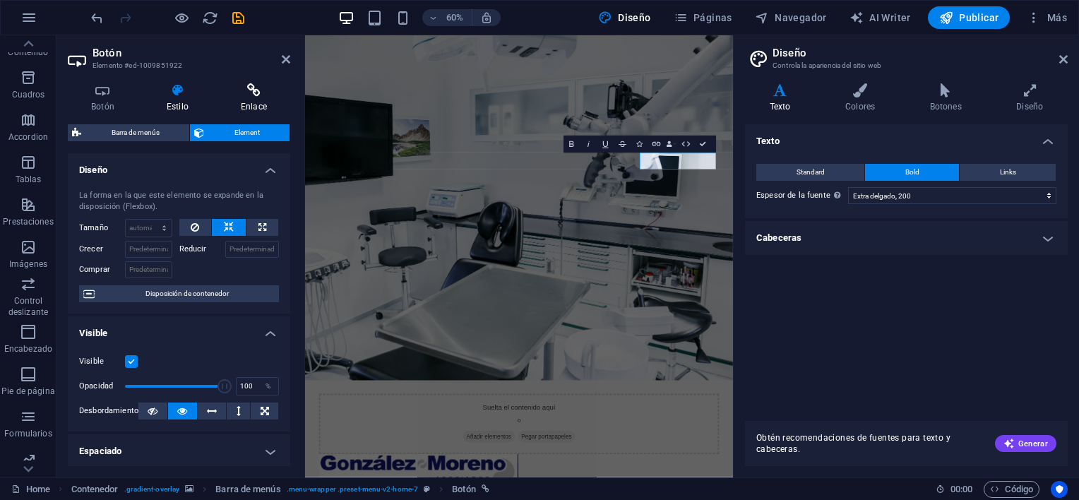
click at [259, 89] on icon at bounding box center [254, 90] width 73 height 14
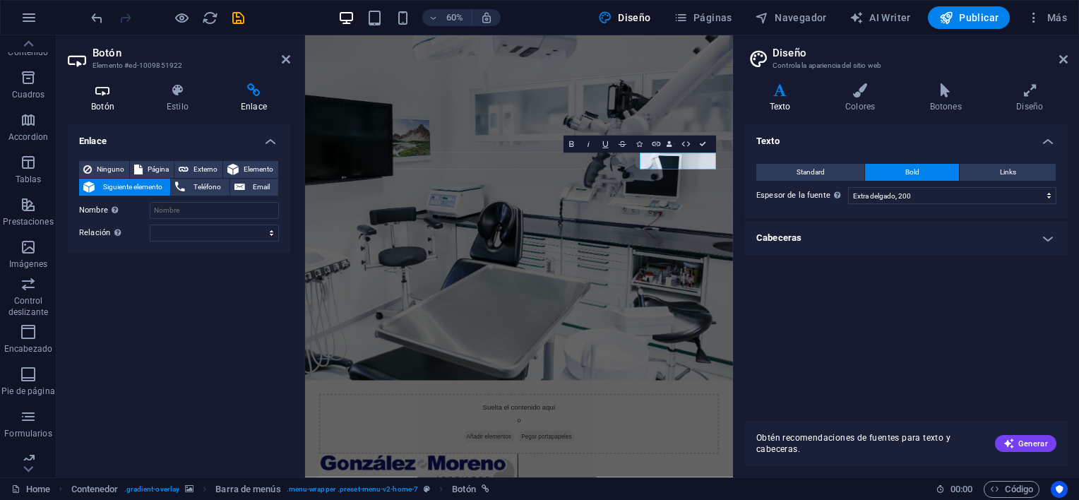
click at [107, 98] on h4 "Botón" at bounding box center [106, 98] width 76 height 30
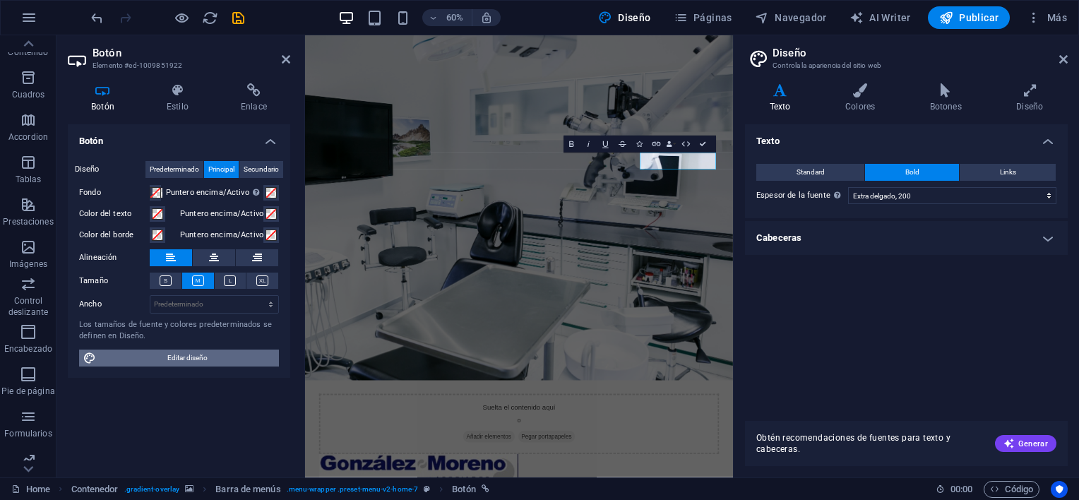
click at [193, 358] on span "Editar diseño" at bounding box center [187, 358] width 174 height 17
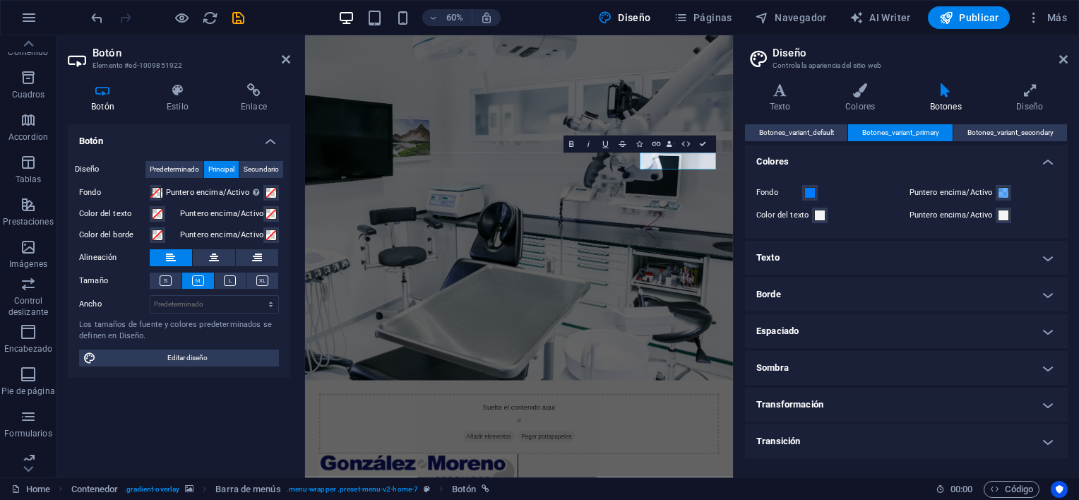
click at [1048, 258] on h4 "Texto" at bounding box center [906, 258] width 323 height 34
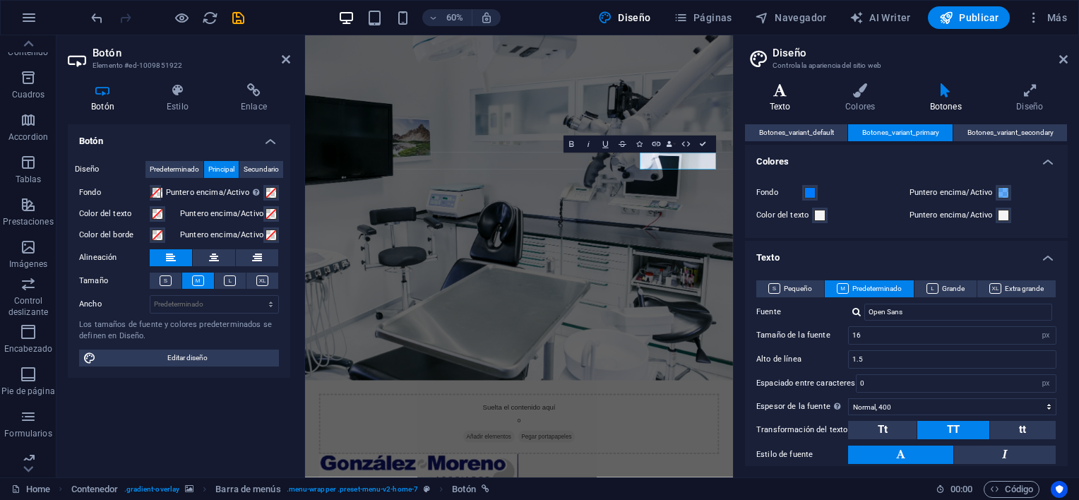
click at [783, 97] on icon at bounding box center [780, 90] width 70 height 14
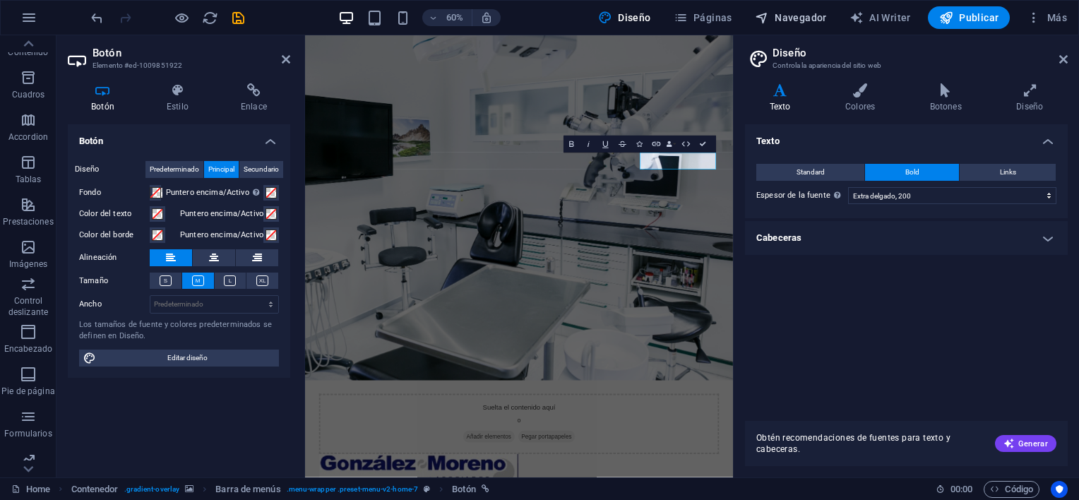
click at [785, 17] on span "Navegador" at bounding box center [791, 18] width 72 height 14
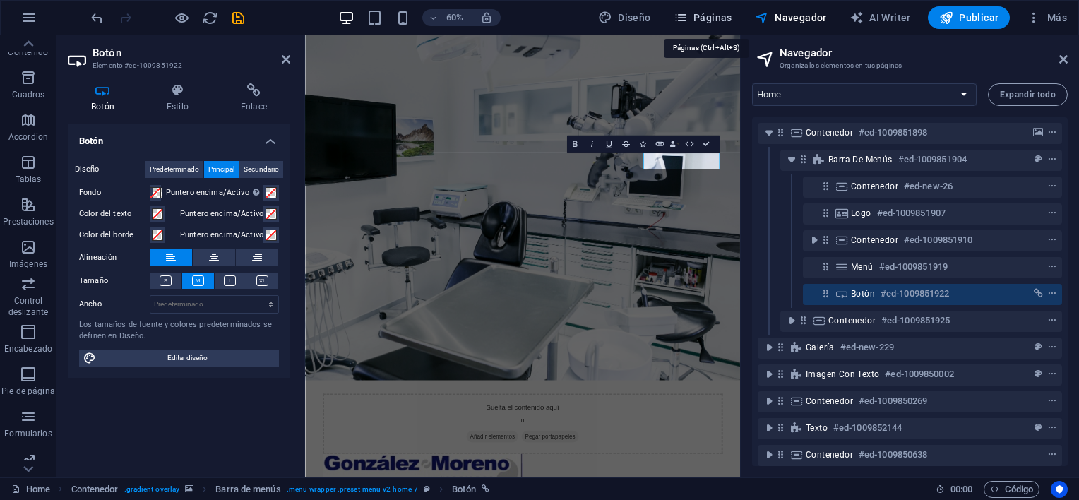
click at [714, 14] on span "Páginas" at bounding box center [703, 18] width 59 height 14
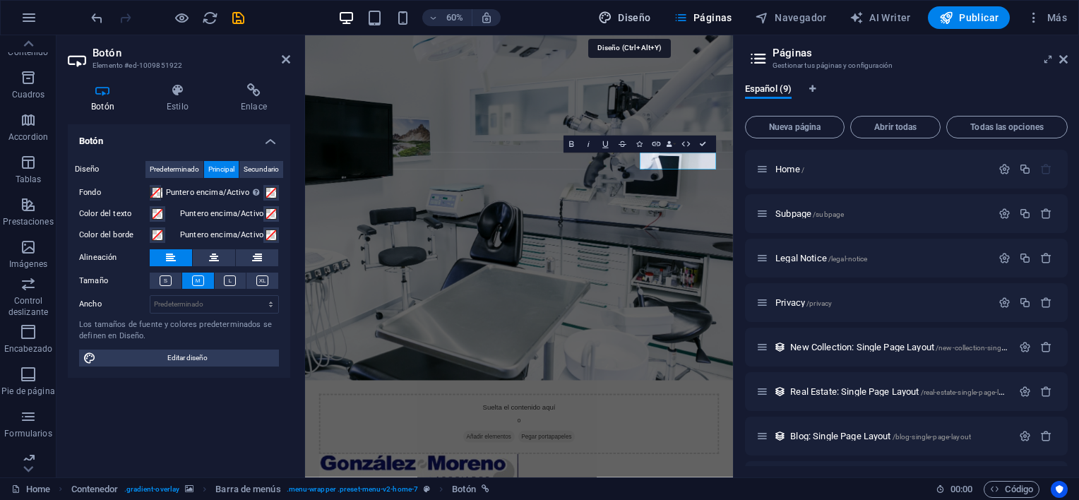
click at [647, 12] on span "Diseño" at bounding box center [624, 18] width 53 height 14
select select "200"
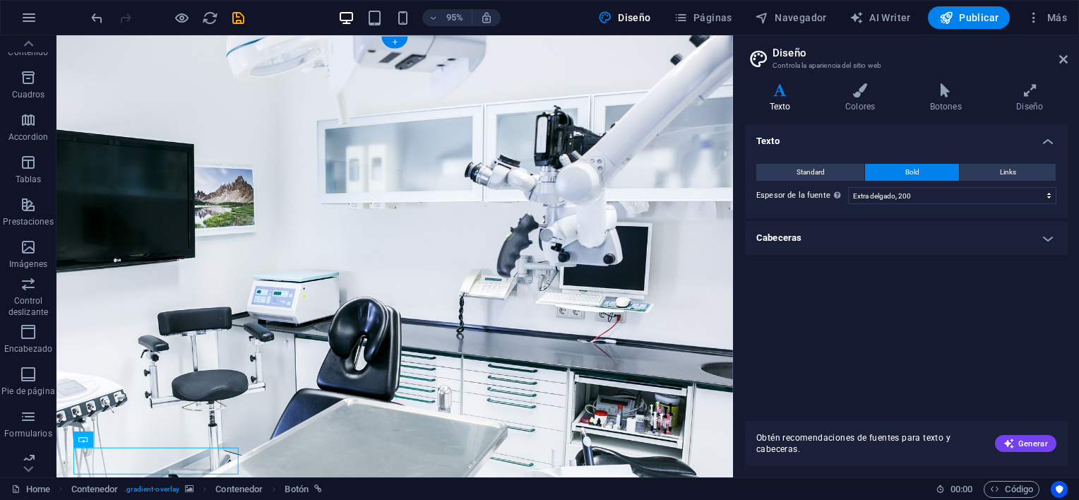
click at [661, 343] on figure at bounding box center [413, 322] width 712 height 575
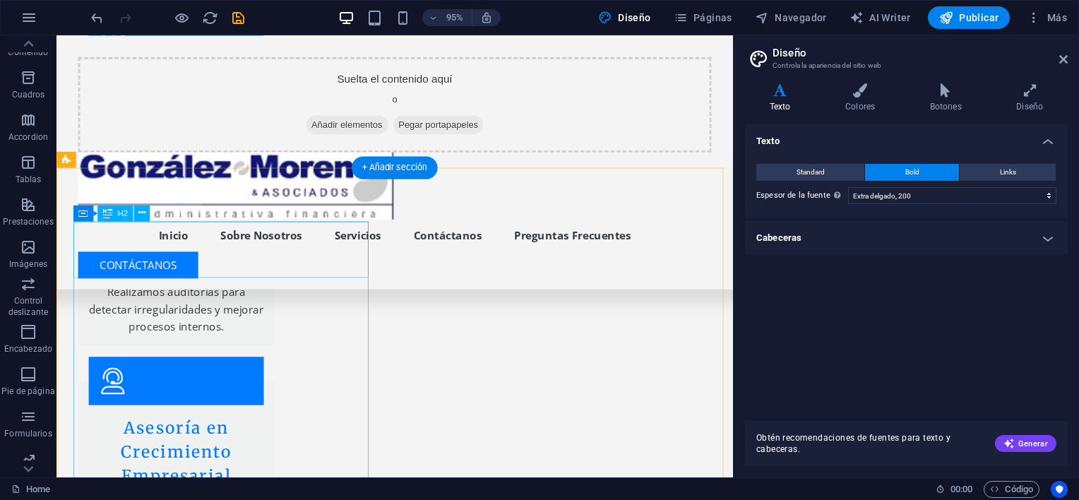
scroll to position [2613, 0]
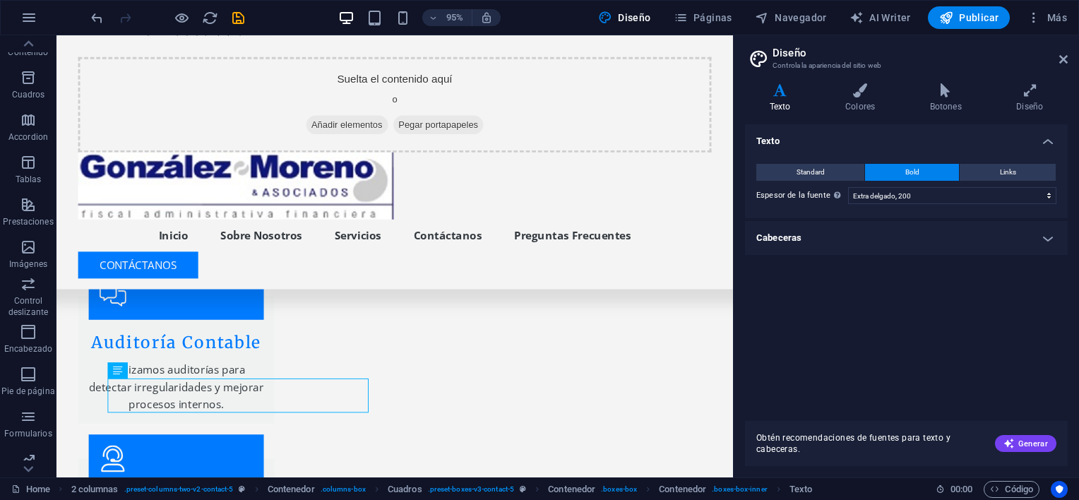
drag, startPoint x: 128, startPoint y: 403, endPoint x: 213, endPoint y: 407, distance: 84.8
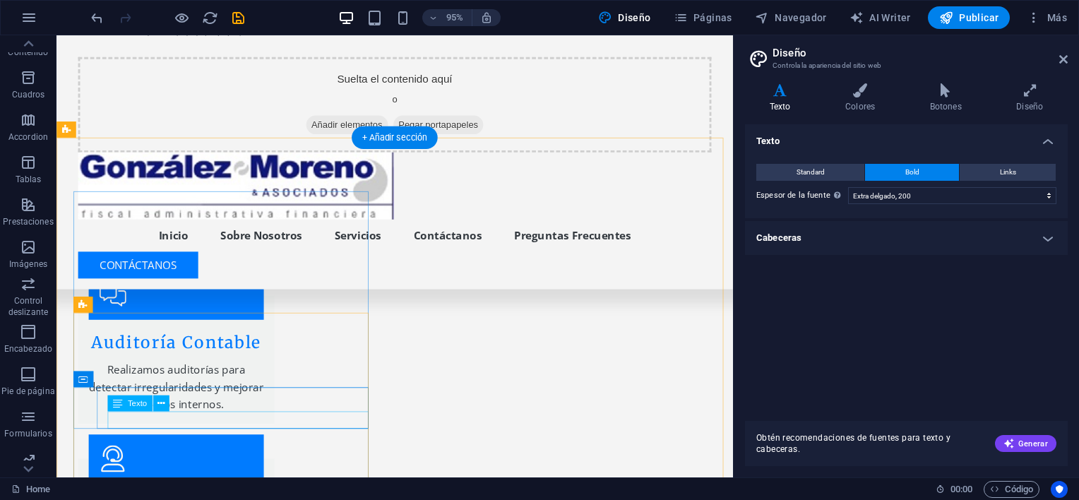
scroll to position [2754, 0]
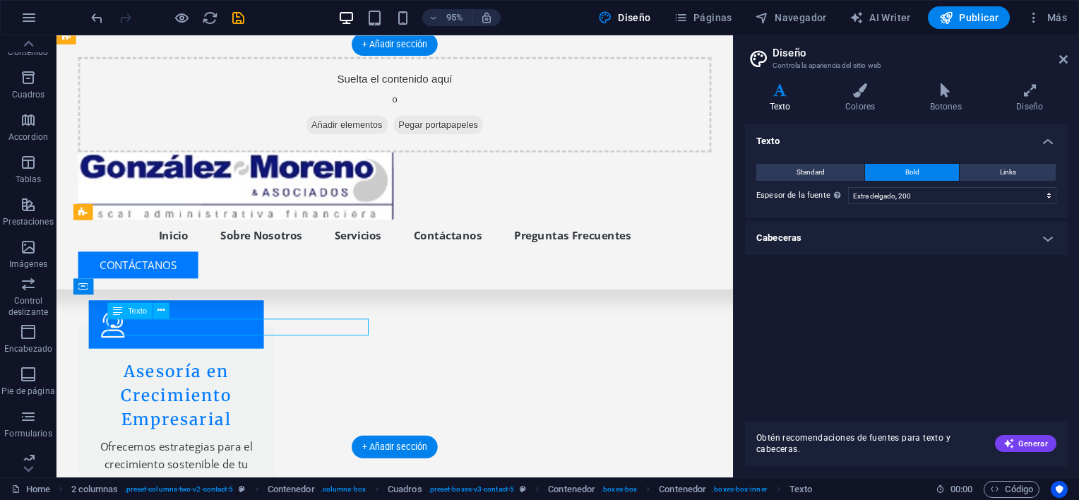
drag, startPoint x: 196, startPoint y: 342, endPoint x: 125, endPoint y: 340, distance: 70.7
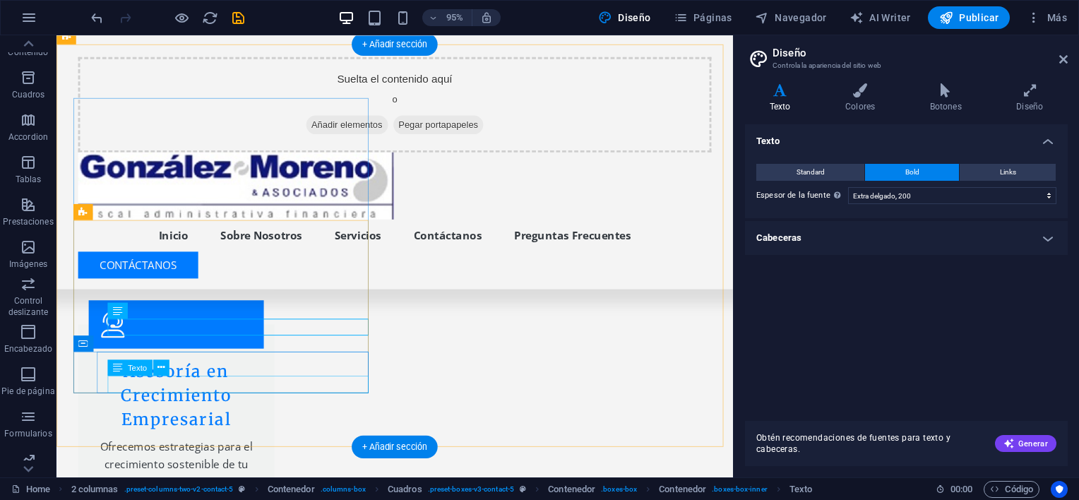
drag, startPoint x: 251, startPoint y: 403, endPoint x: 298, endPoint y: 420, distance: 50.3
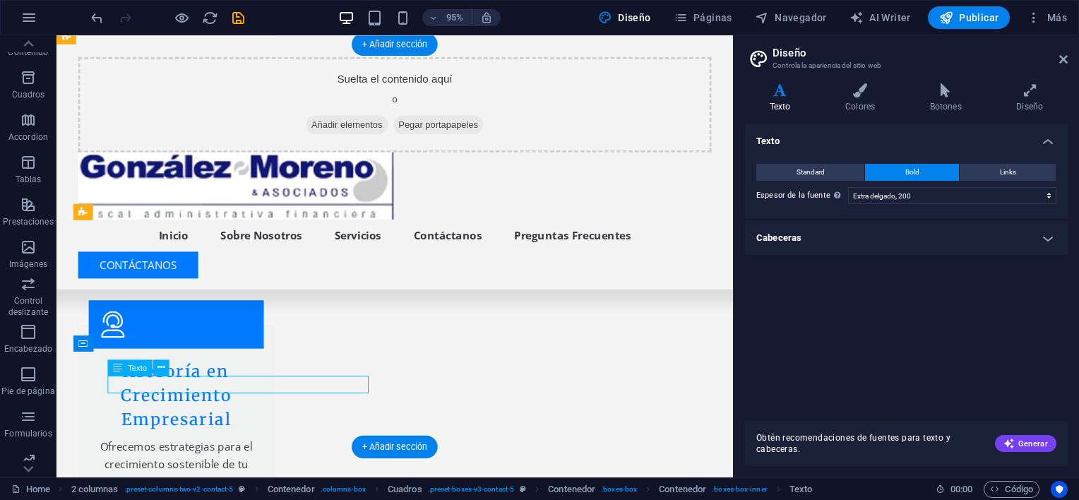
drag, startPoint x: 298, startPoint y: 420, endPoint x: 251, endPoint y: 403, distance: 49.6
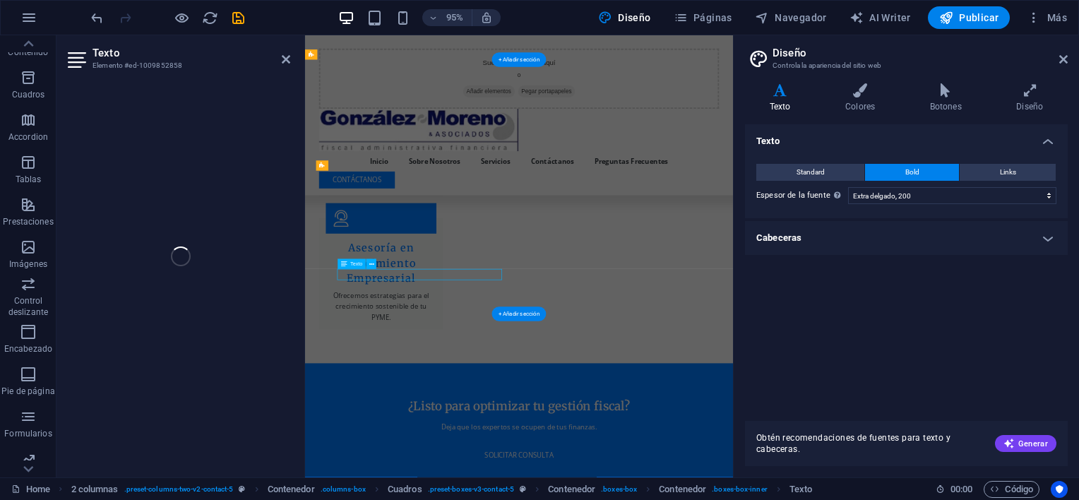
scroll to position [2727, 0]
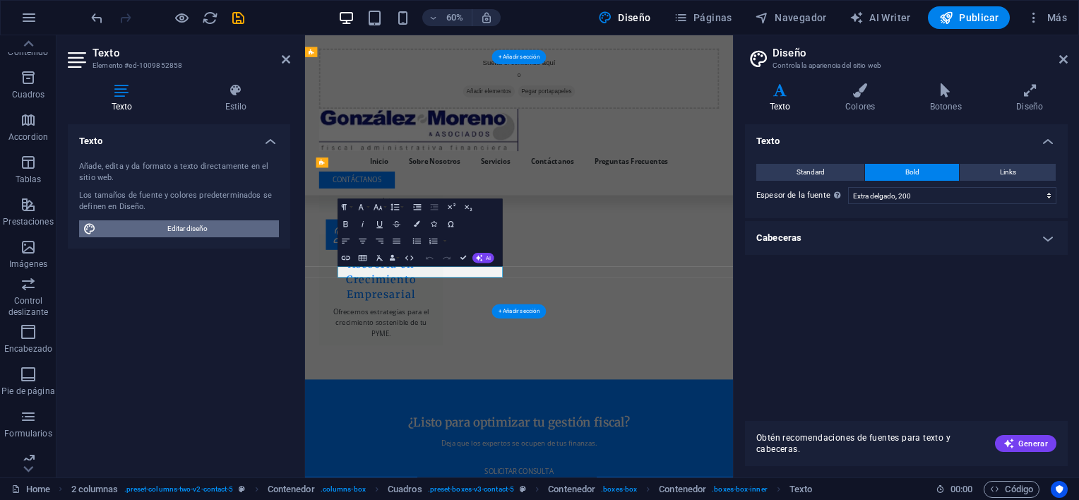
click at [203, 225] on span "Editar diseño" at bounding box center [187, 228] width 174 height 17
click at [237, 87] on icon at bounding box center [236, 90] width 109 height 14
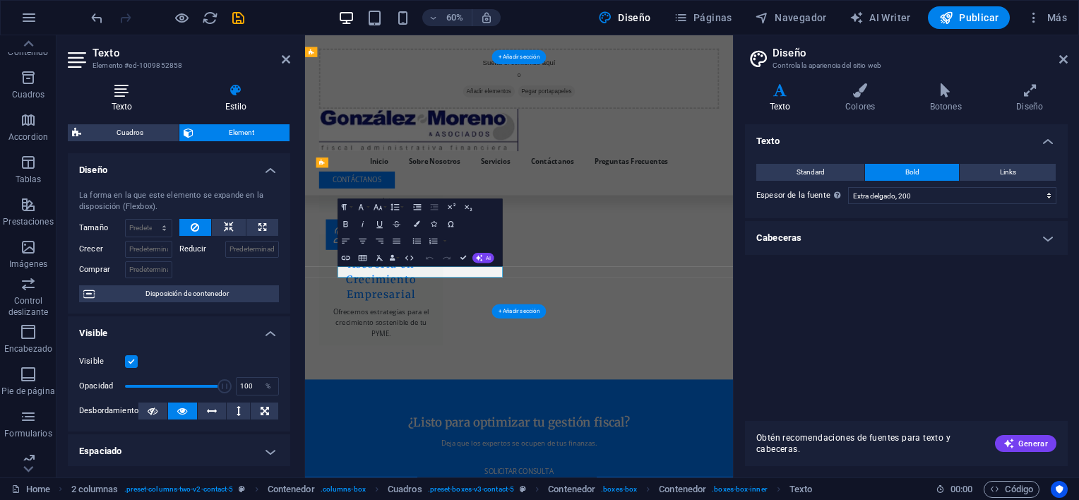
click at [119, 102] on h4 "Texto" at bounding box center [125, 98] width 114 height 30
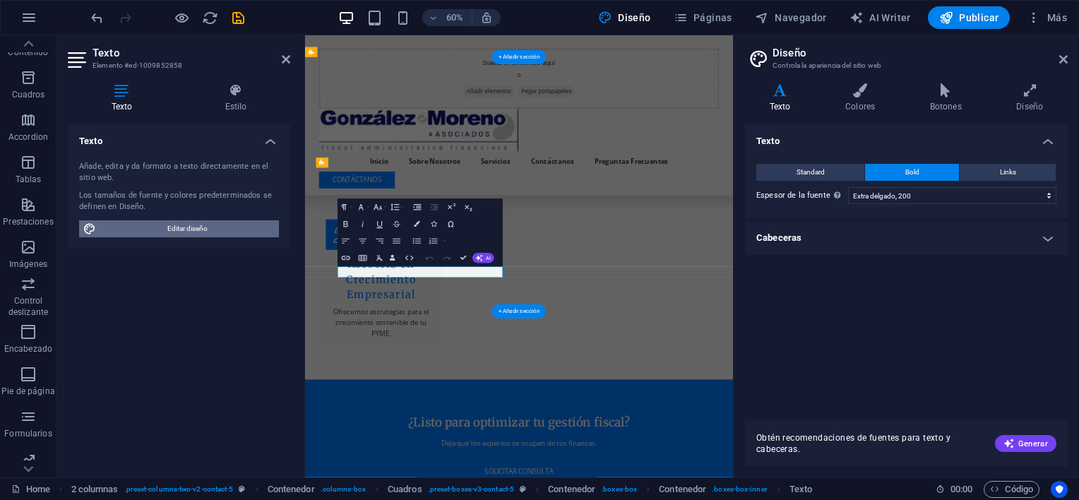
click at [172, 226] on span "Editar diseño" at bounding box center [187, 228] width 174 height 17
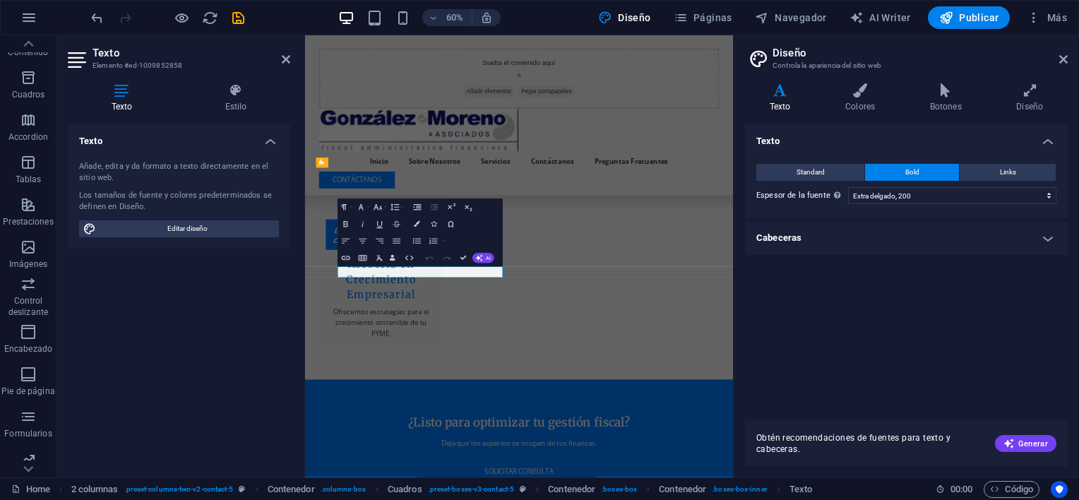
click at [1043, 240] on h4 "Cabeceras" at bounding box center [906, 238] width 323 height 34
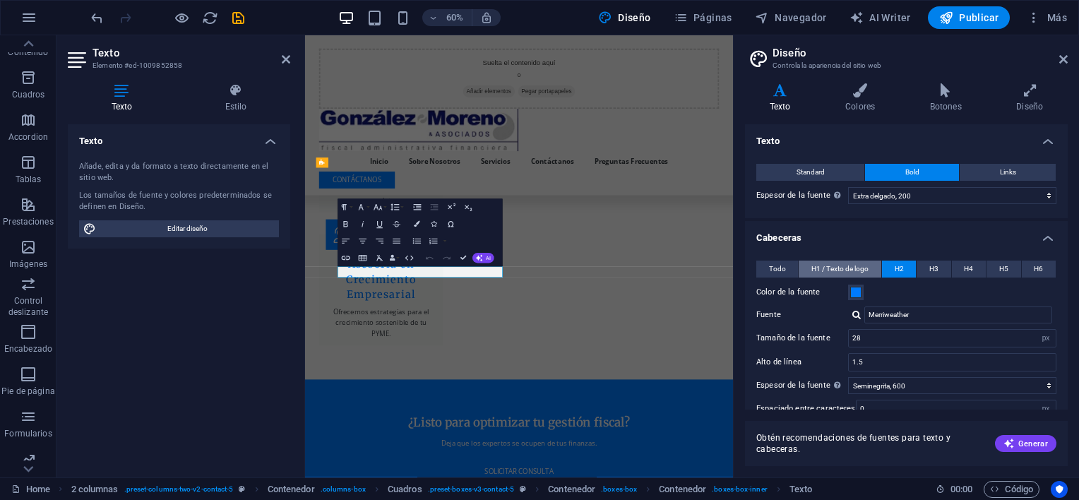
click at [824, 268] on span "H1 / Texto de logo" at bounding box center [840, 269] width 57 height 17
click at [905, 267] on button "H2" at bounding box center [899, 269] width 34 height 17
click at [769, 264] on span "Todo" at bounding box center [777, 269] width 17 height 17
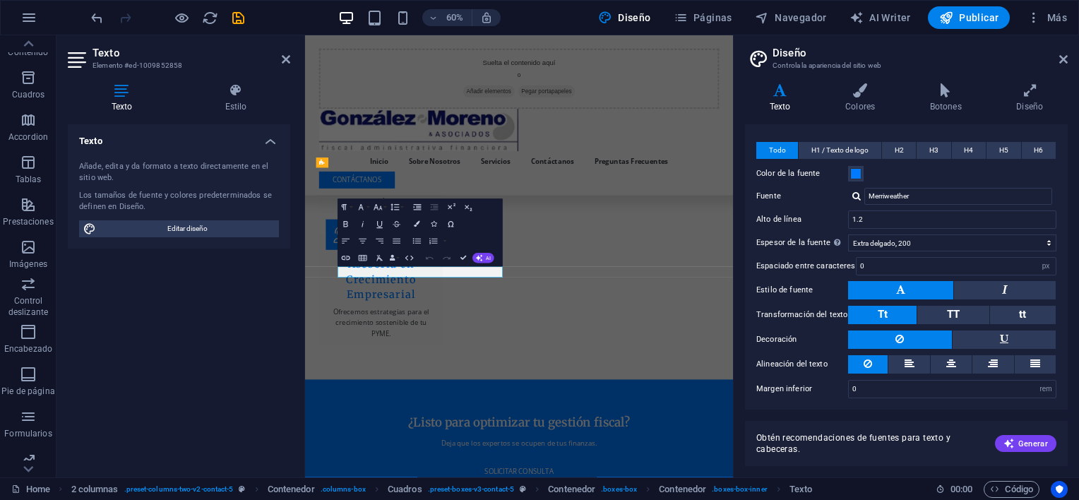
scroll to position [48, 0]
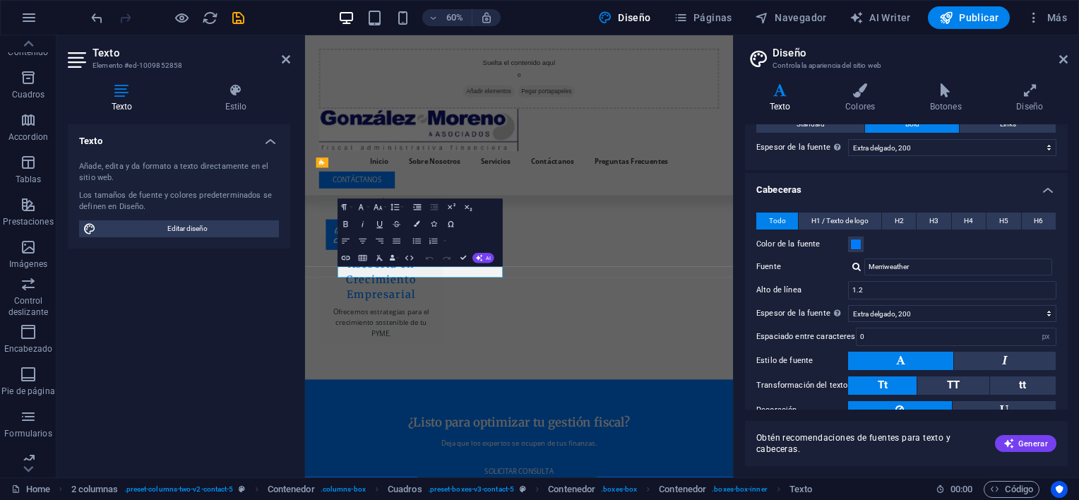
click at [115, 343] on div "Texto Añade, edita y da formato a texto directamente en el sitio web. Los tamañ…" at bounding box center [179, 295] width 222 height 342
drag, startPoint x: 1065, startPoint y: 57, endPoint x: 716, endPoint y: 28, distance: 350.1
click at [1065, 57] on icon at bounding box center [1063, 59] width 8 height 11
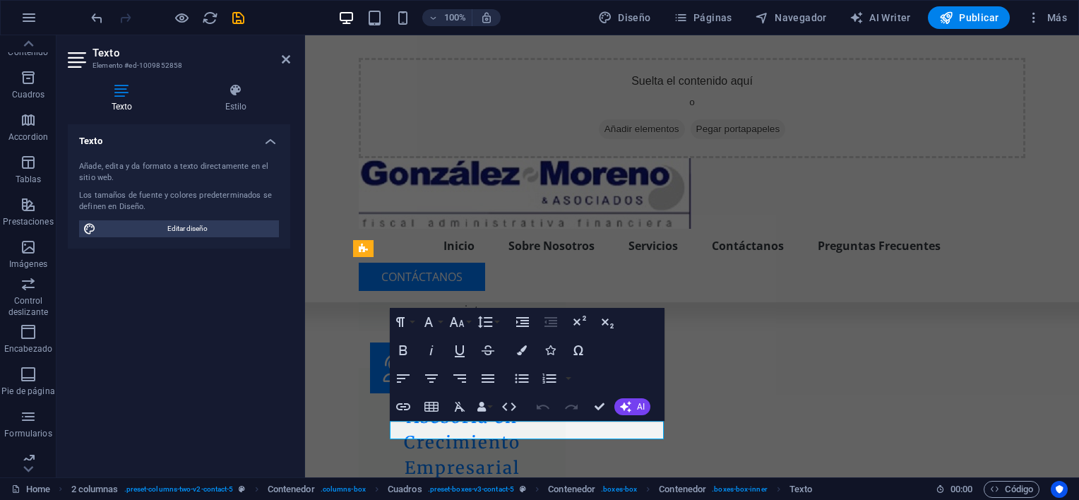
click at [237, 305] on div "Texto Añade, edita y da formato a texto directamente en el sitio web. Los tamañ…" at bounding box center [179, 295] width 222 height 342
click at [198, 350] on div "Texto Añade, edita y da formato a texto directamente en el sitio web. Los tamañ…" at bounding box center [179, 295] width 222 height 342
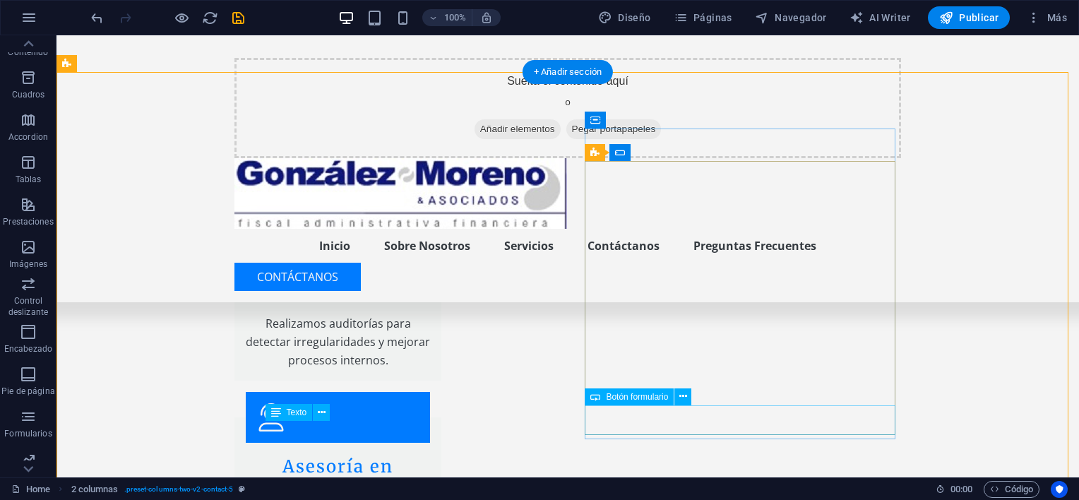
scroll to position [2788, 0]
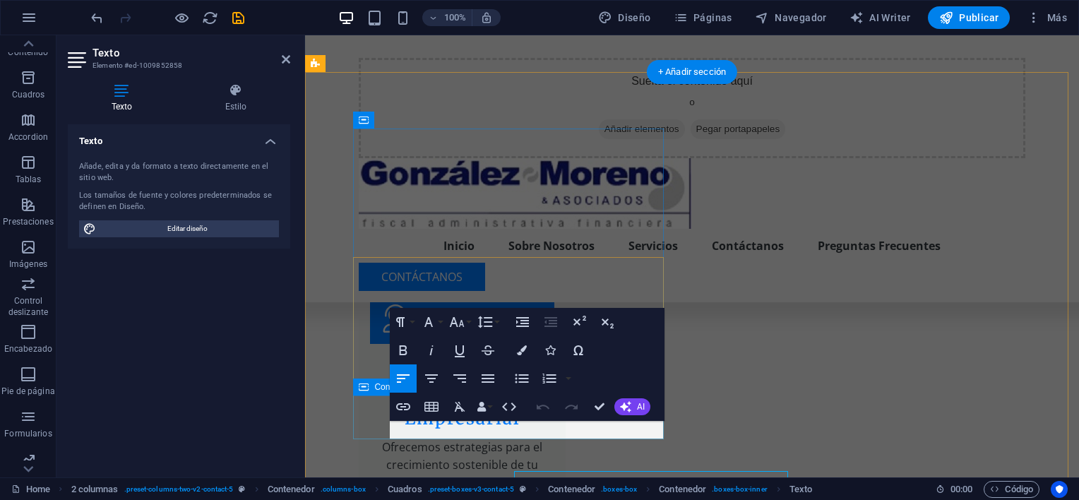
scroll to position [2739, 0]
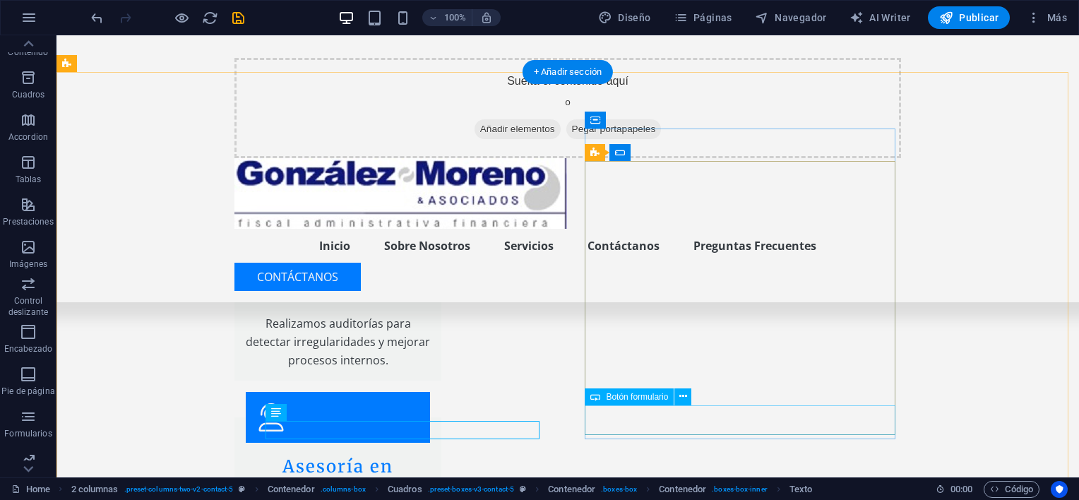
scroll to position [2788, 0]
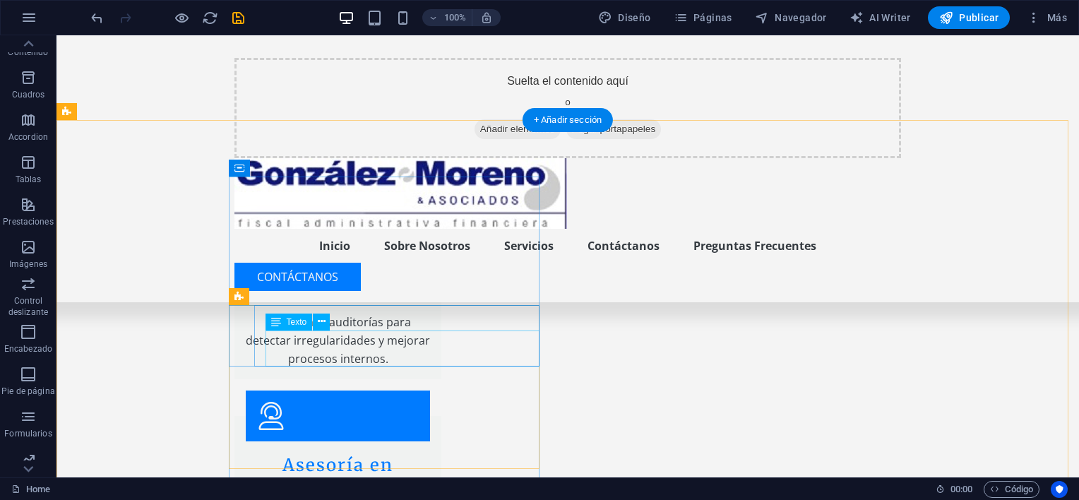
scroll to position [2718, 0]
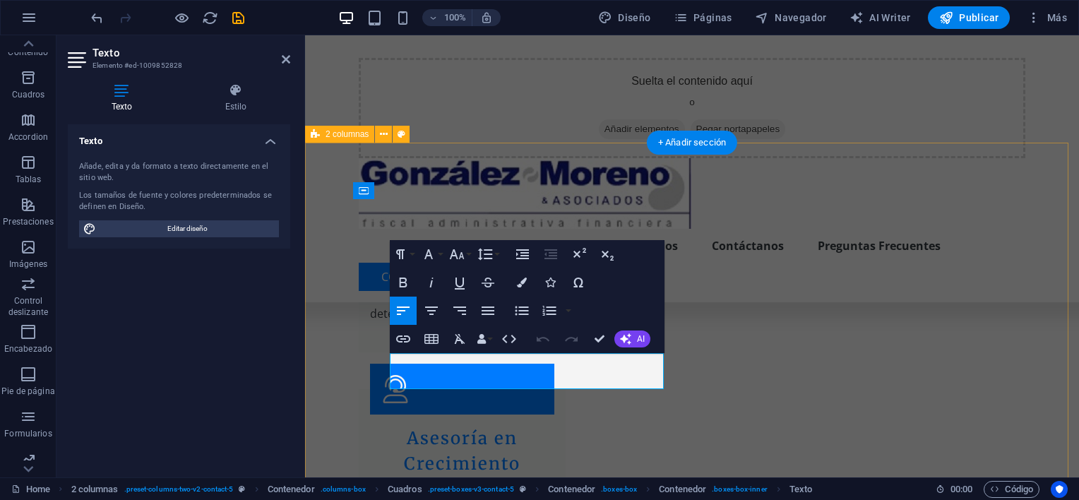
scroll to position [2668, 0]
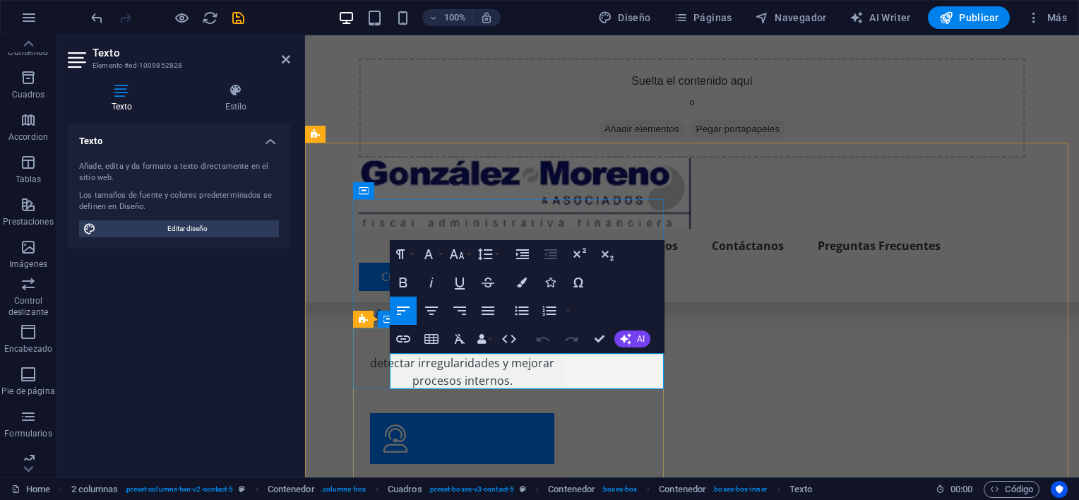
drag, startPoint x: 498, startPoint y: 365, endPoint x: 376, endPoint y: 359, distance: 122.3
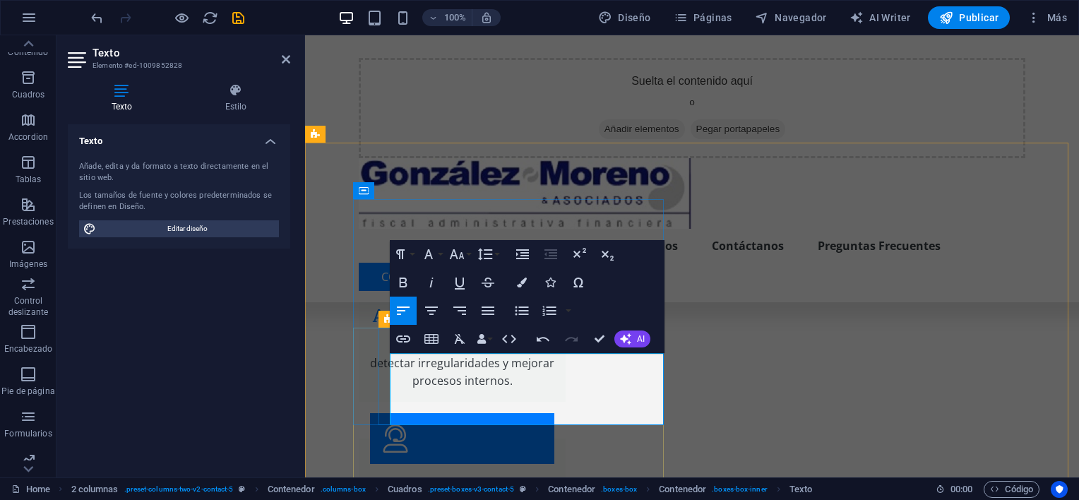
drag, startPoint x: 398, startPoint y: 379, endPoint x: 408, endPoint y: 379, distance: 9.2
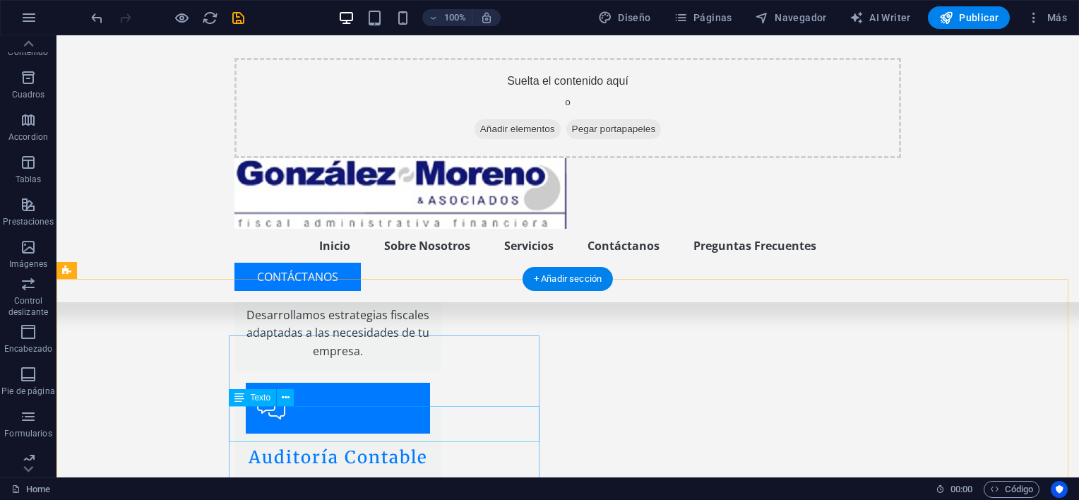
scroll to position [2647, 0]
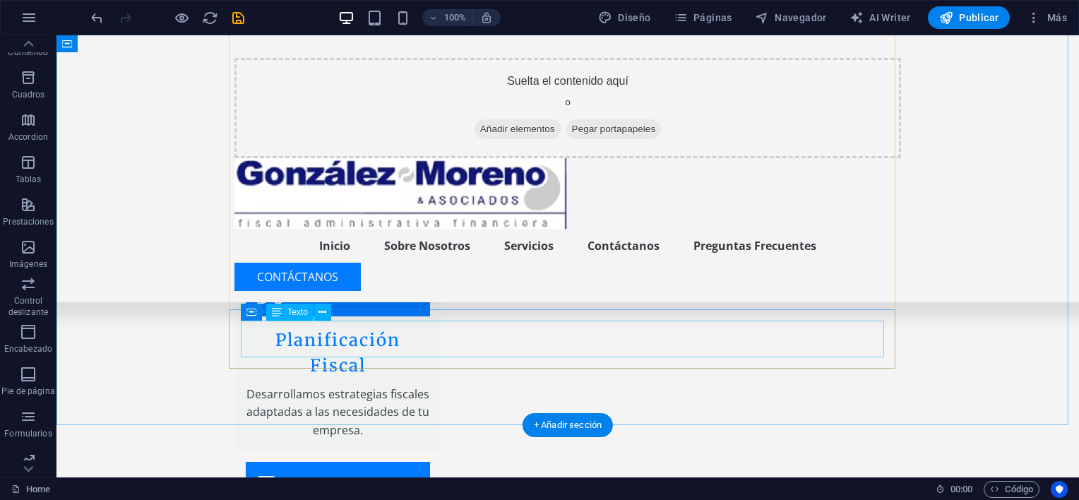
scroll to position [2576, 0]
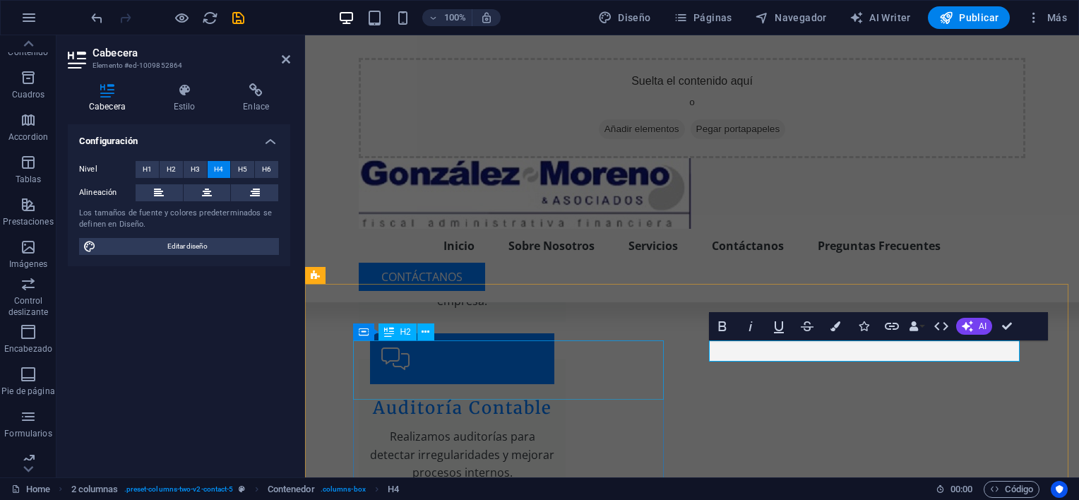
scroll to position [2527, 0]
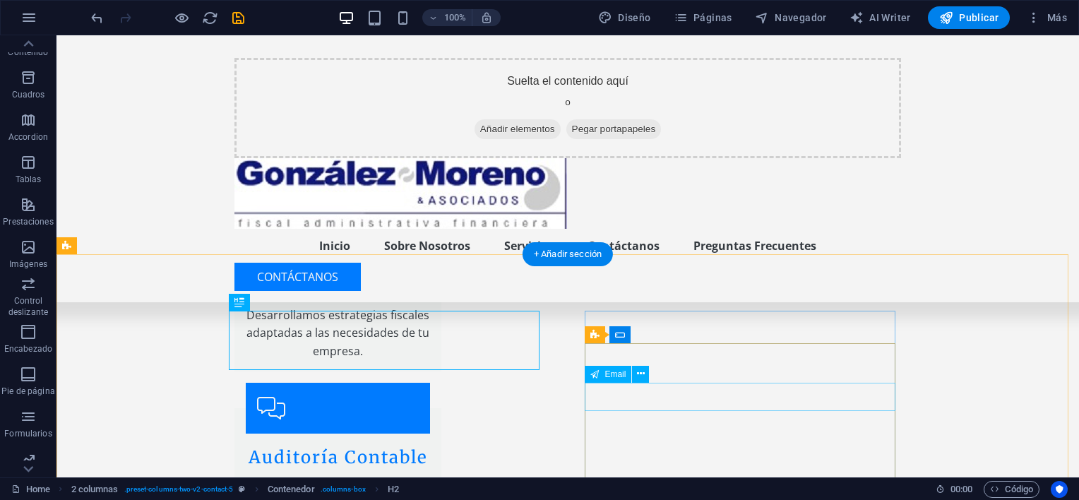
scroll to position [2647, 0]
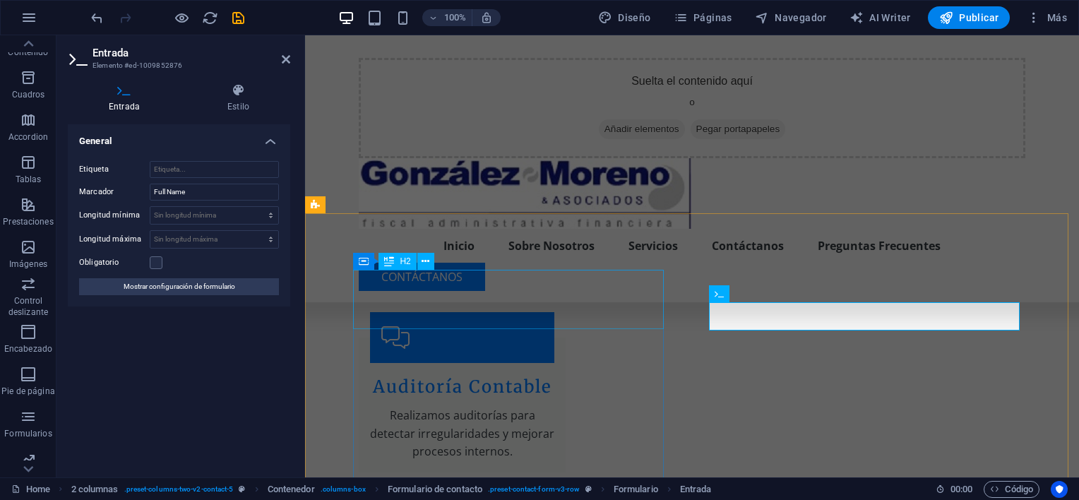
drag, startPoint x: 796, startPoint y: 316, endPoint x: 622, endPoint y: 312, distance: 174.5
drag, startPoint x: 780, startPoint y: 319, endPoint x: 729, endPoint y: 318, distance: 50.9
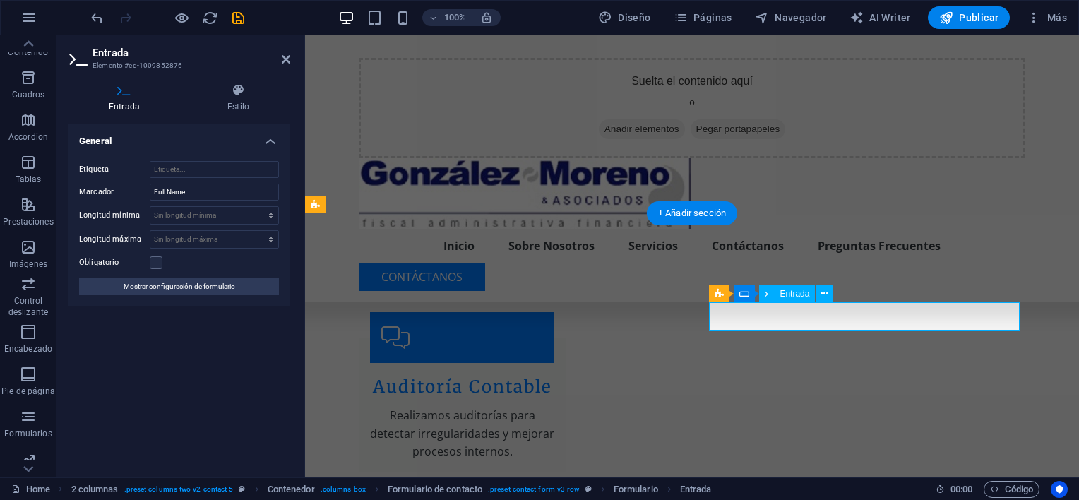
drag, startPoint x: 768, startPoint y: 321, endPoint x: 806, endPoint y: 314, distance: 38.1
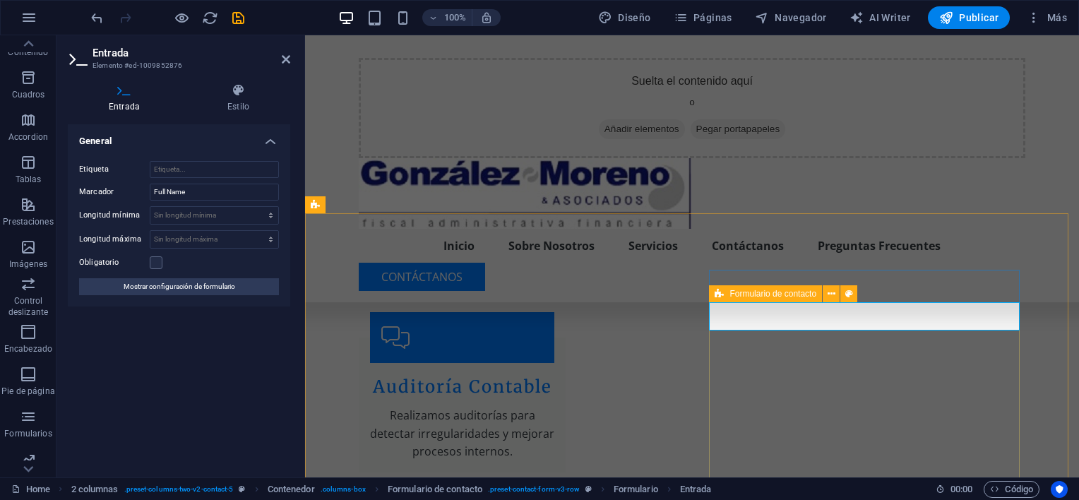
click at [749, 294] on span "Formulario de contacto" at bounding box center [773, 294] width 87 height 8
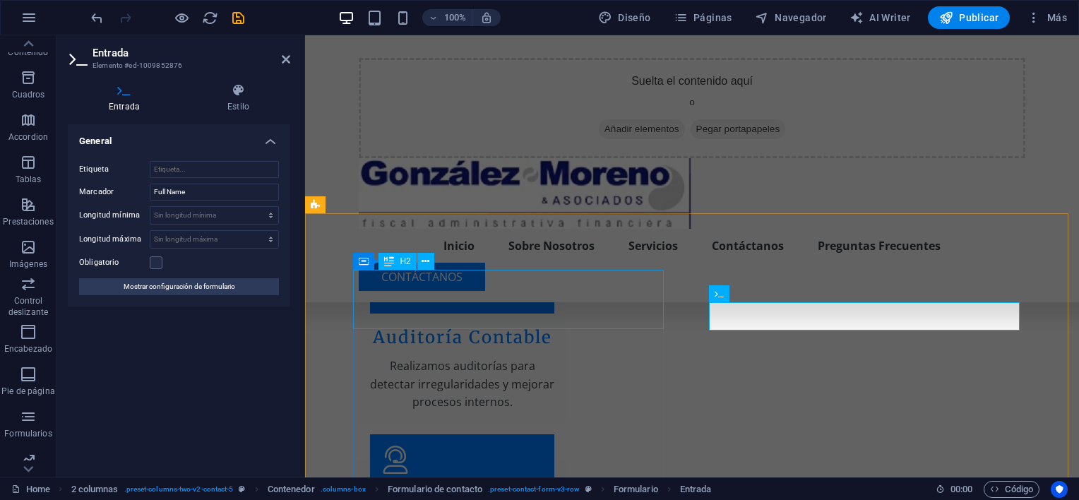
scroll to position [2598, 0]
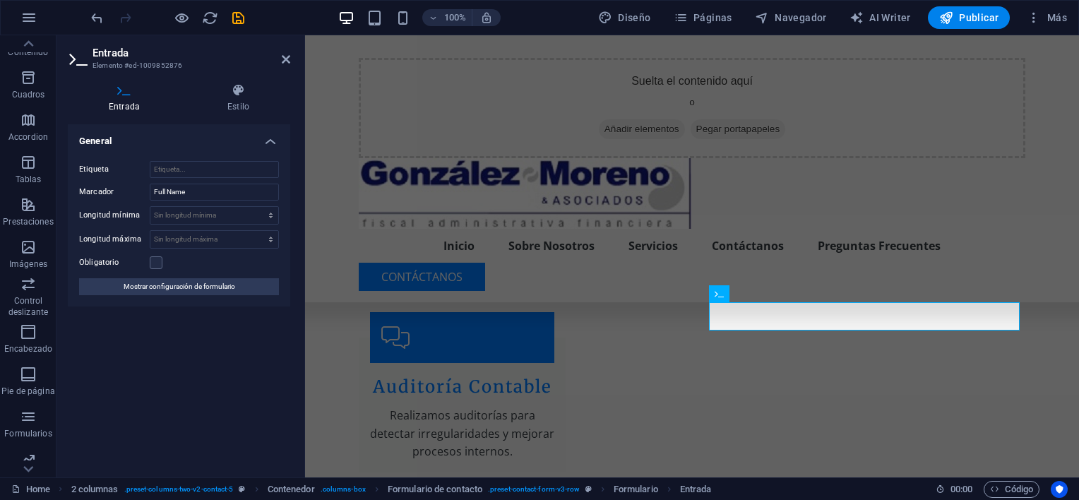
click at [220, 364] on div "General Etiqueta Marcador Full Name Longitud mínima Sin longitud mínima carácte…" at bounding box center [179, 295] width 222 height 342
click at [961, 14] on span "Publicar" at bounding box center [969, 18] width 60 height 14
checkbox input "false"
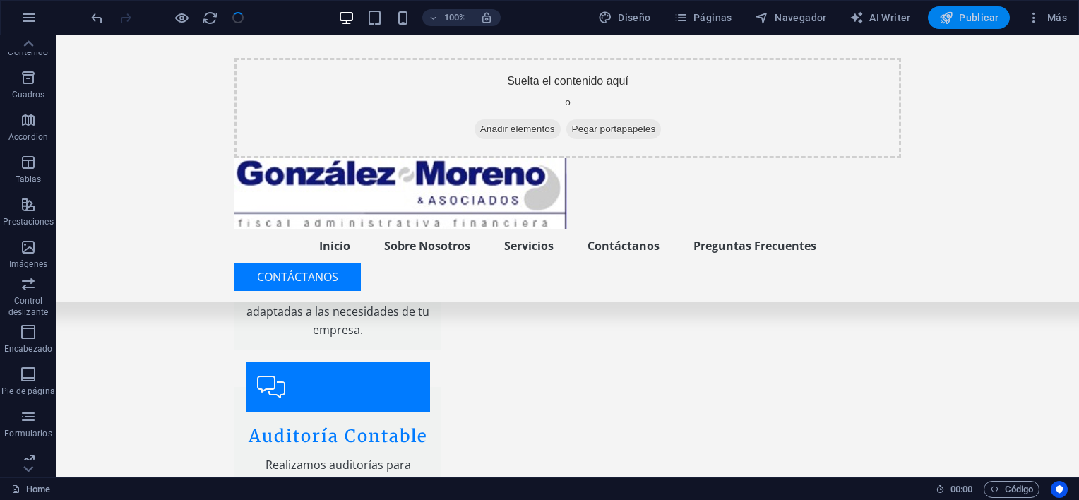
scroll to position [2647, 0]
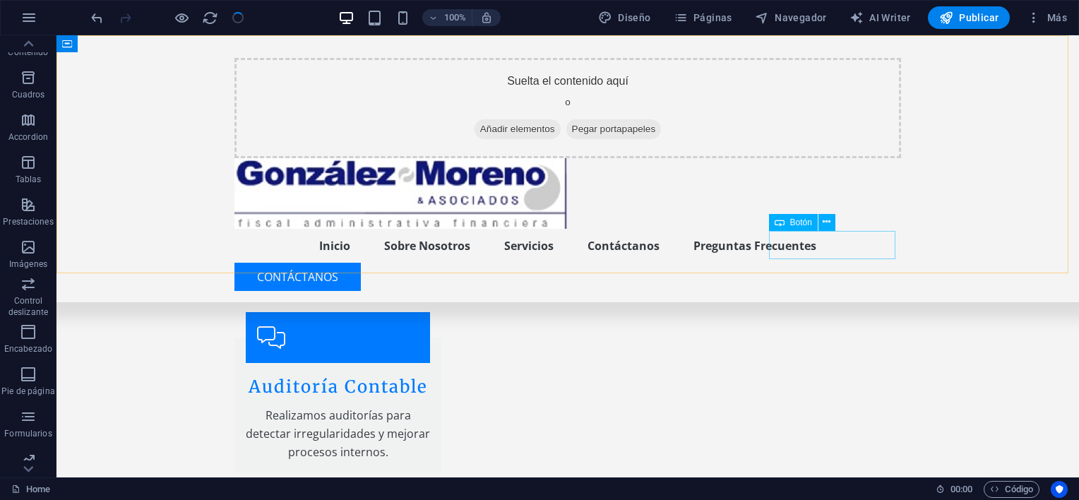
click at [816, 263] on div "Contáctanos" at bounding box center [567, 277] width 667 height 28
click at [695, 242] on nav "Inicio Sobre Nosotros Servicios Contáctanos Preguntas Frecuentes" at bounding box center [567, 246] width 667 height 34
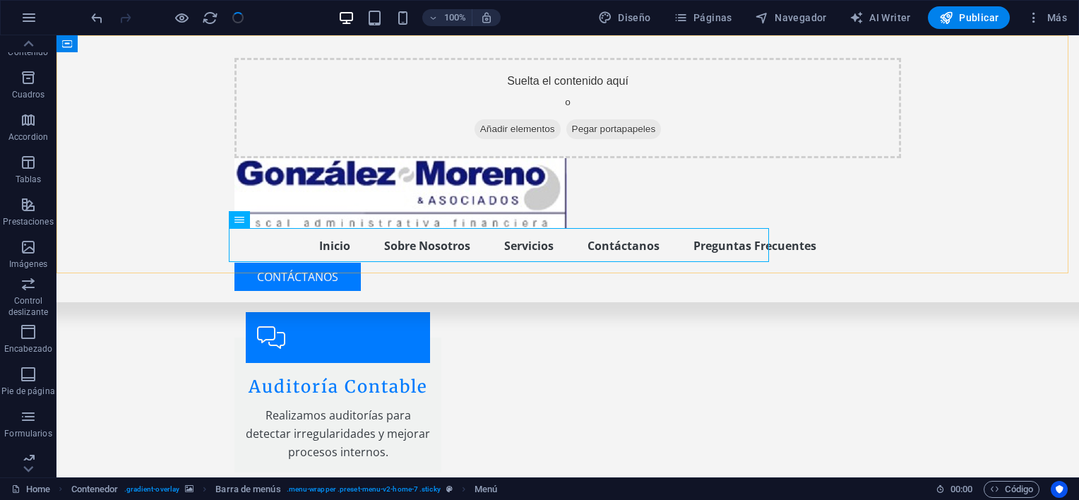
click at [758, 198] on div "Suelta el contenido aquí o Añadir elementos Pegar portapapeles Menu Inicio Sobr…" at bounding box center [568, 168] width 1023 height 267
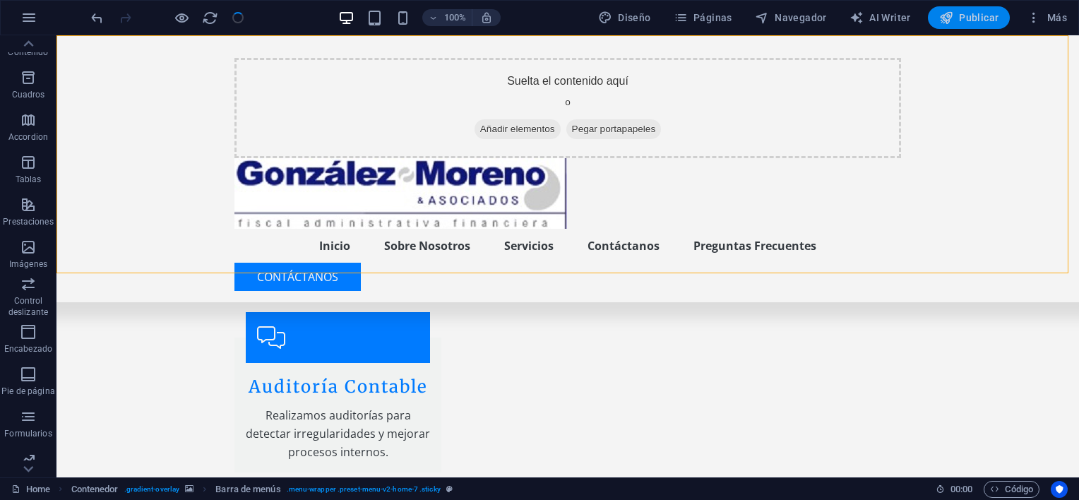
click at [965, 15] on span "Publicar" at bounding box center [969, 18] width 60 height 14
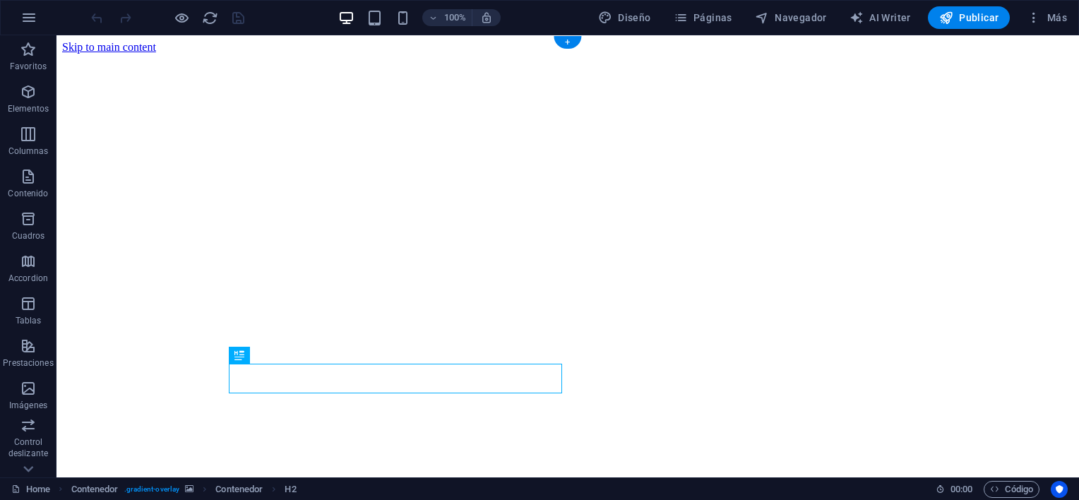
click at [979, 54] on figure at bounding box center [567, 54] width 1011 height 0
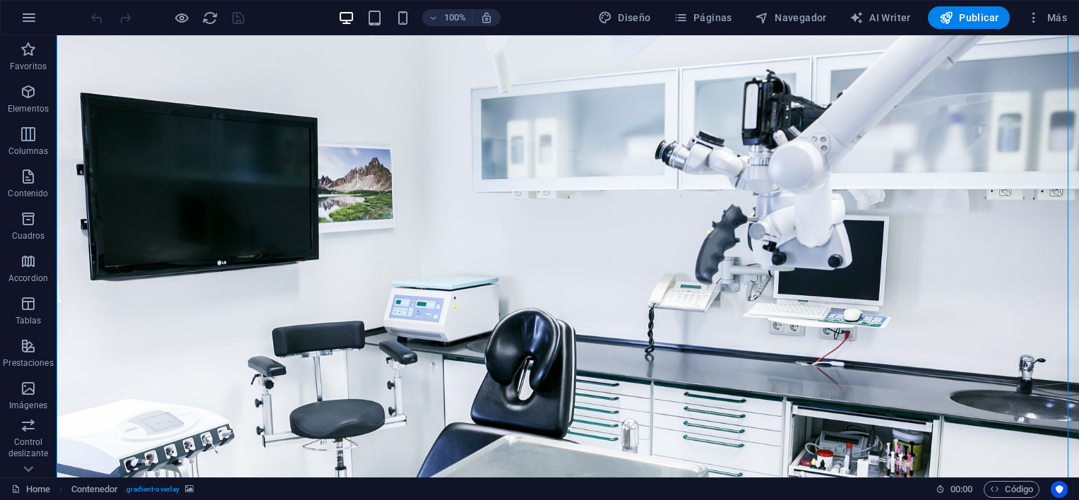
scroll to position [71, 0]
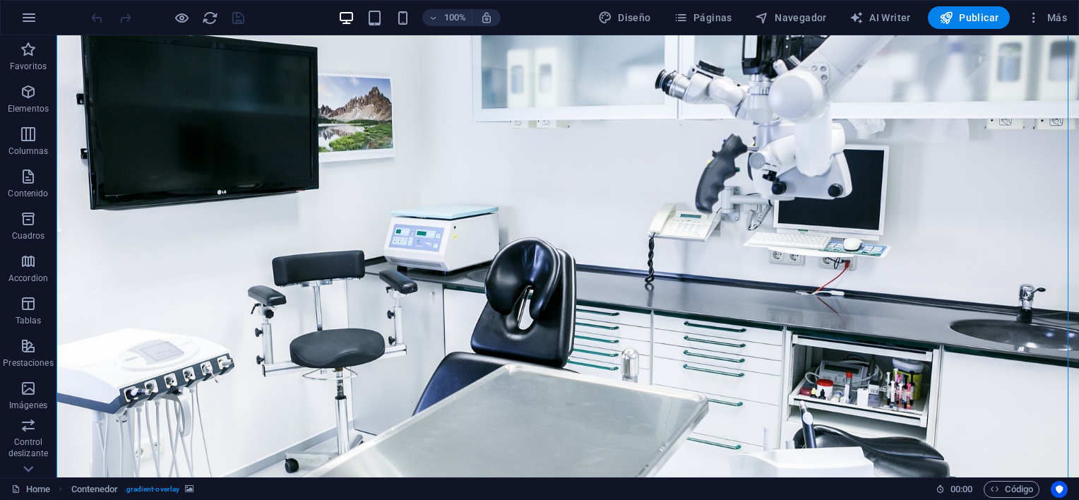
click at [977, 254] on figure at bounding box center [568, 252] width 1023 height 575
select select "header"
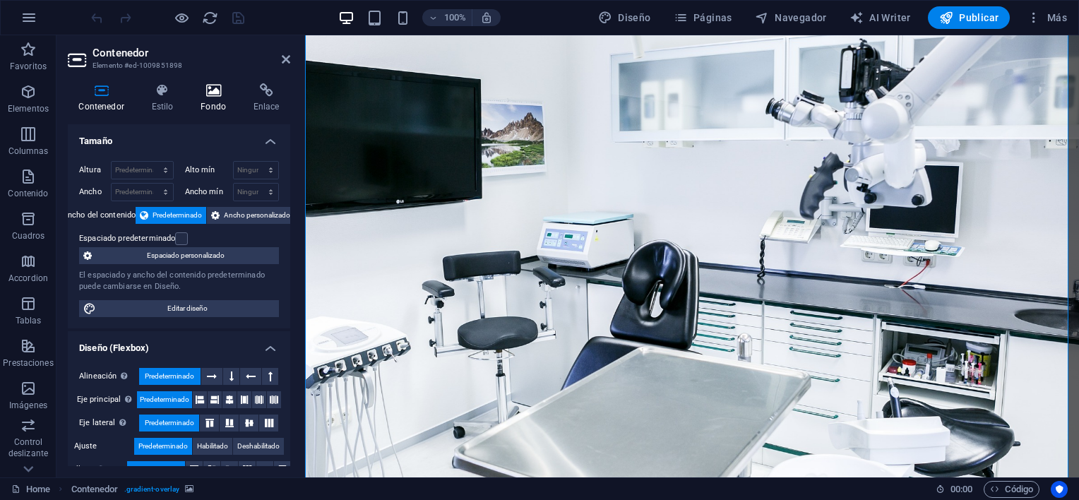
click at [218, 91] on icon at bounding box center [213, 90] width 47 height 14
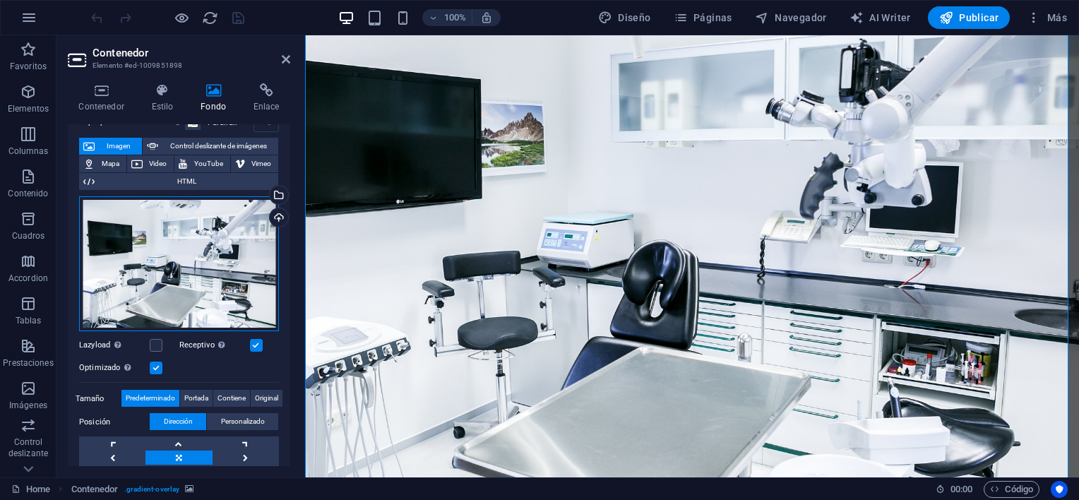
click at [203, 255] on div "Arrastra archivos aquí, haz clic para escoger archivos o selecciona archivos de…" at bounding box center [179, 264] width 200 height 136
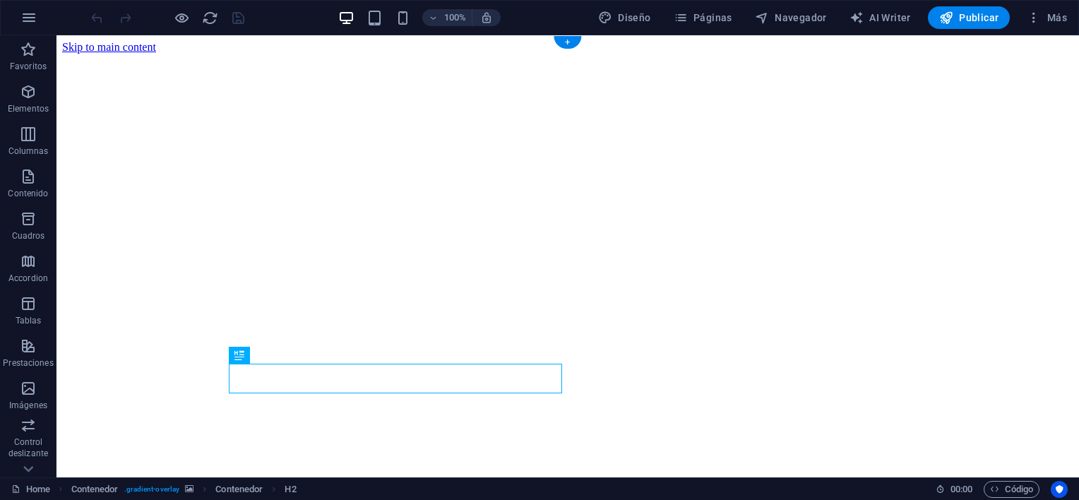
click at [887, 54] on figure at bounding box center [567, 54] width 1011 height 0
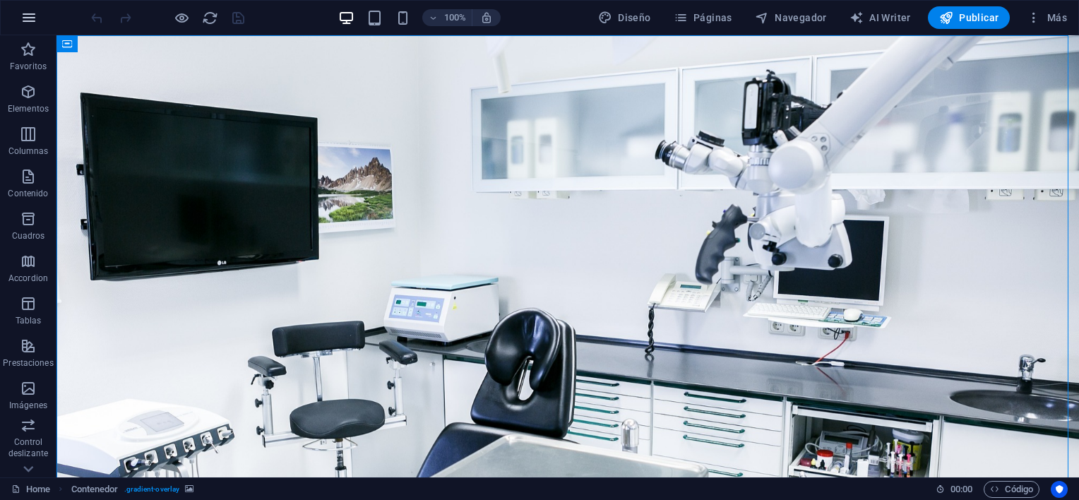
click at [28, 11] on icon "button" at bounding box center [28, 17] width 17 height 17
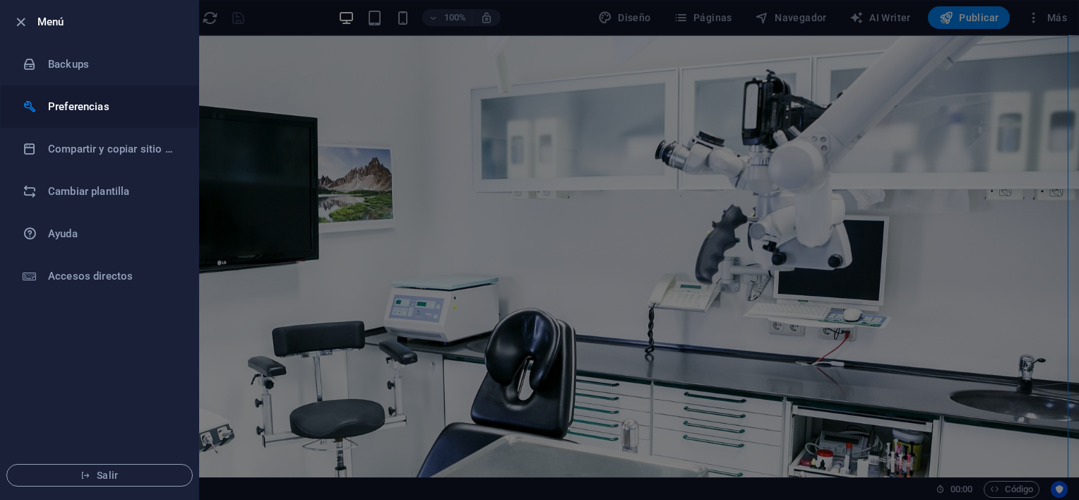
click at [85, 102] on h6 "Preferencias" at bounding box center [113, 106] width 131 height 17
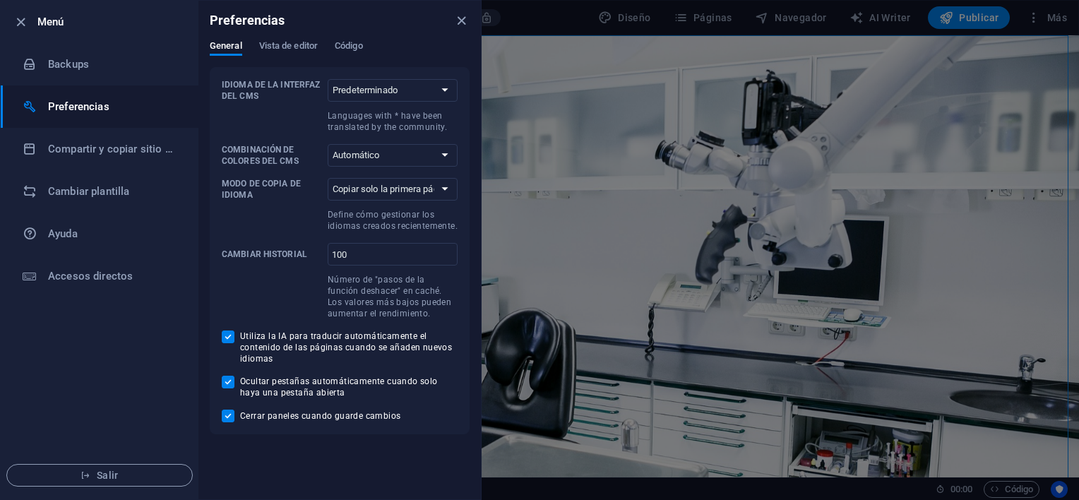
click at [74, 105] on h6 "Preferencias" at bounding box center [113, 106] width 131 height 17
click at [20, 16] on icon "button" at bounding box center [21, 22] width 16 height 16
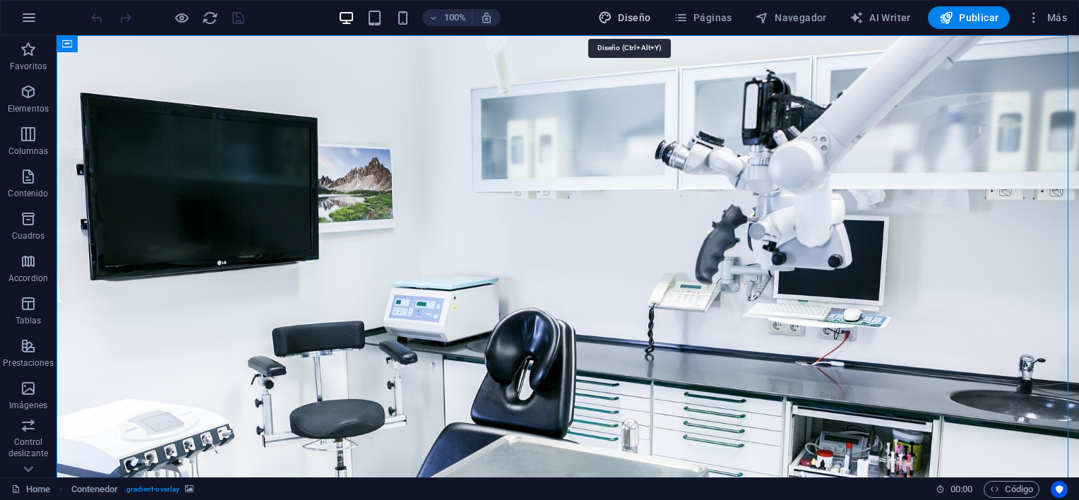
click at [633, 15] on span "Diseño" at bounding box center [624, 18] width 53 height 14
select select "200"
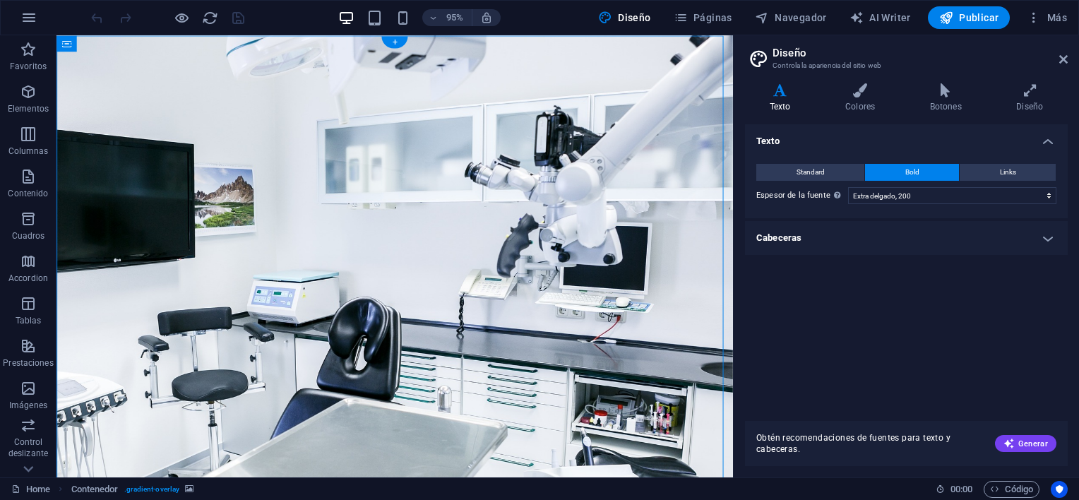
click at [667, 313] on figure at bounding box center [413, 322] width 712 height 575
click at [625, 331] on figure at bounding box center [413, 322] width 712 height 575
click at [692, 333] on figure at bounding box center [413, 322] width 712 height 575
select select "header"
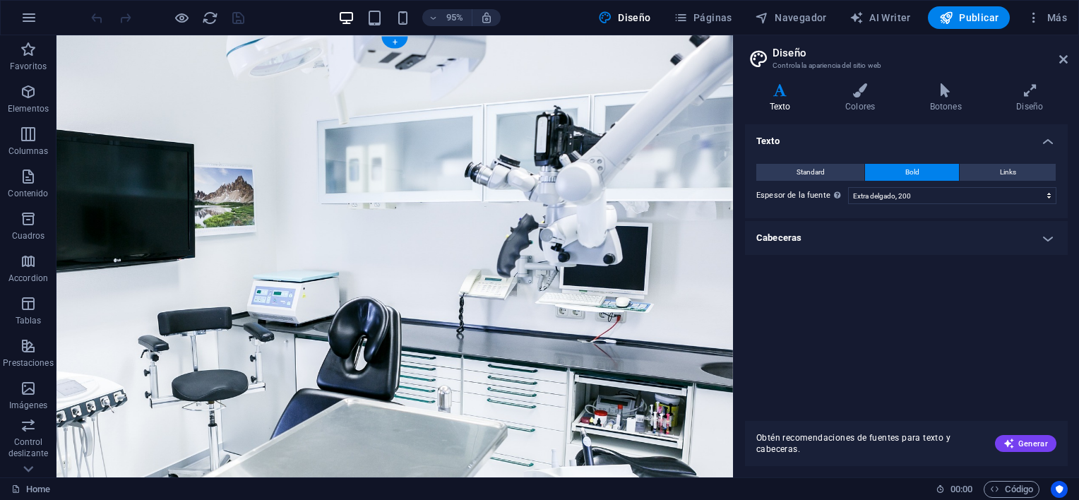
click at [585, 334] on figure at bounding box center [413, 322] width 712 height 575
select select "header"
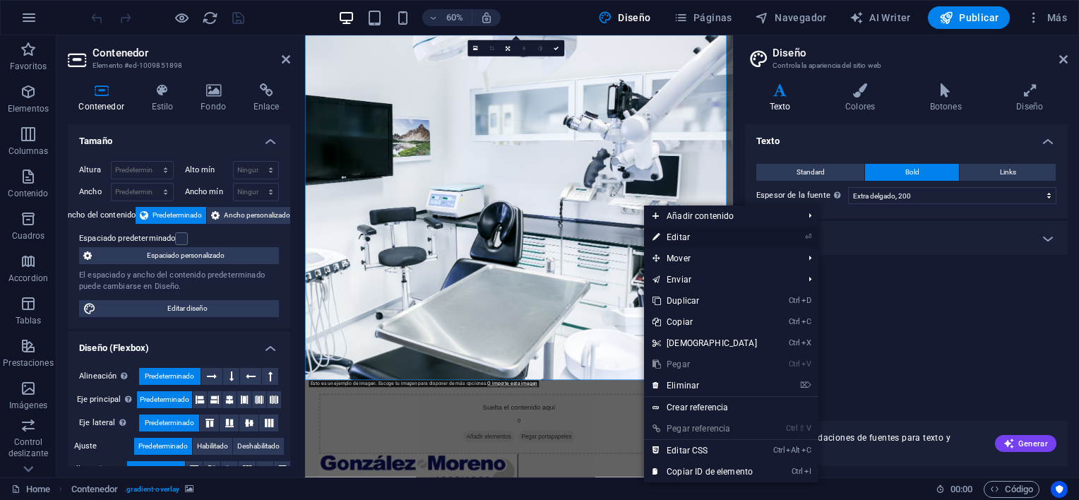
click at [687, 233] on link "⏎ Editar" at bounding box center [704, 237] width 121 height 21
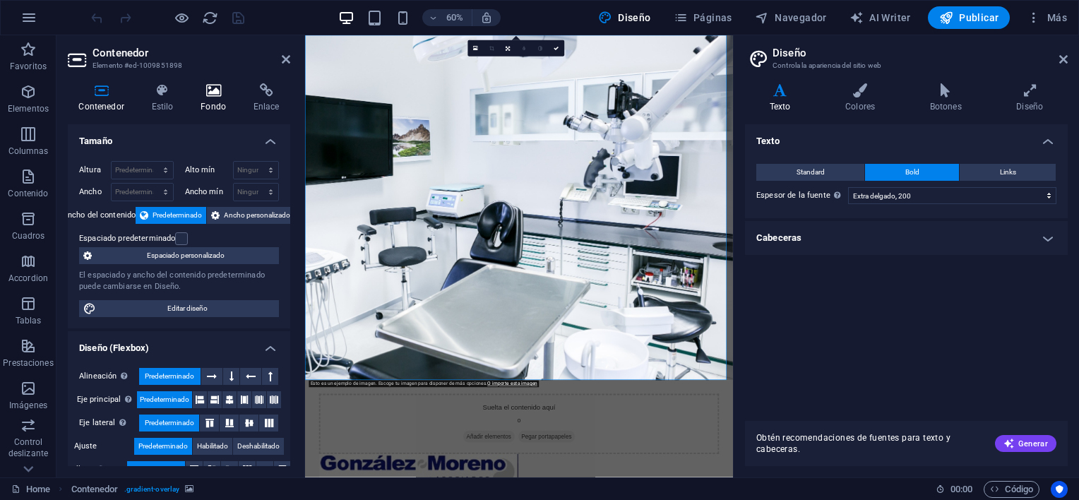
click at [214, 90] on icon at bounding box center [213, 90] width 47 height 14
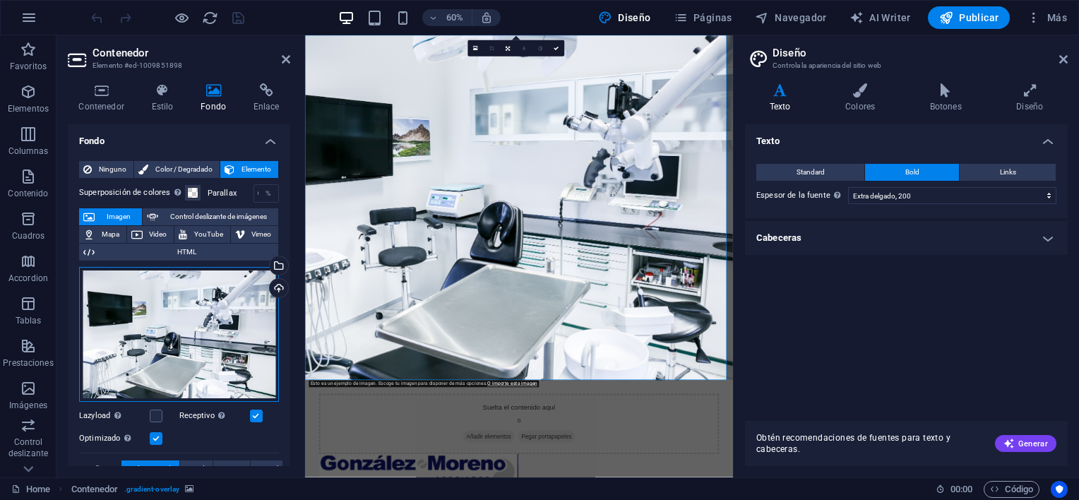
click at [198, 309] on div "Arrastra archivos aquí, haz clic para escoger archivos o selecciona archivos de…" at bounding box center [179, 335] width 200 height 136
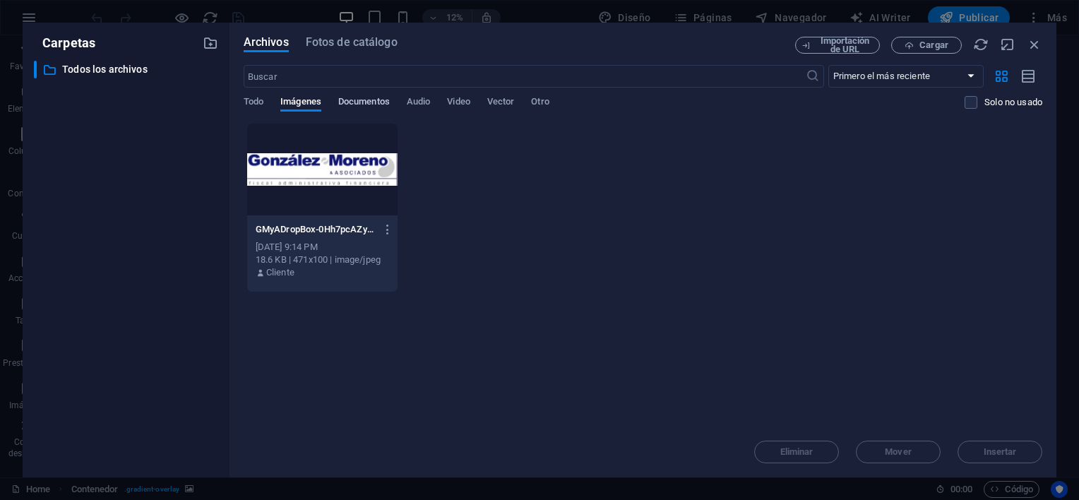
click at [379, 97] on span "Documentos" at bounding box center [364, 103] width 52 height 20
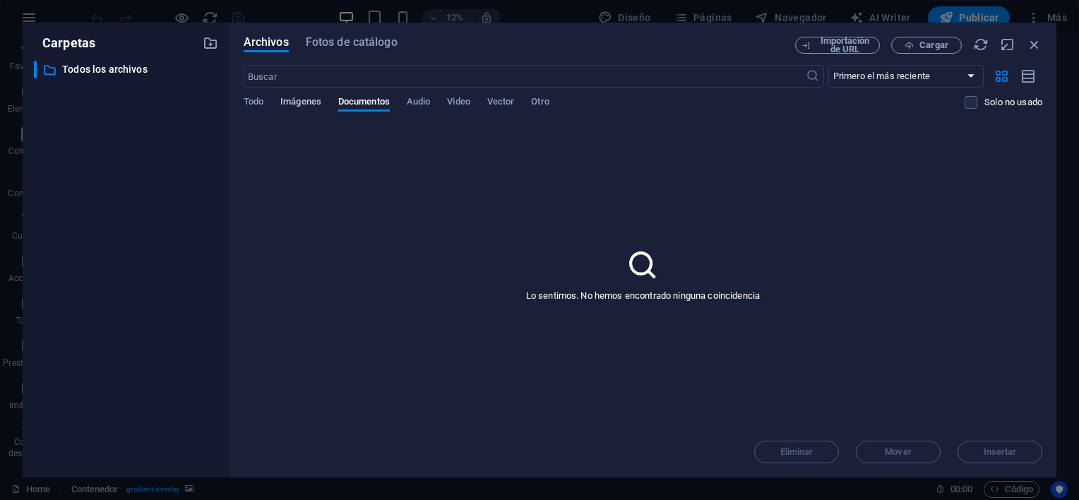
click at [302, 99] on span "Imágenes" at bounding box center [300, 103] width 41 height 20
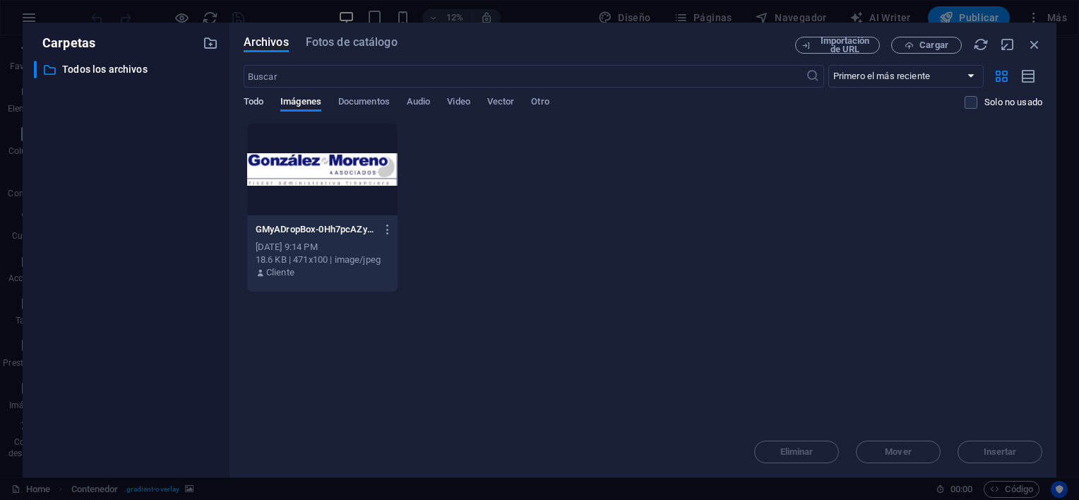
click at [251, 98] on span "Todo" at bounding box center [254, 103] width 20 height 20
click at [292, 101] on span "Imágenes" at bounding box center [300, 103] width 41 height 20
click at [99, 68] on p "Todos los archivos" at bounding box center [127, 69] width 130 height 16
click at [364, 40] on span "Fotos de catálogo" at bounding box center [352, 42] width 92 height 17
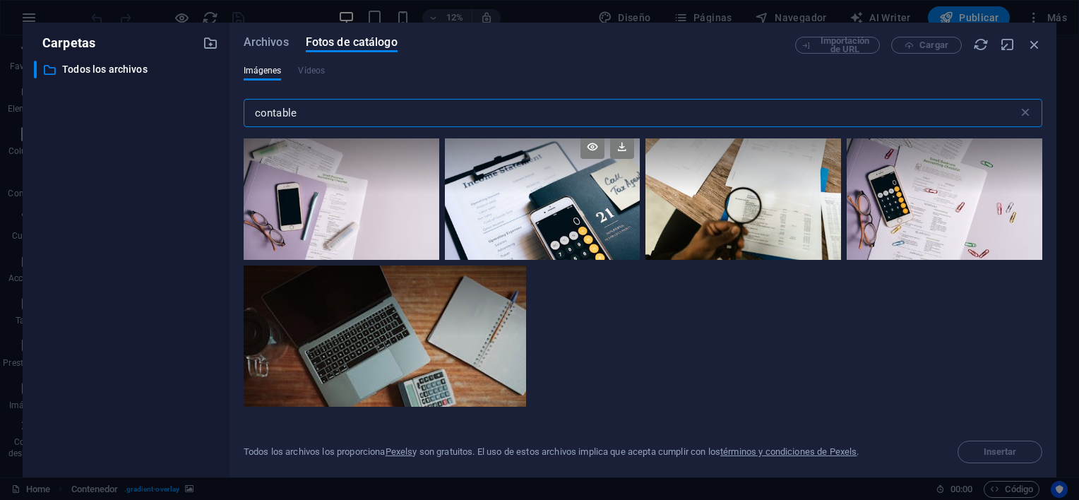
scroll to position [771, 0]
type input "contable"
click at [526, 345] on div at bounding box center [385, 336] width 283 height 141
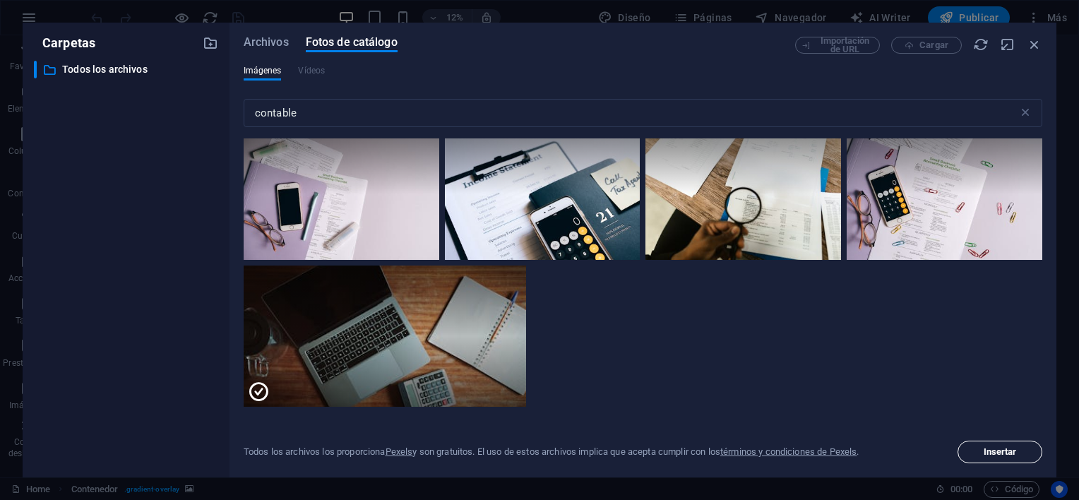
click at [999, 451] on span "Insertar" at bounding box center [1000, 452] width 33 height 8
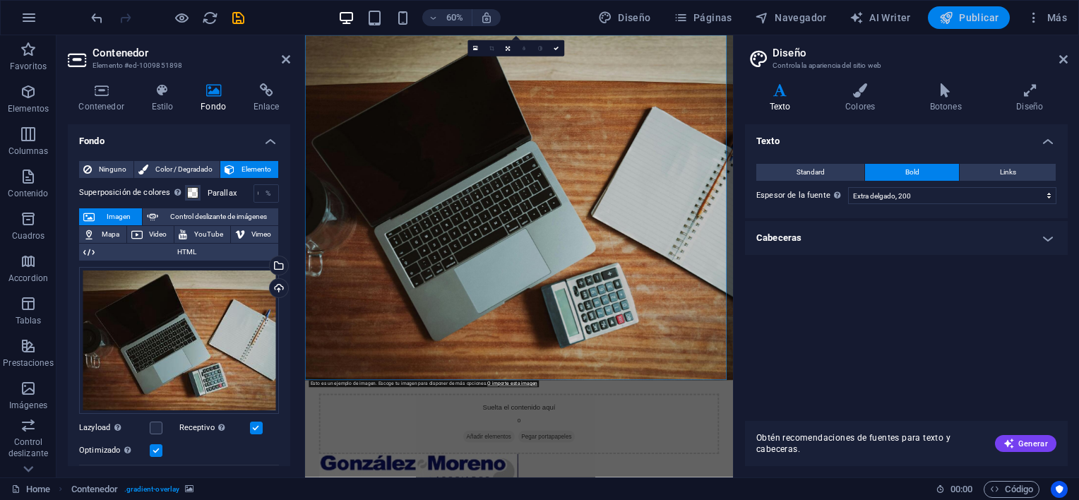
click at [963, 18] on span "Publicar" at bounding box center [969, 18] width 60 height 14
checkbox input "false"
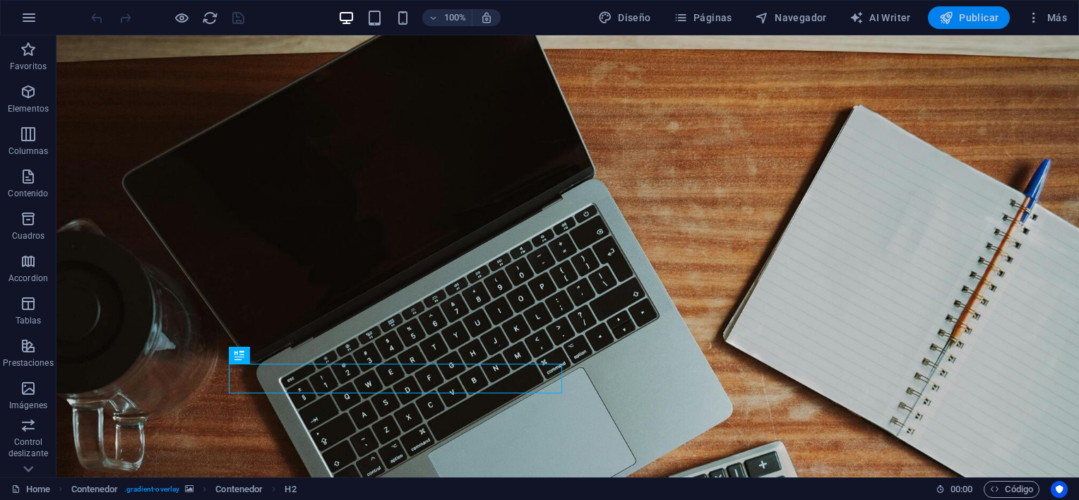
click at [974, 18] on span "Publicar" at bounding box center [969, 18] width 60 height 14
